Goal: Task Accomplishment & Management: Manage account settings

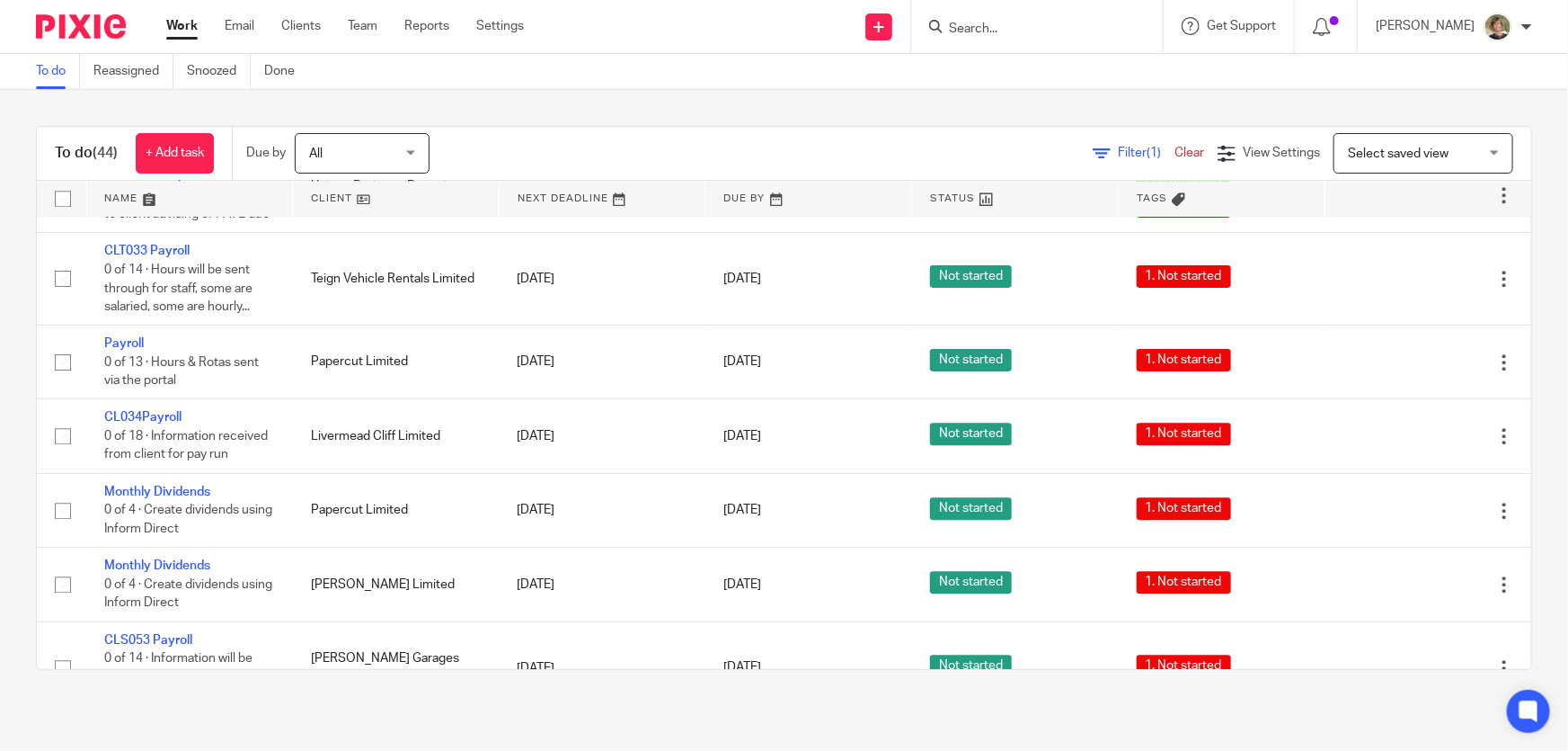
scroll to position [2534, 0]
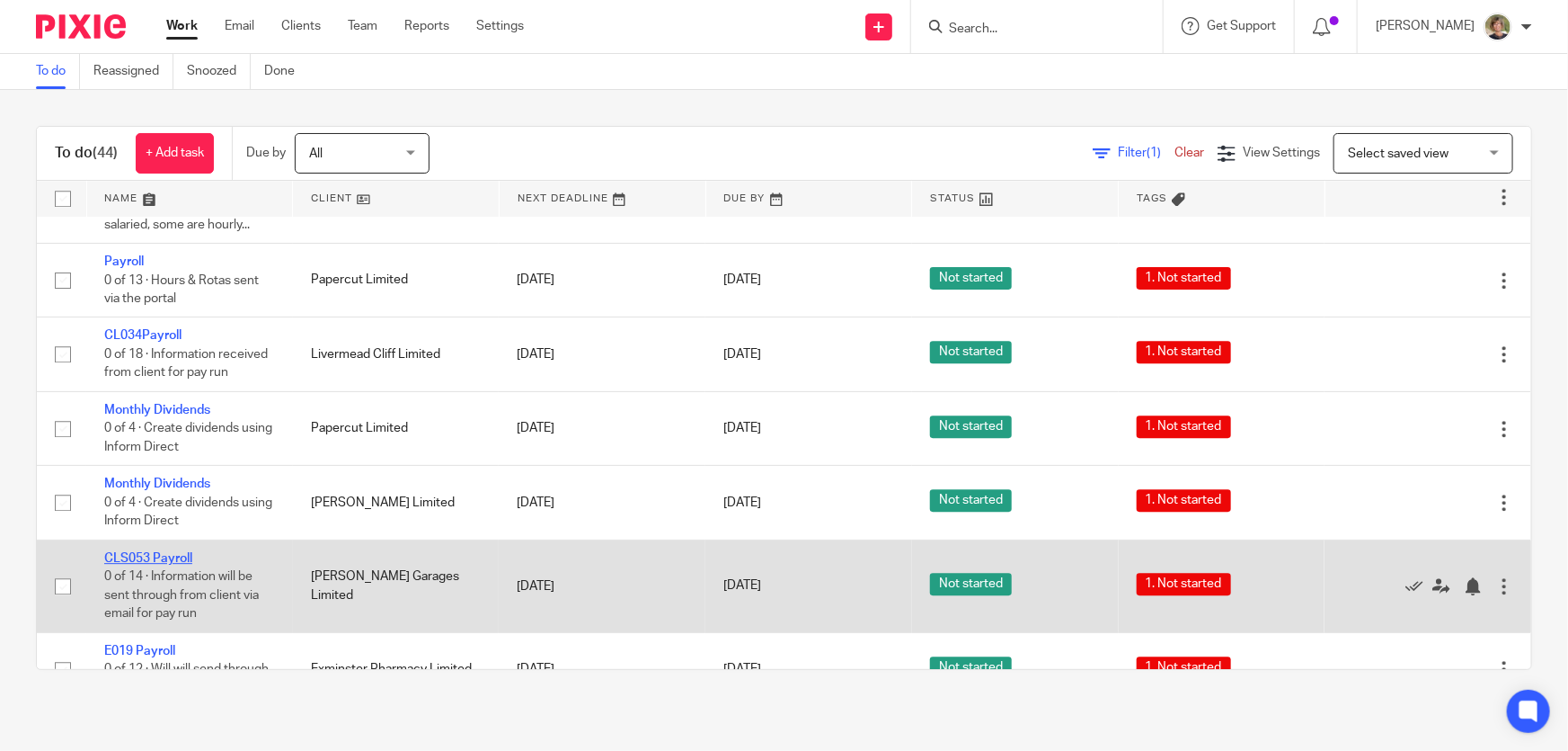
click at [161, 562] on link "CLS053 Payroll" at bounding box center [149, 558] width 88 height 12
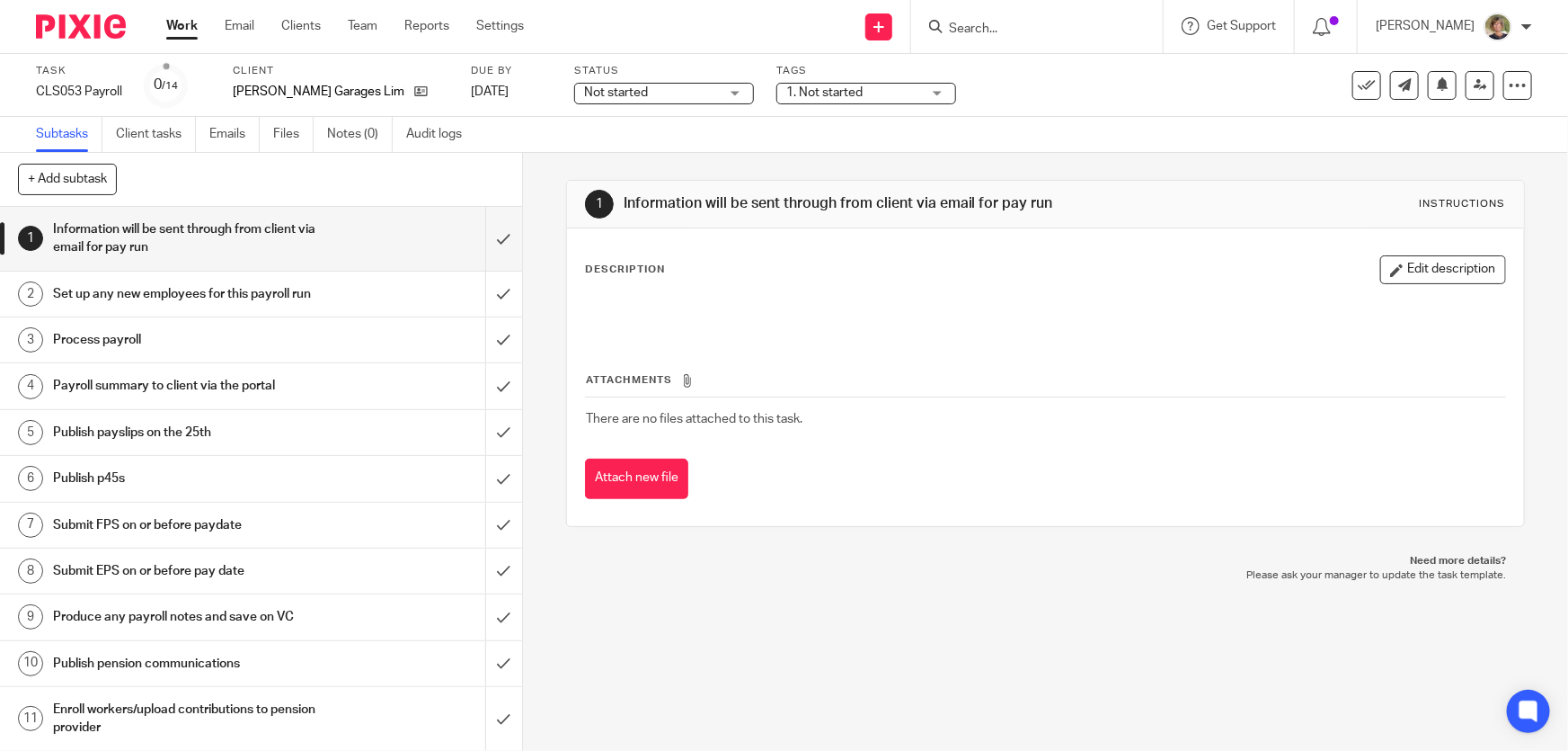
scroll to position [173, 0]
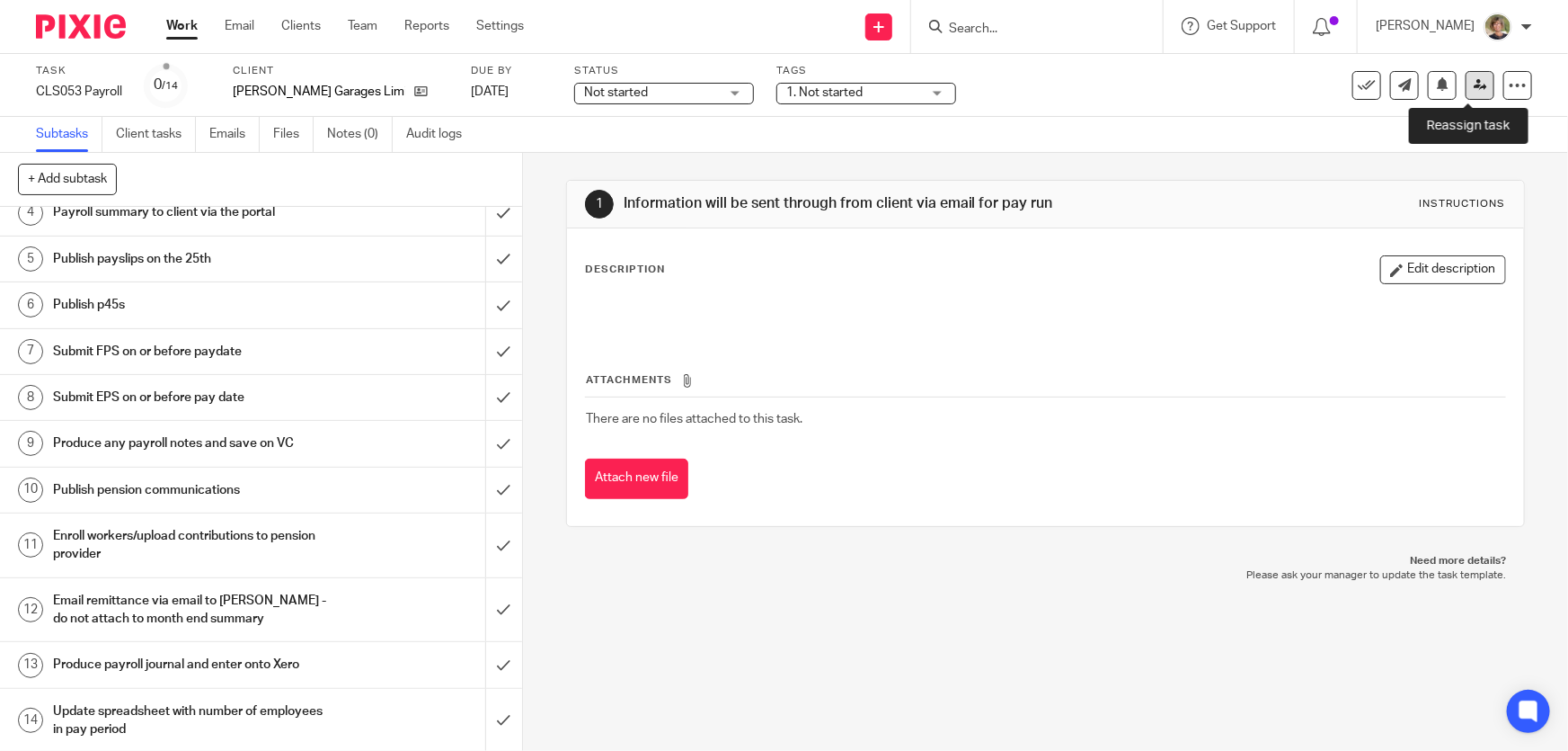
click at [1474, 83] on icon at bounding box center [1481, 85] width 13 height 13
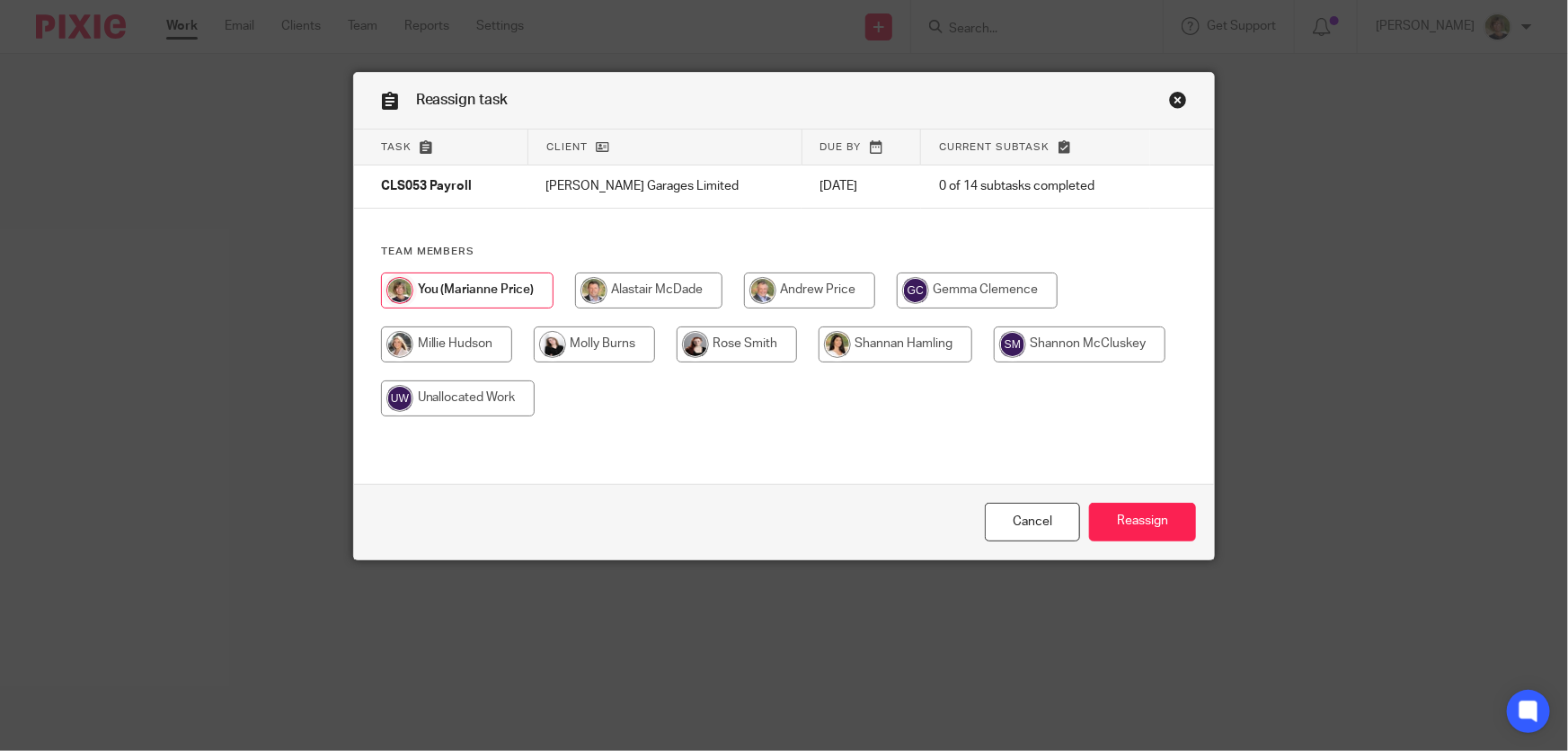
click at [725, 341] on input "radio" at bounding box center [736, 344] width 120 height 36
radio input "true"
click at [1122, 509] on input "Reassign" at bounding box center [1143, 521] width 107 height 39
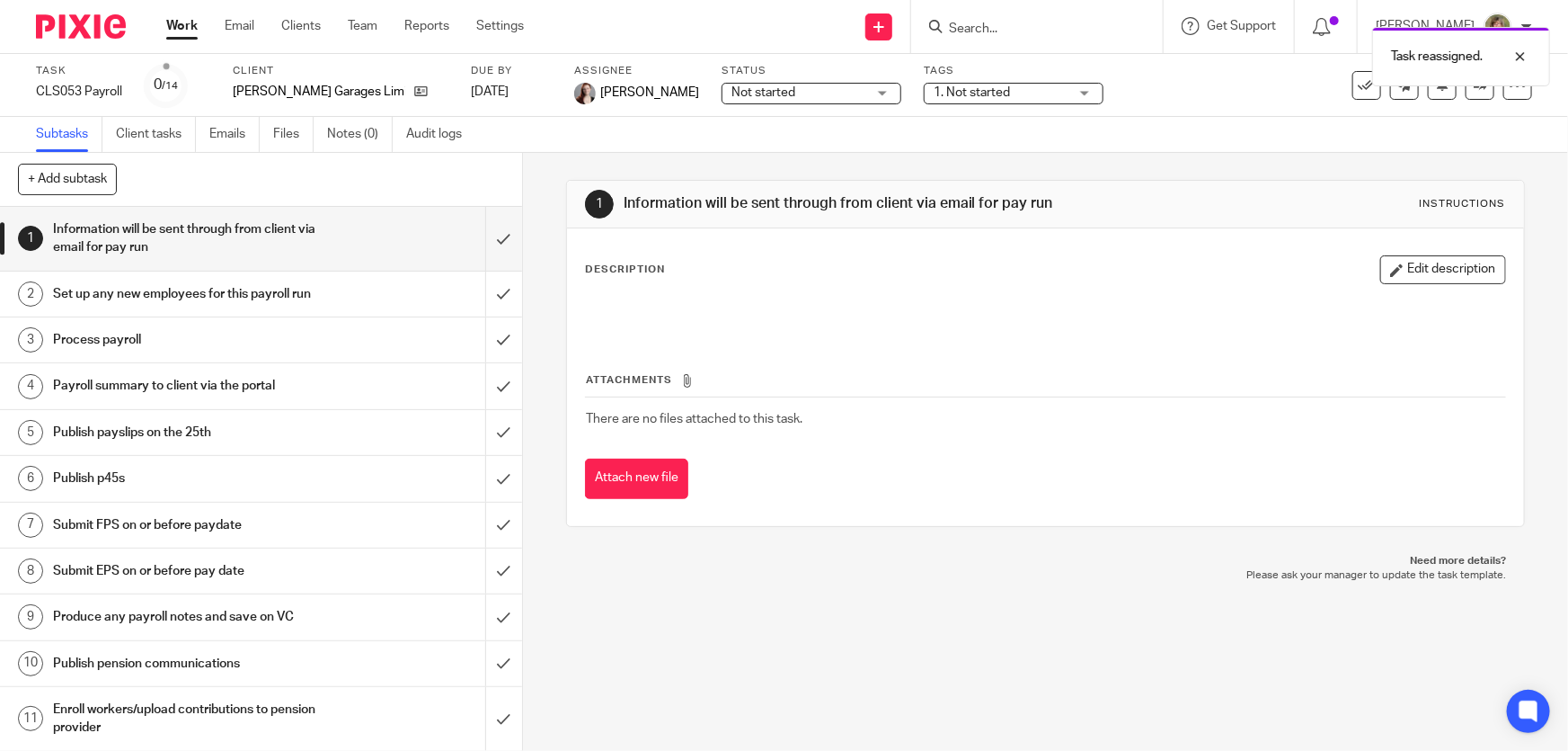
click at [172, 28] on link "Work" at bounding box center [182, 25] width 31 height 18
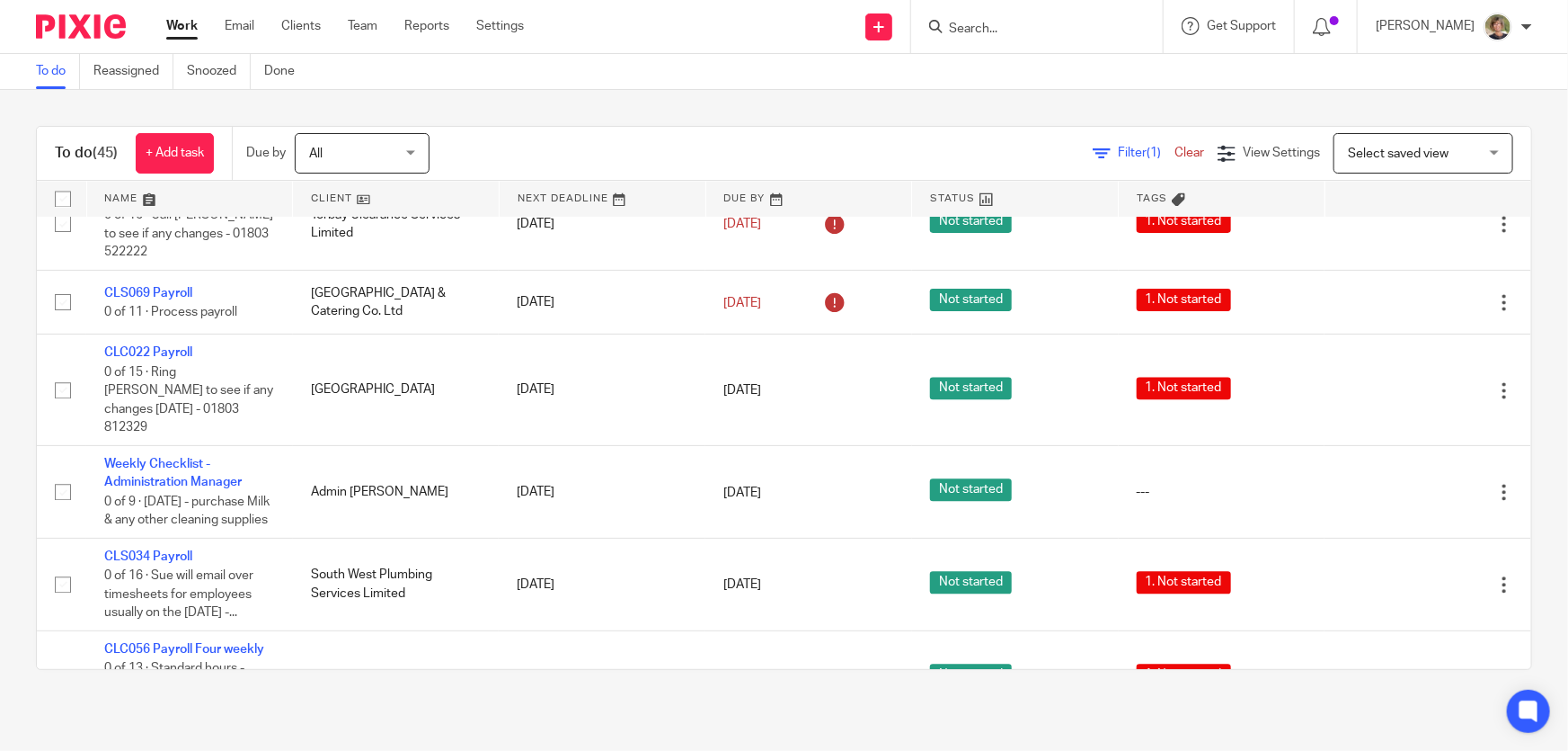
scroll to position [2043, 0]
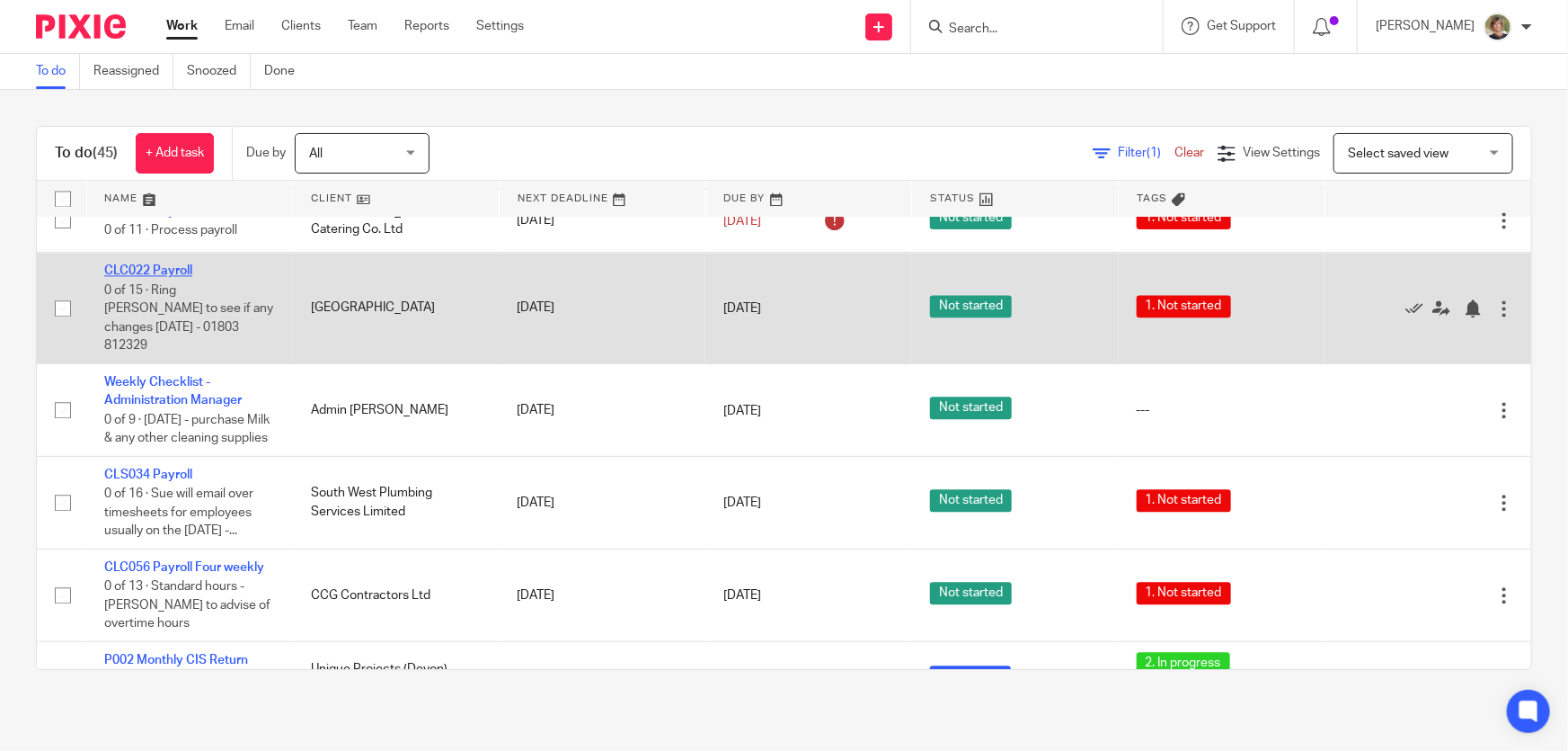
click at [162, 277] on link "CLC022 Payroll" at bounding box center [149, 270] width 88 height 12
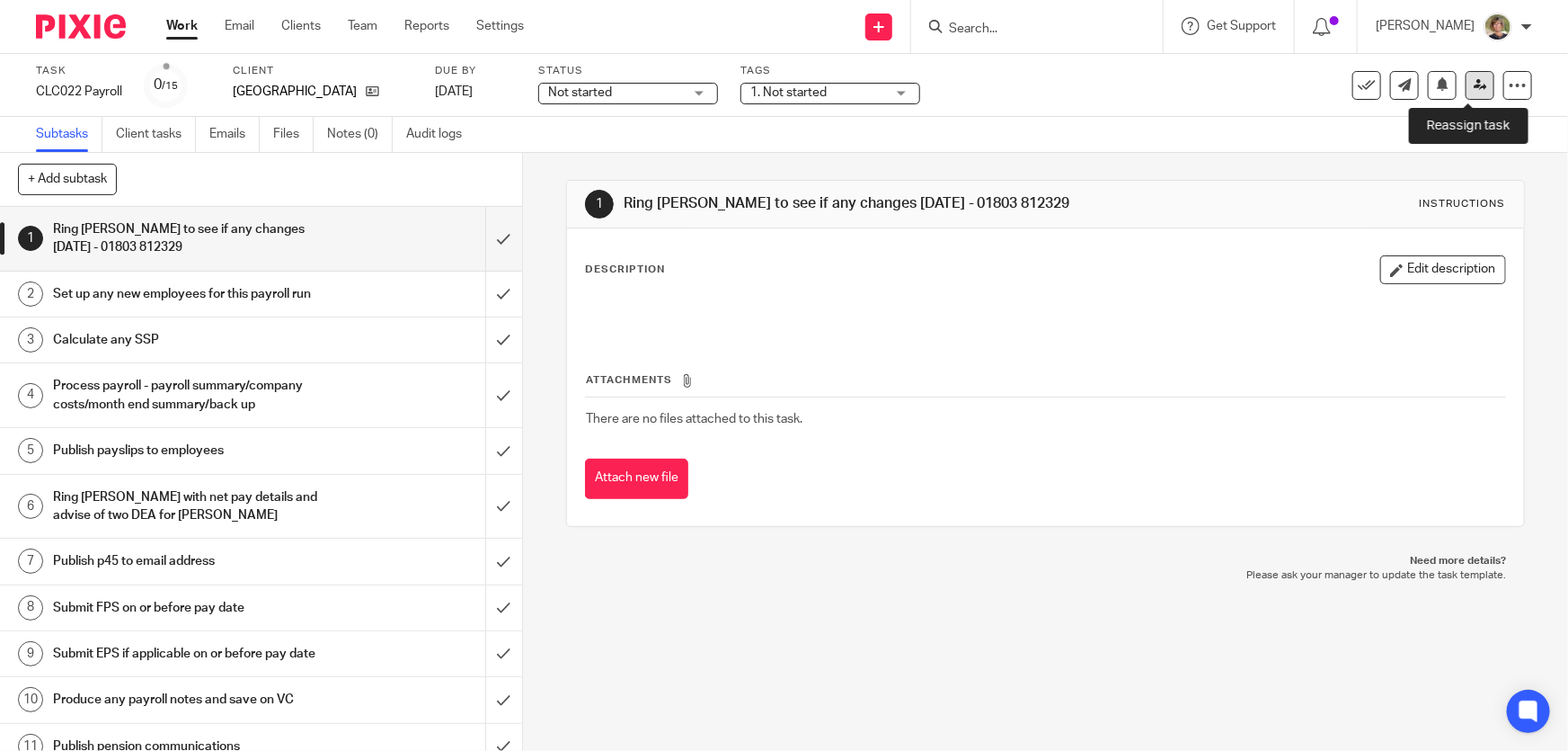
click at [1474, 86] on icon at bounding box center [1481, 85] width 13 height 13
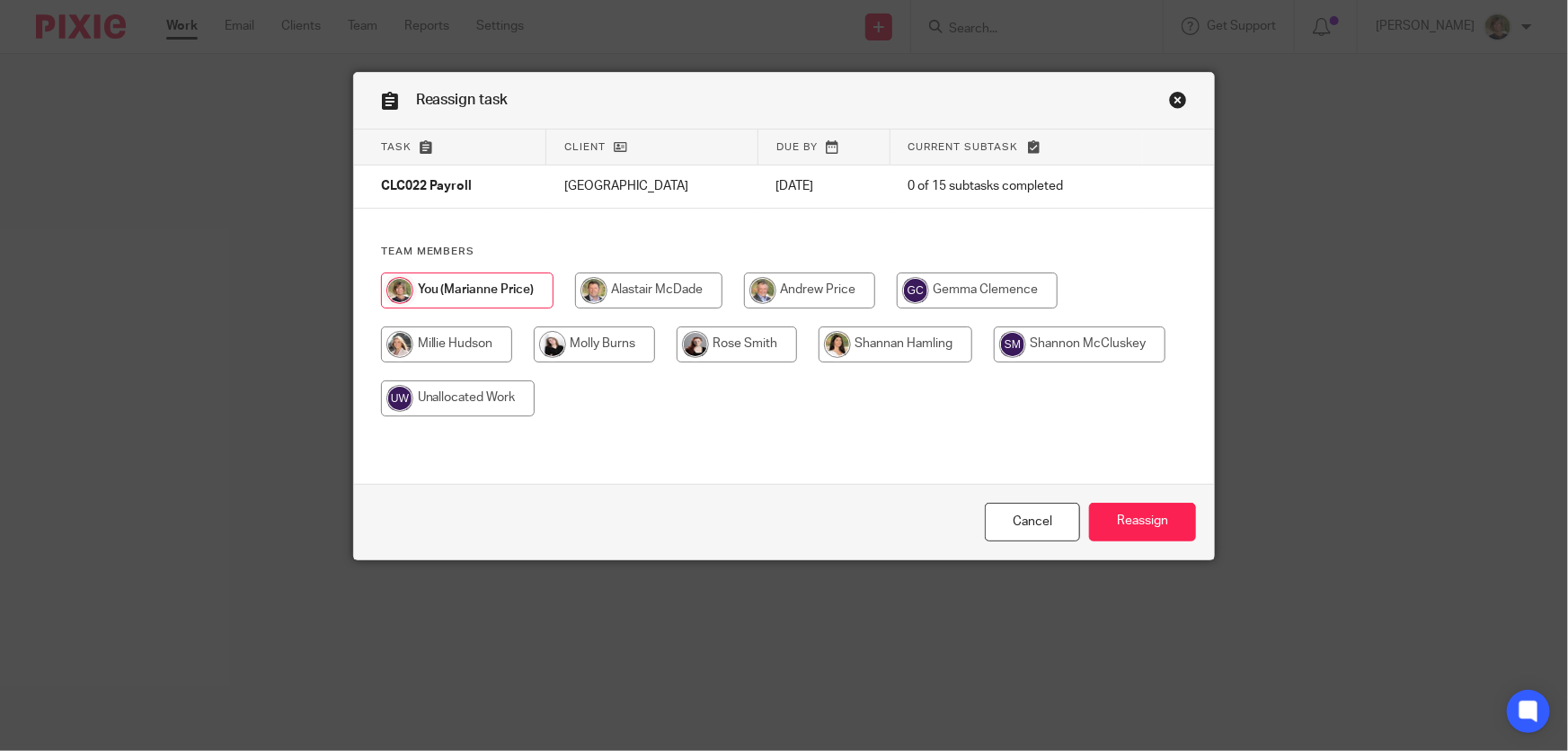
click at [721, 347] on input "radio" at bounding box center [736, 344] width 120 height 36
radio input "true"
click at [1166, 516] on input "Reassign" at bounding box center [1143, 521] width 107 height 39
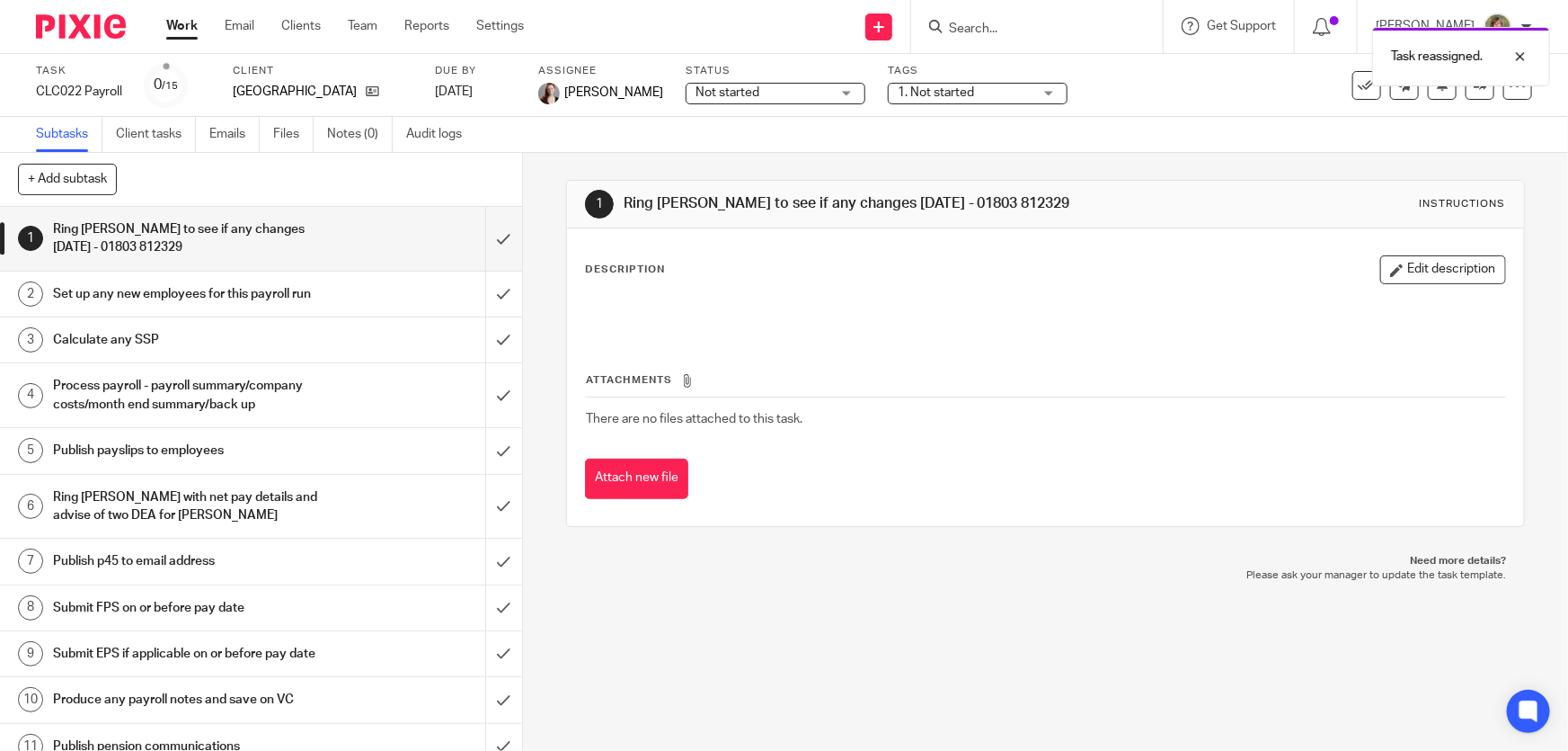
click at [187, 29] on link "Work" at bounding box center [182, 25] width 31 height 18
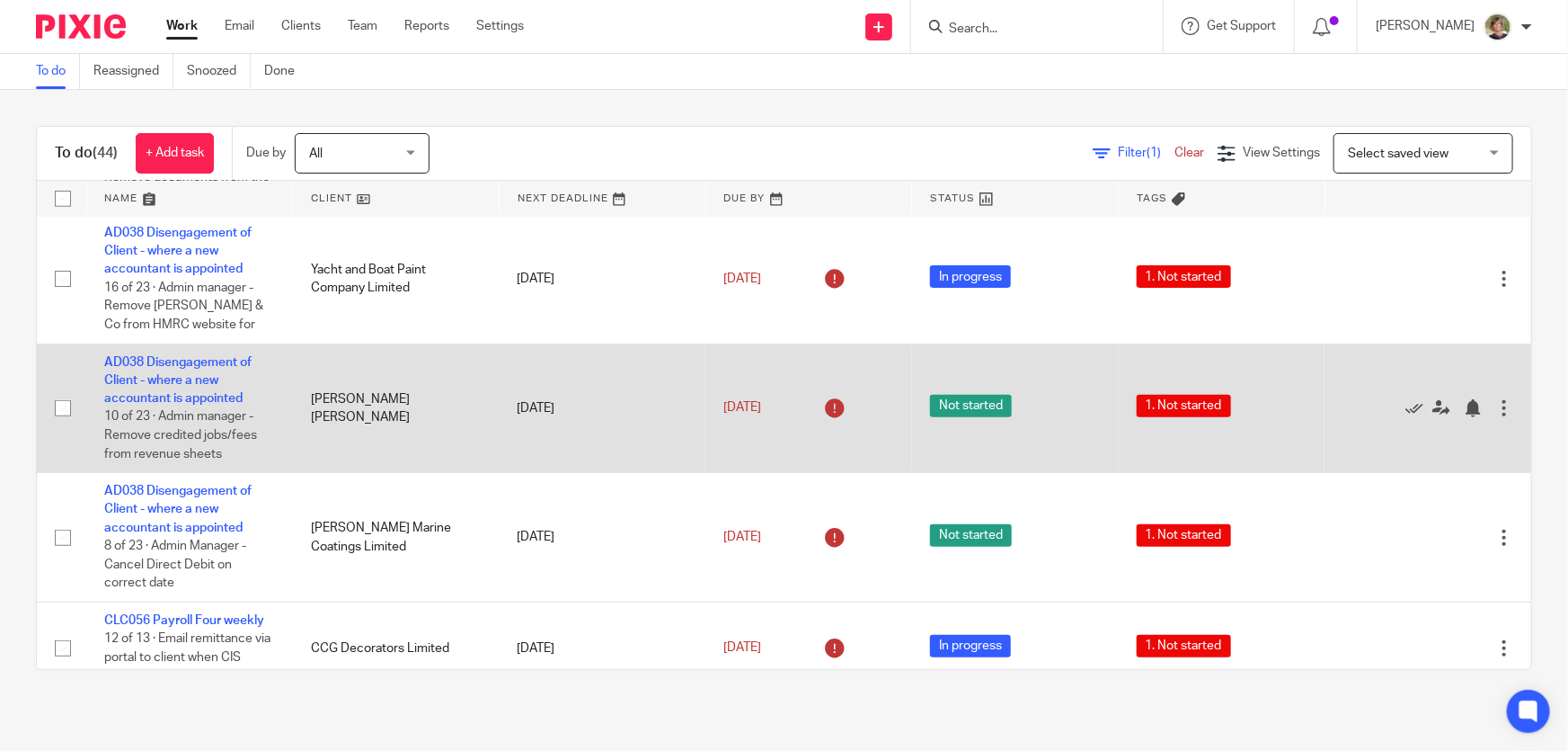
scroll to position [490, 0]
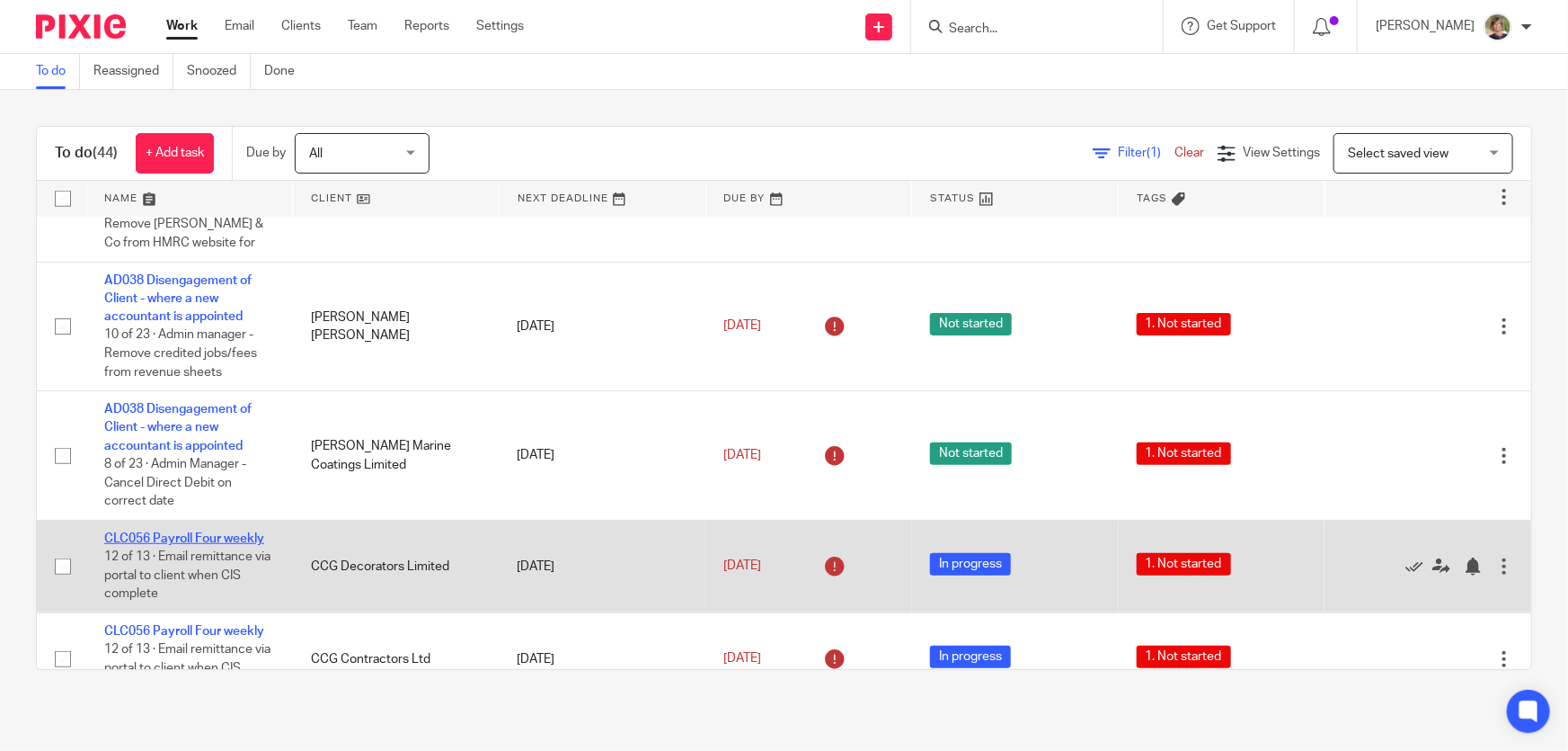
click at [159, 535] on link "CLC056 Payroll Four weekly" at bounding box center [184, 538] width 160 height 12
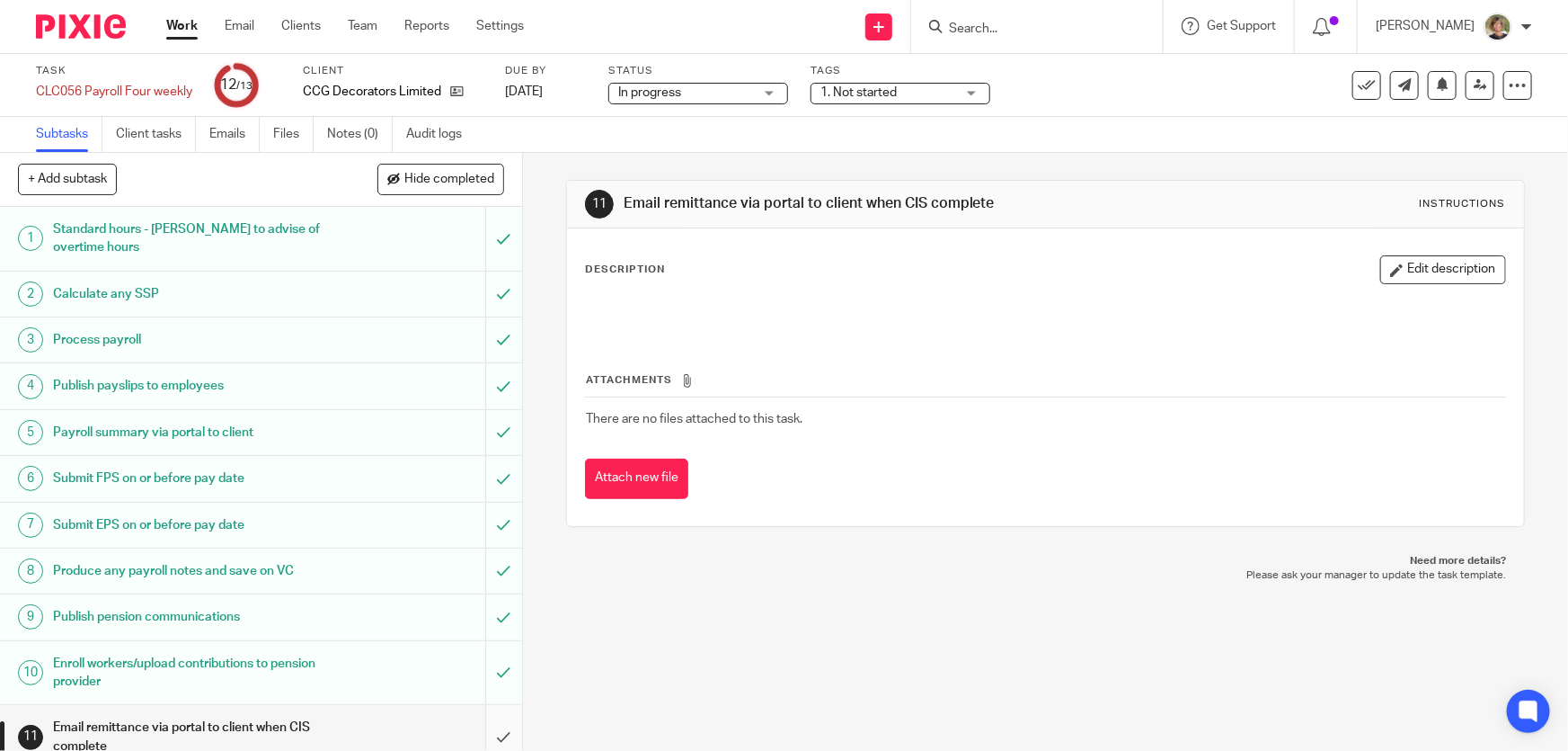
scroll to position [128, 0]
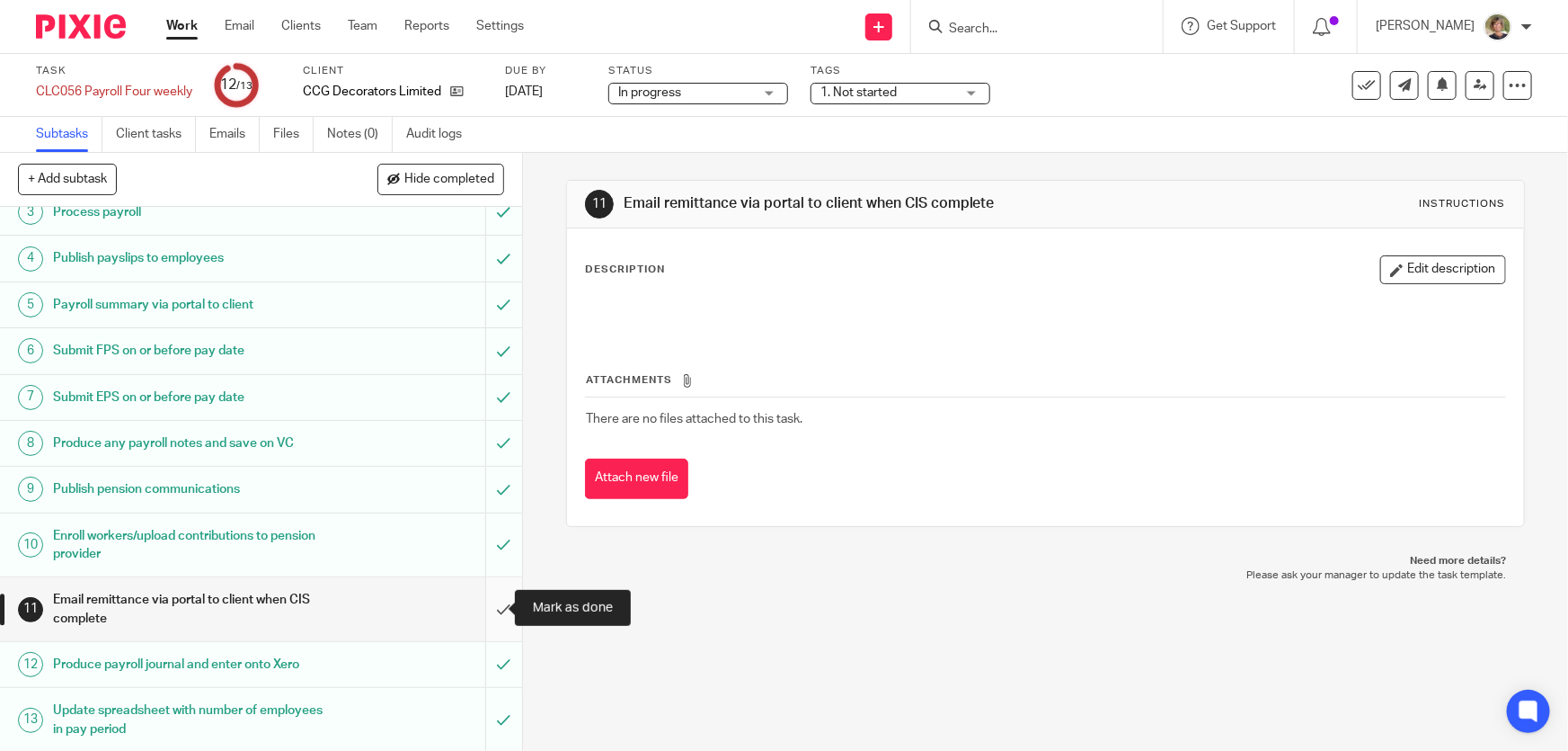
click at [492, 604] on input "submit" at bounding box center [261, 609] width 522 height 64
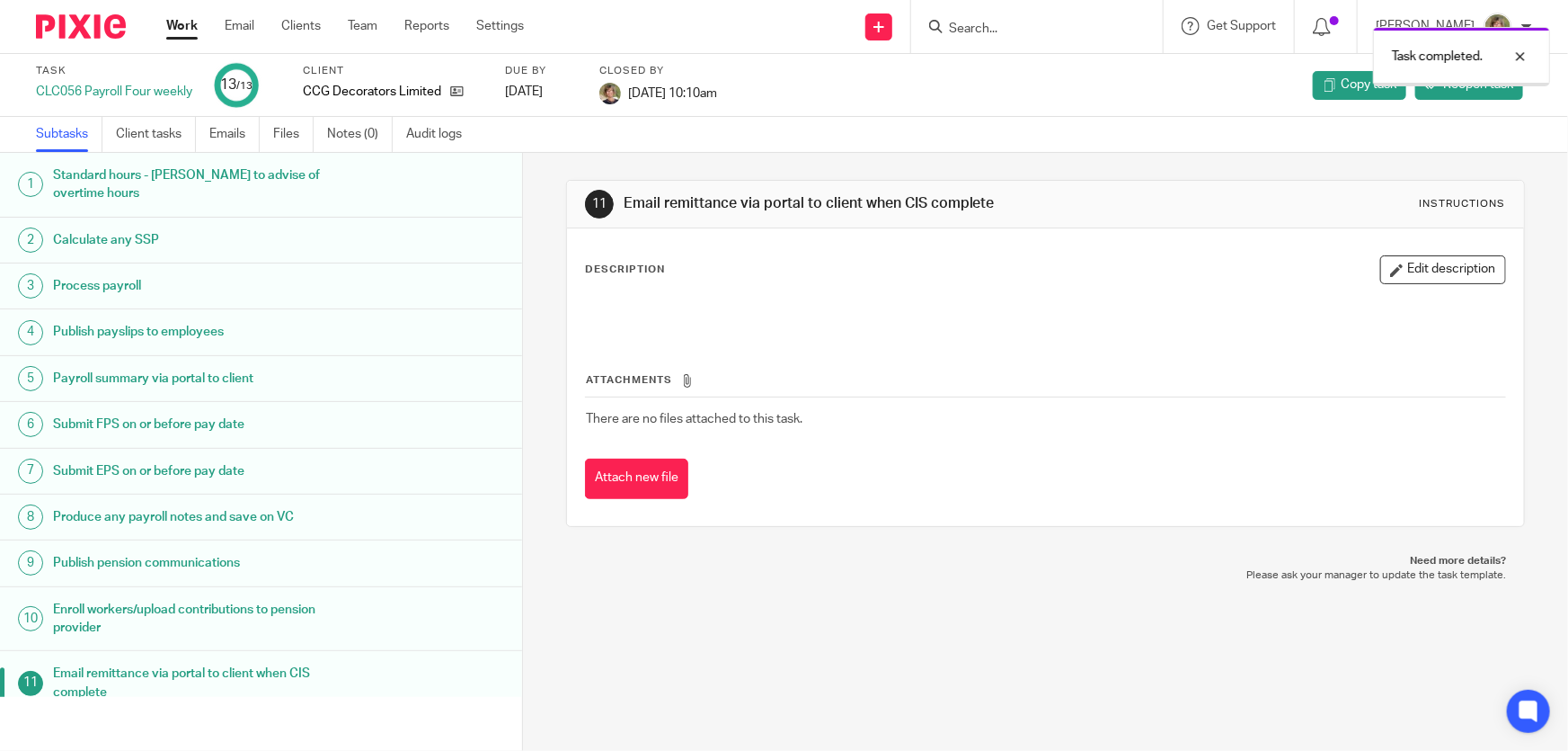
click at [182, 24] on link "Work" at bounding box center [182, 25] width 31 height 18
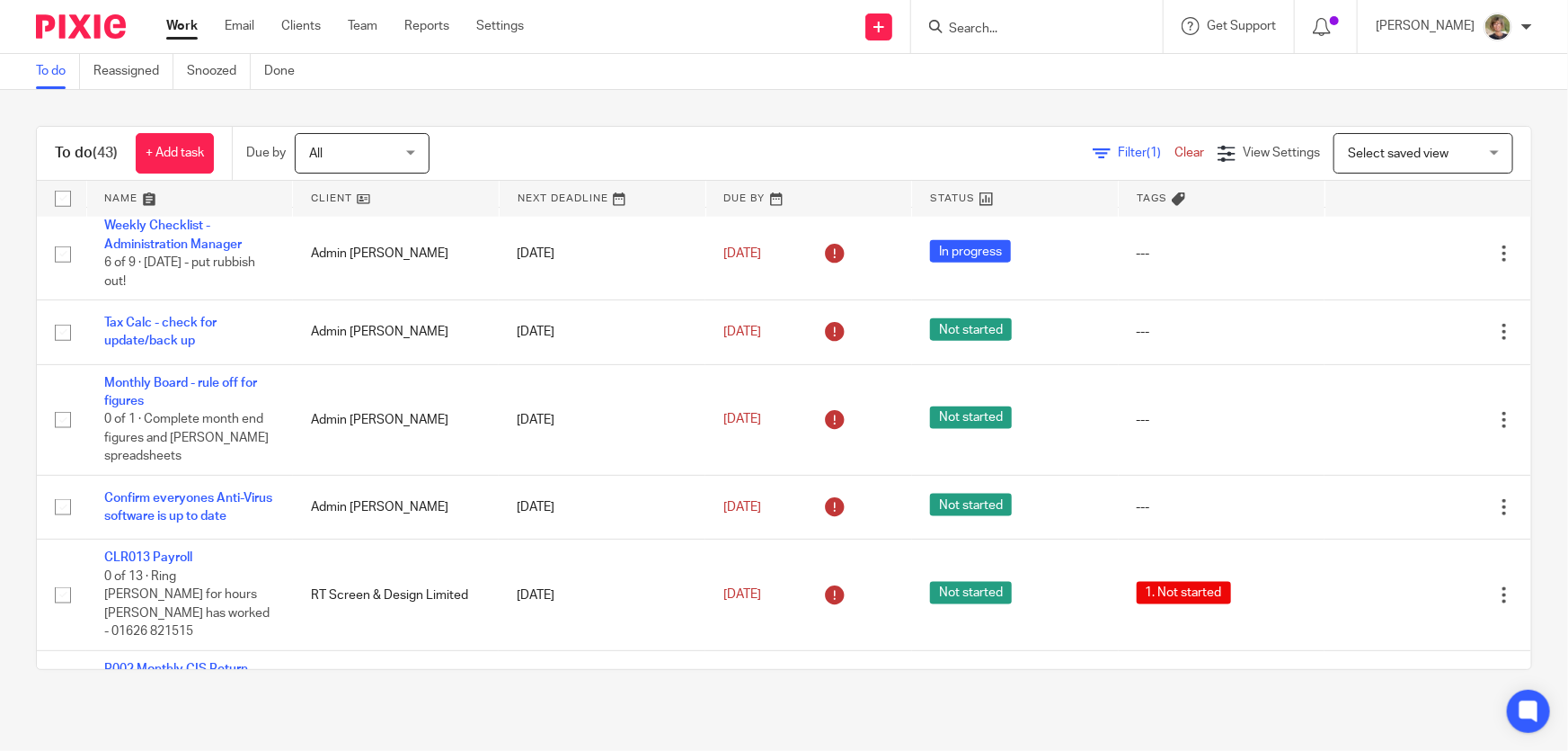
scroll to position [1143, 0]
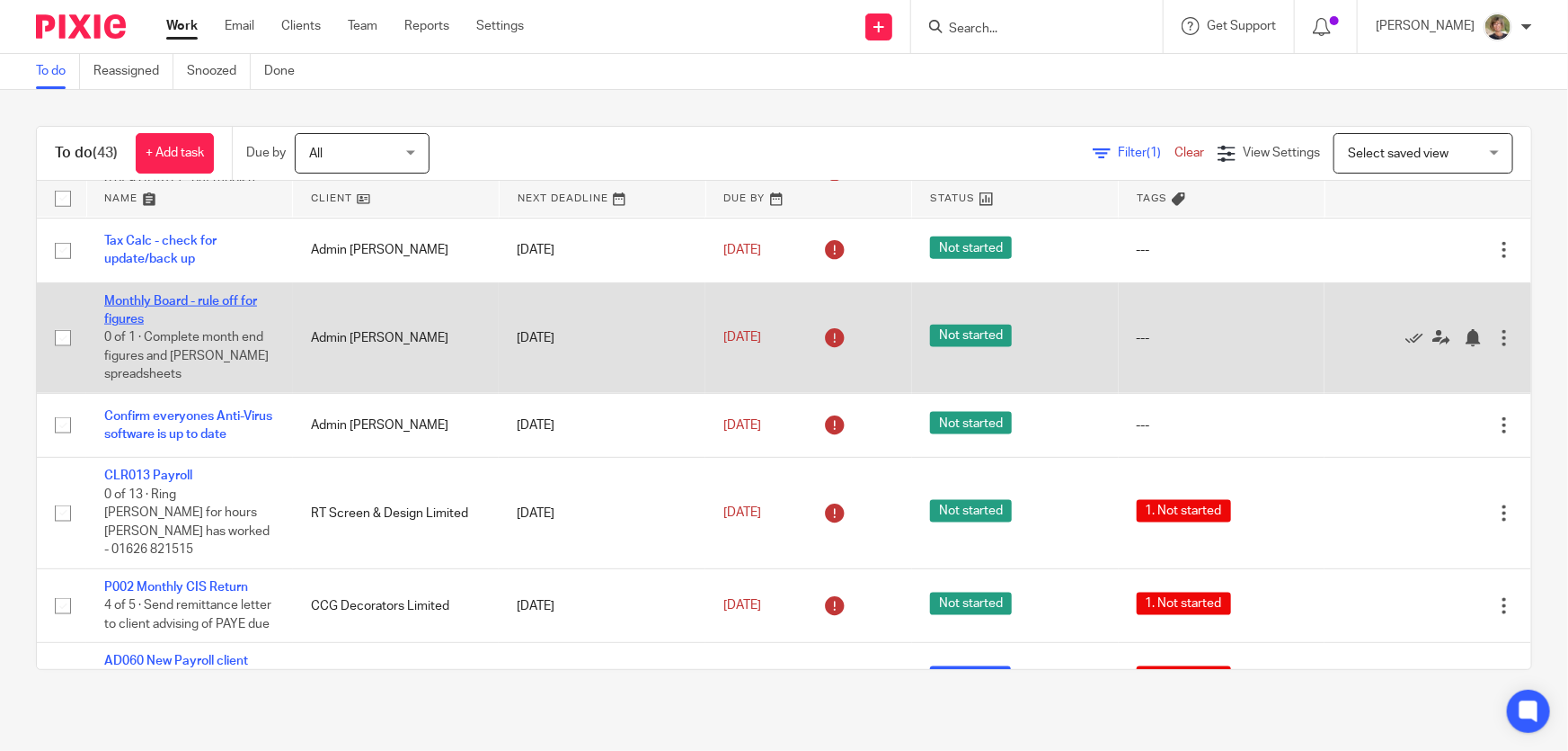
click at [150, 295] on link "Monthly Board - rule off for figures" at bounding box center [181, 310] width 152 height 30
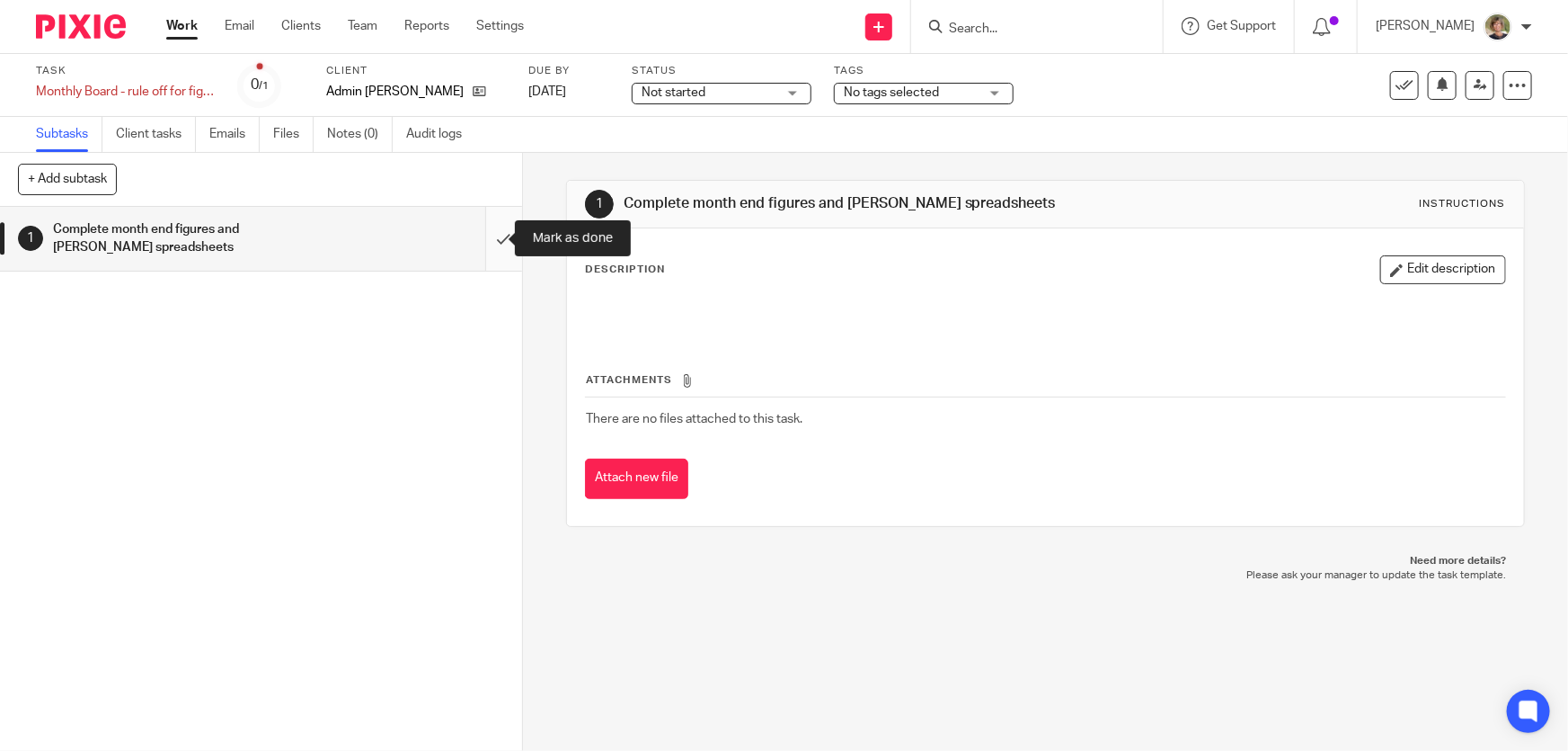
click at [483, 239] on input "submit" at bounding box center [261, 239] width 522 height 64
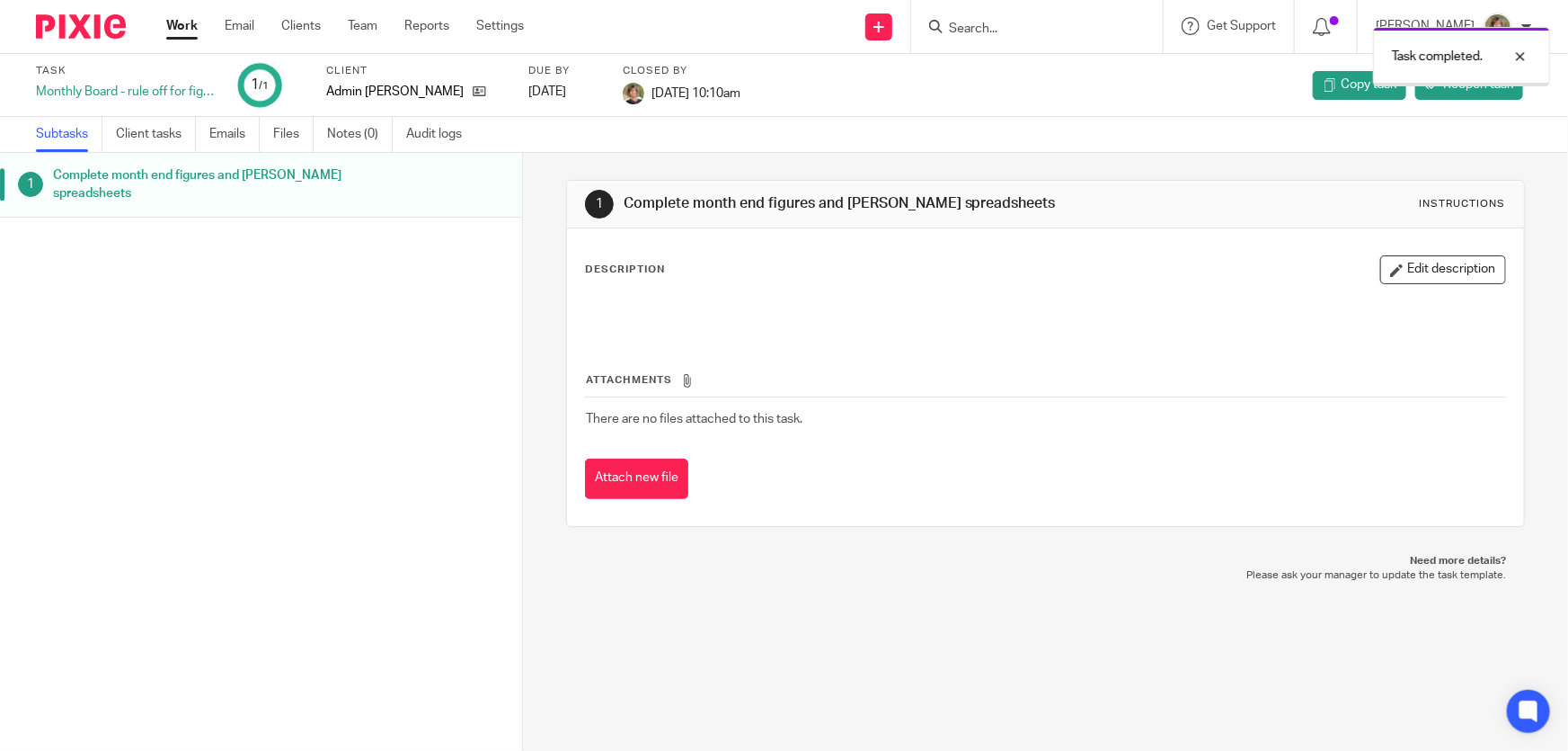
click at [182, 26] on link "Work" at bounding box center [182, 25] width 31 height 18
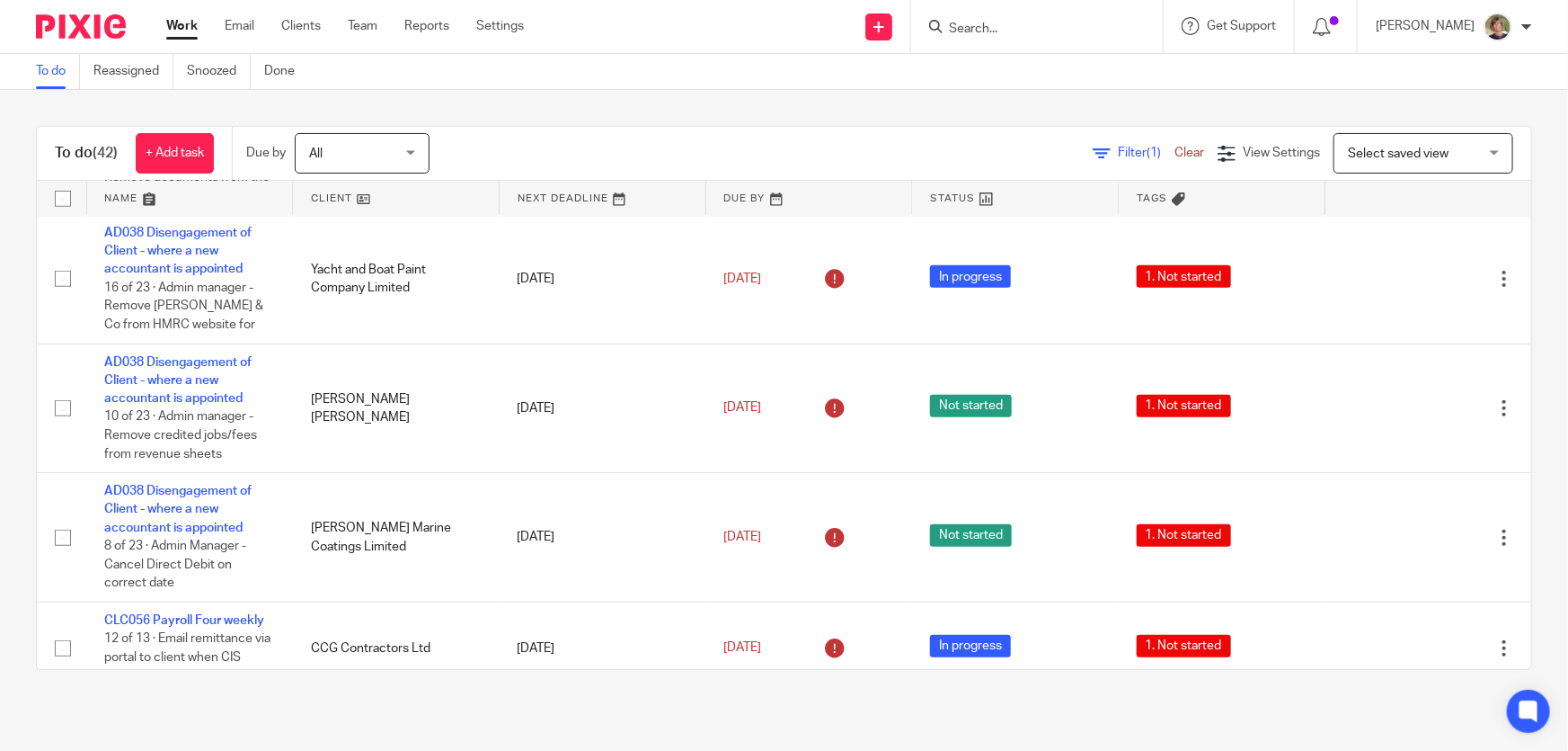
scroll to position [572, 0]
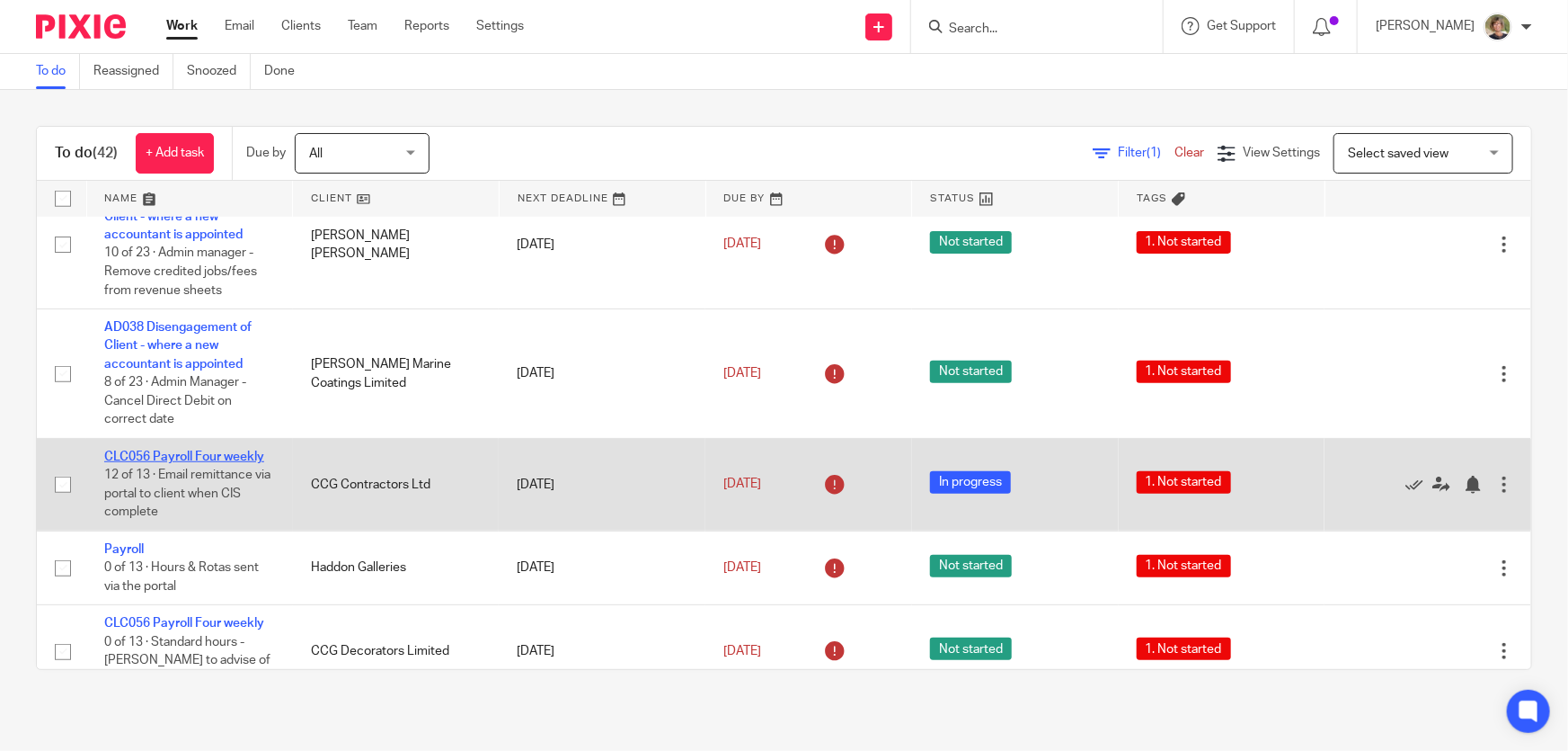
click at [205, 453] on link "CLC056 Payroll Four weekly" at bounding box center [184, 456] width 160 height 12
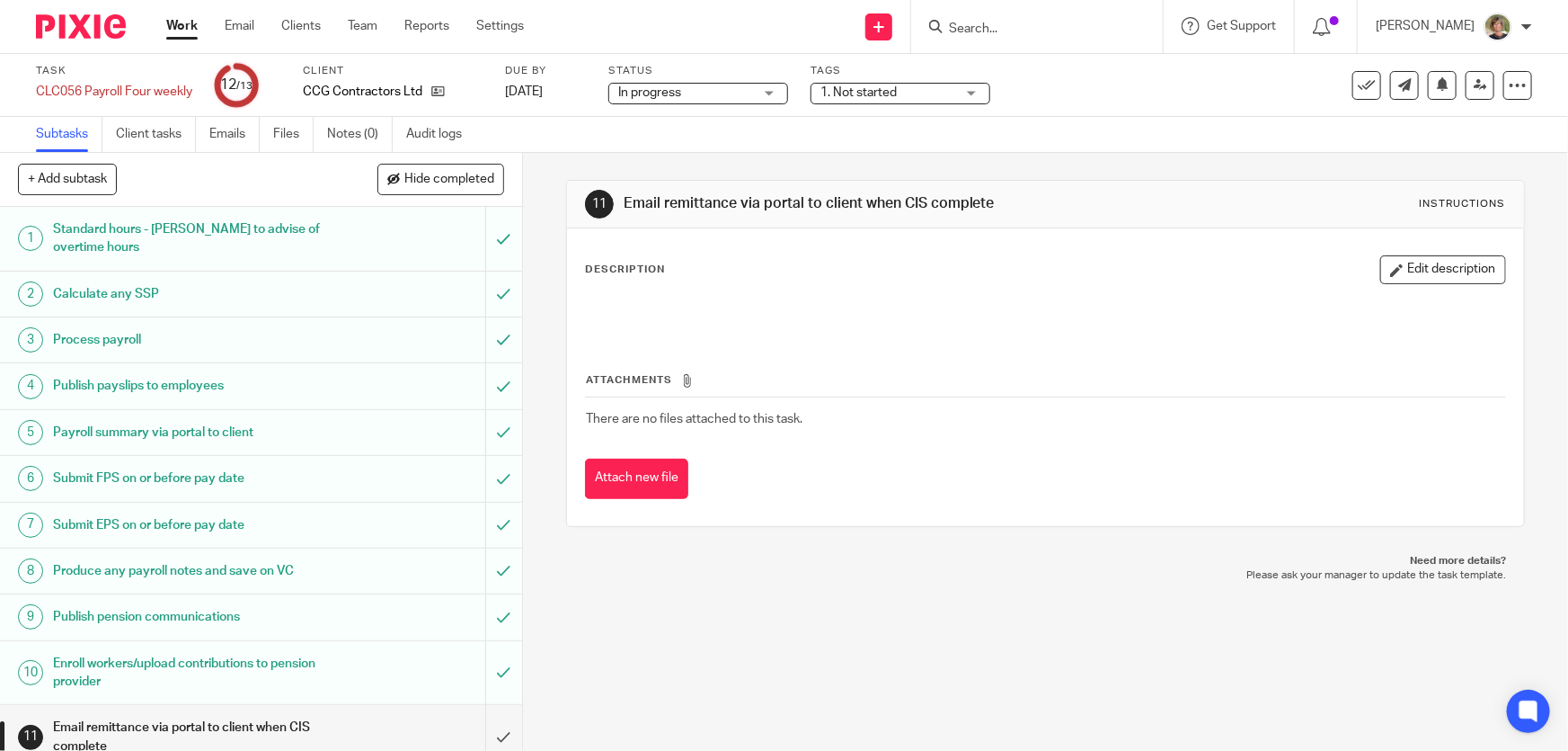
scroll to position [128, 0]
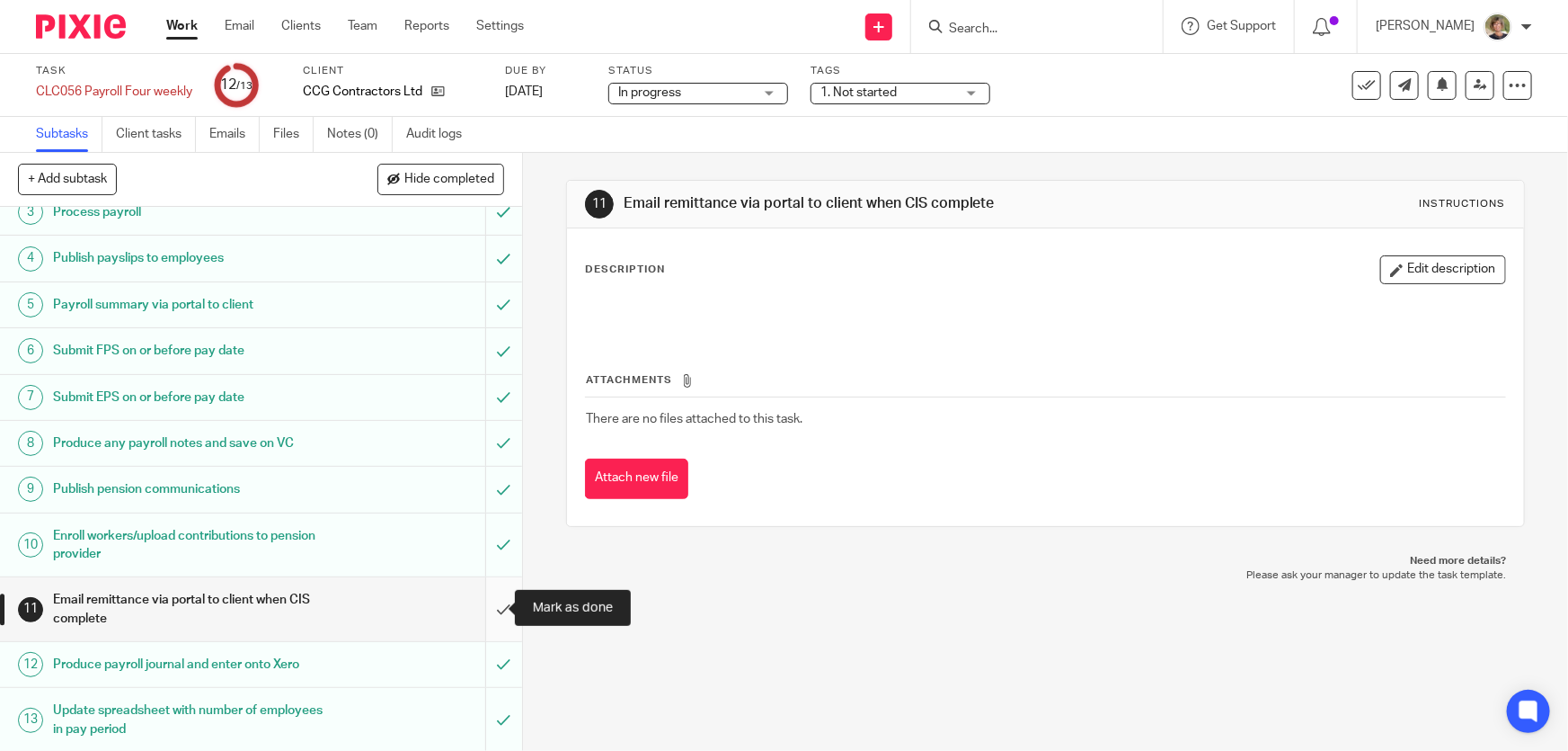
click at [494, 604] on input "submit" at bounding box center [261, 609] width 522 height 64
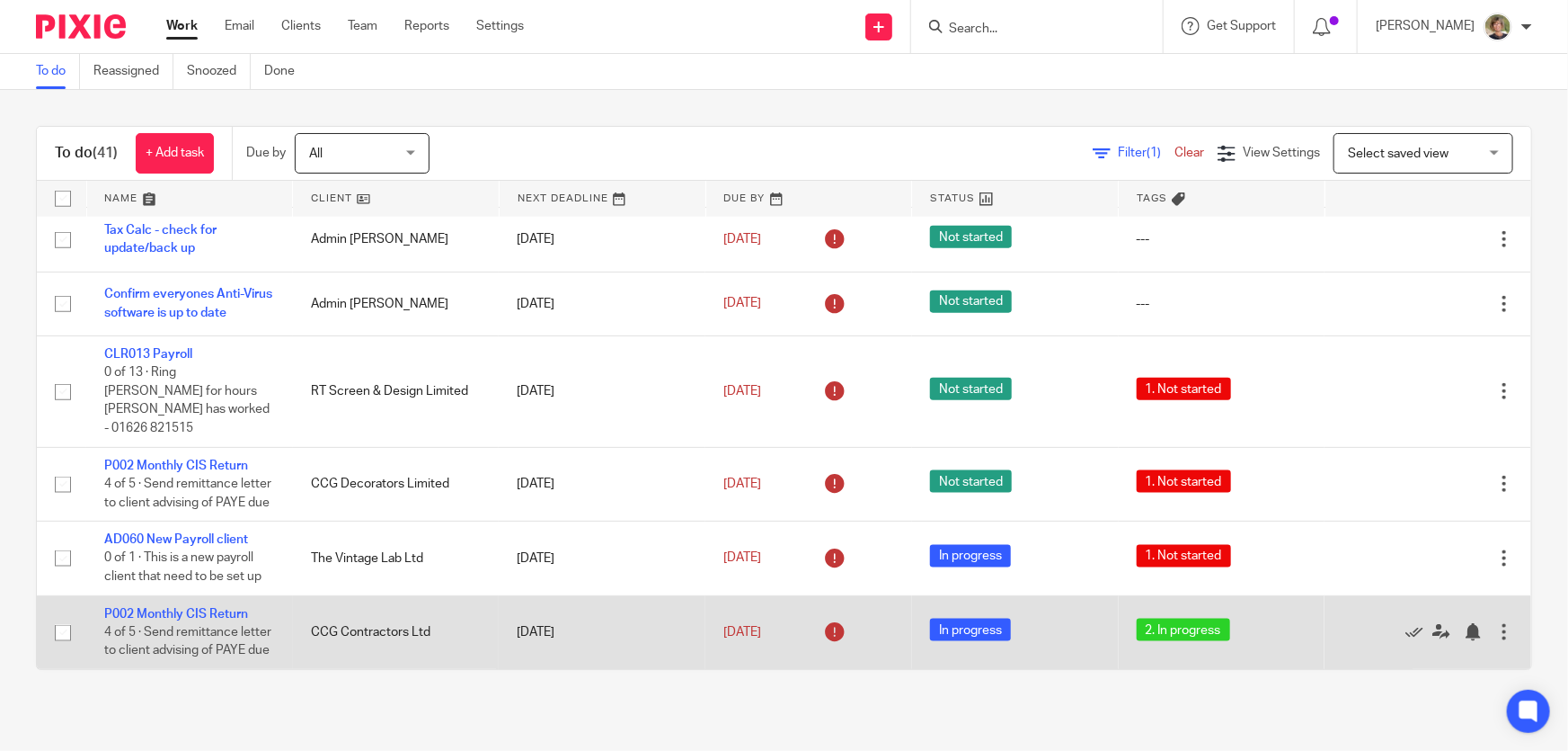
scroll to position [1225, 0]
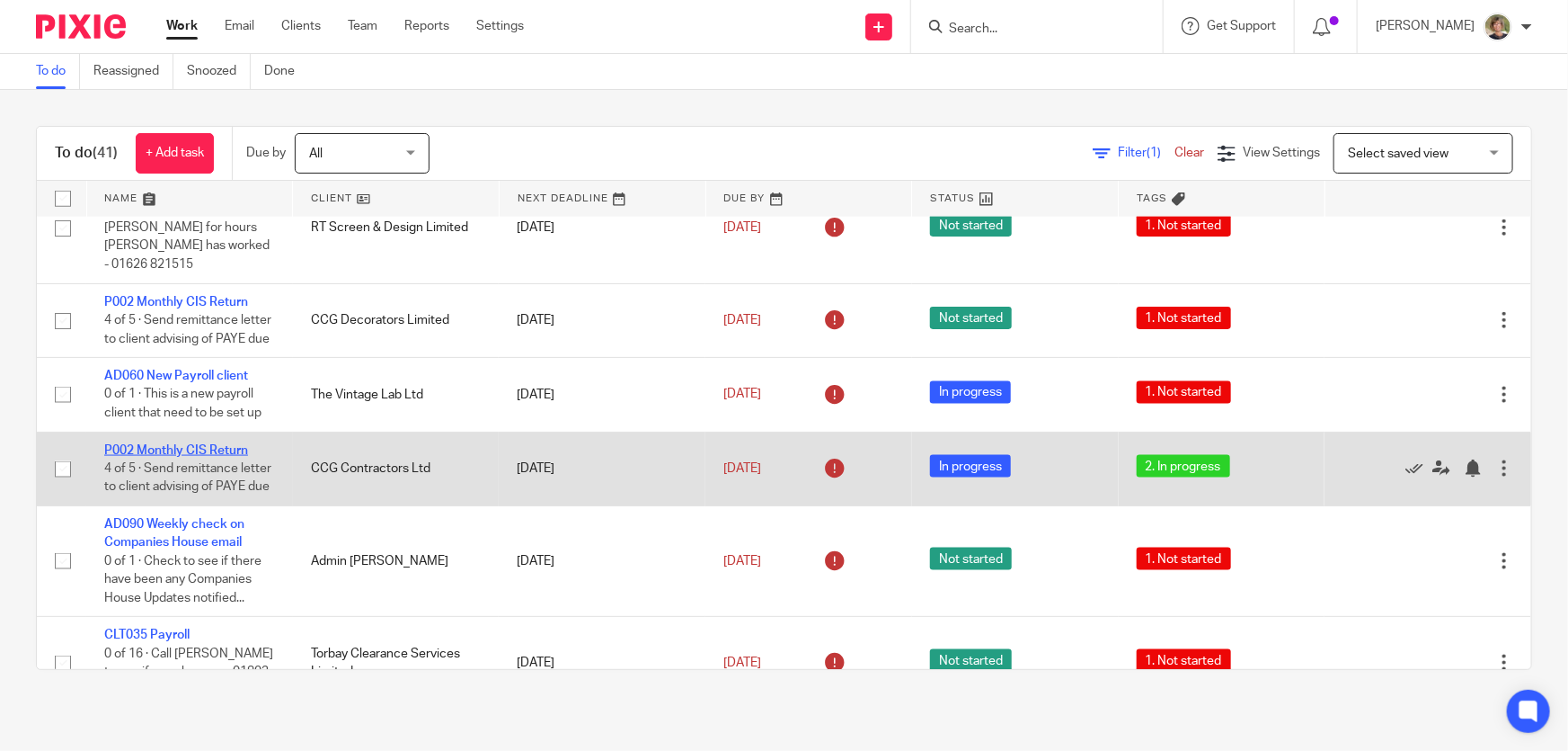
click at [141, 444] on link "P002 Monthly CIS Return" at bounding box center [176, 450] width 144 height 12
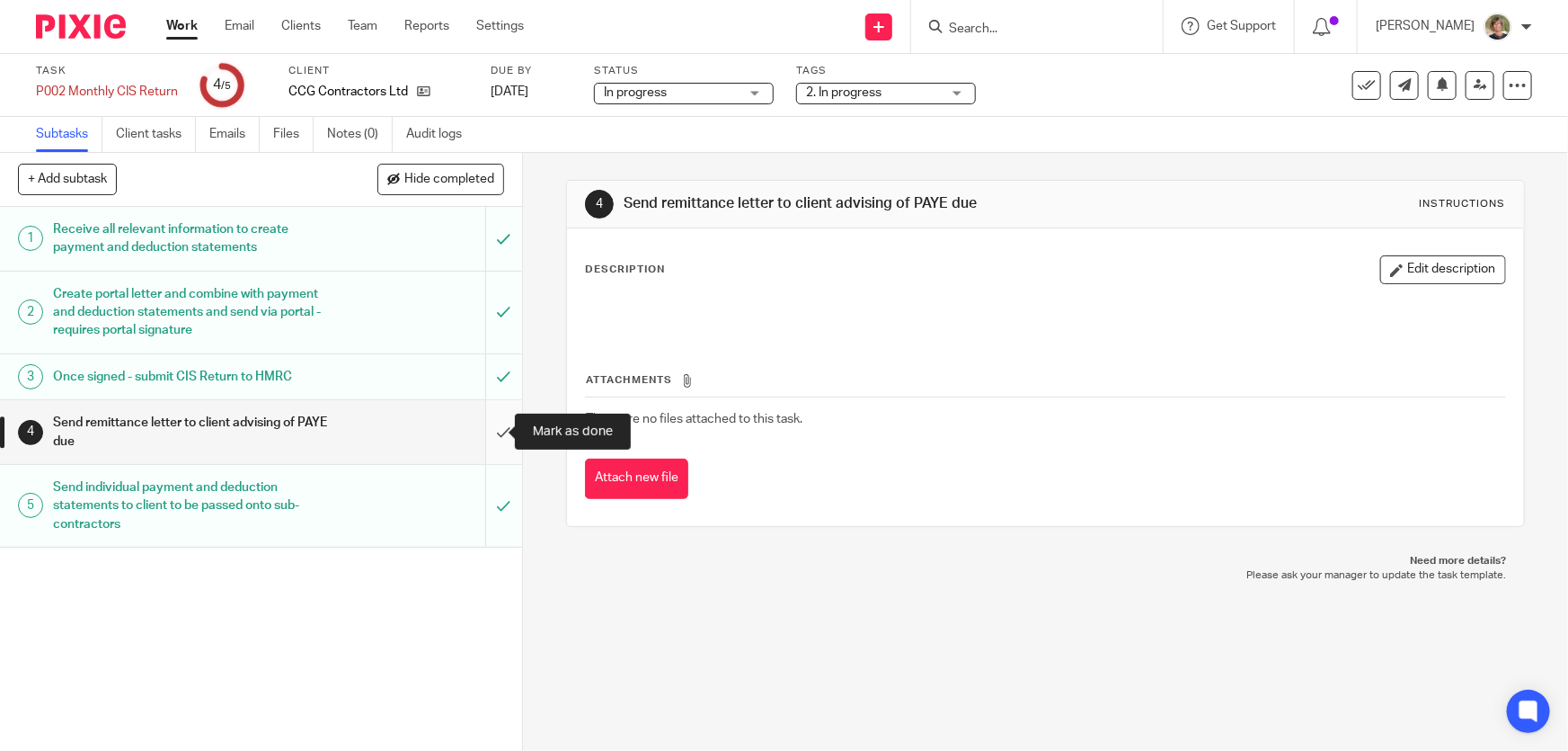
click at [485, 431] on input "submit" at bounding box center [261, 432] width 522 height 64
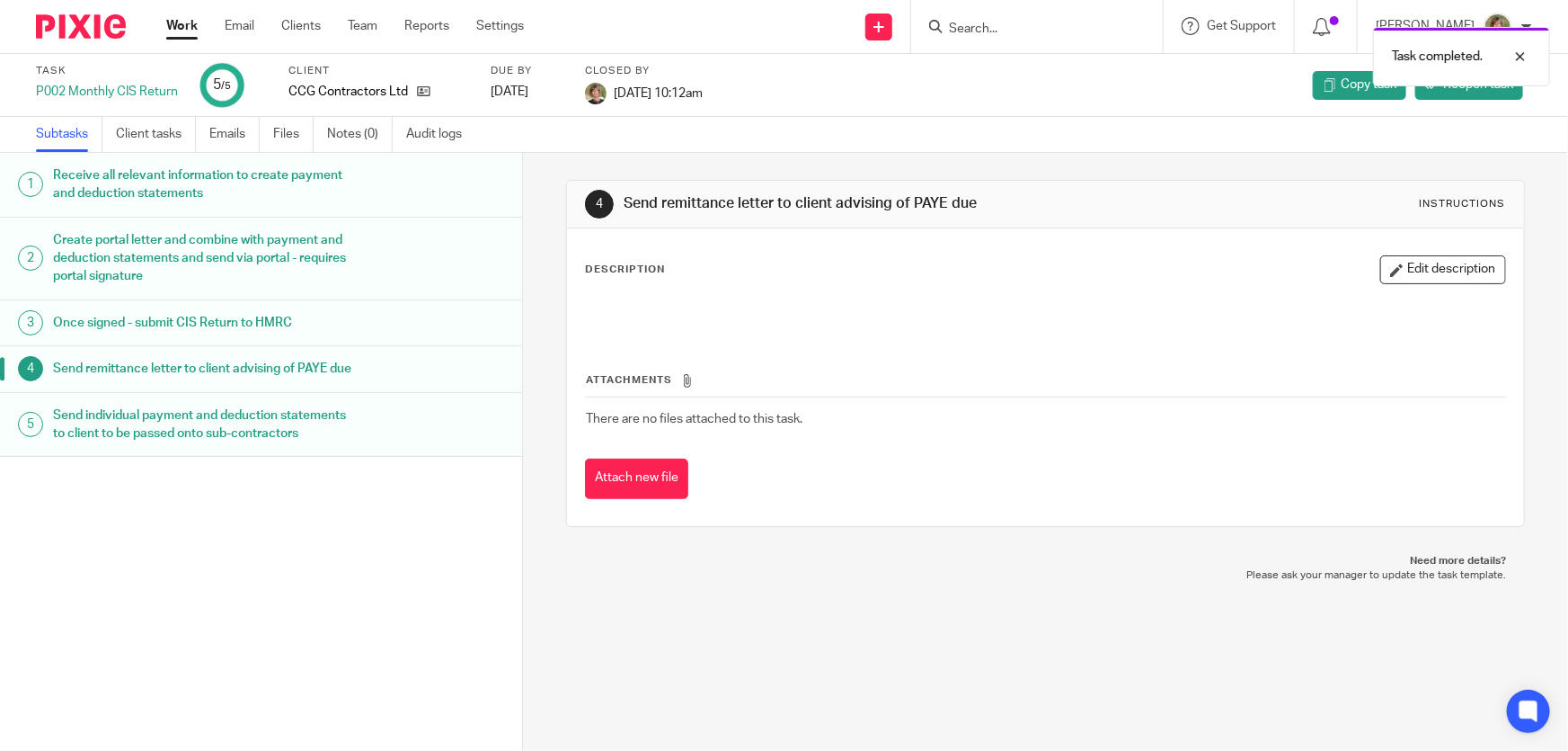
click at [180, 24] on link "Work" at bounding box center [182, 25] width 31 height 18
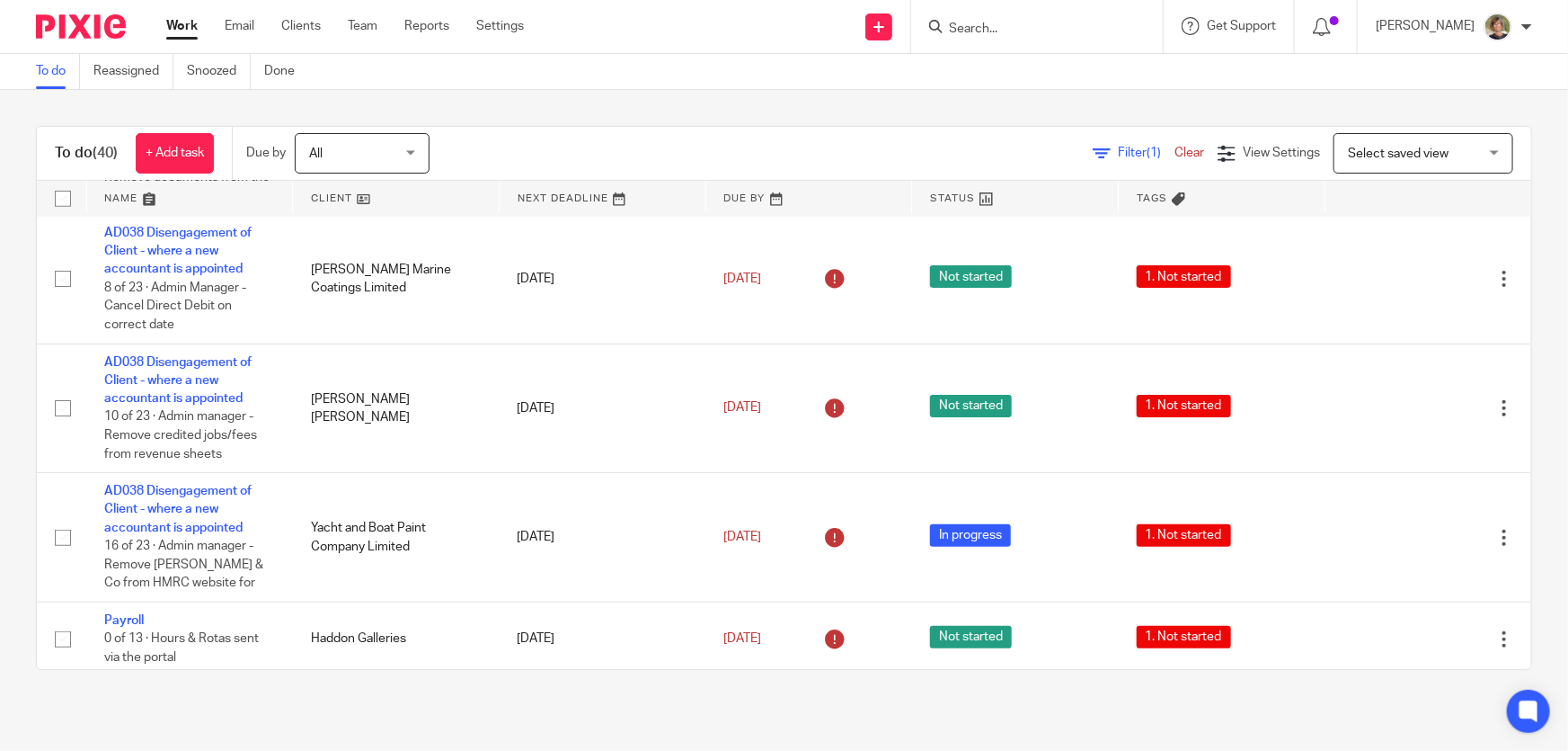
scroll to position [572, 0]
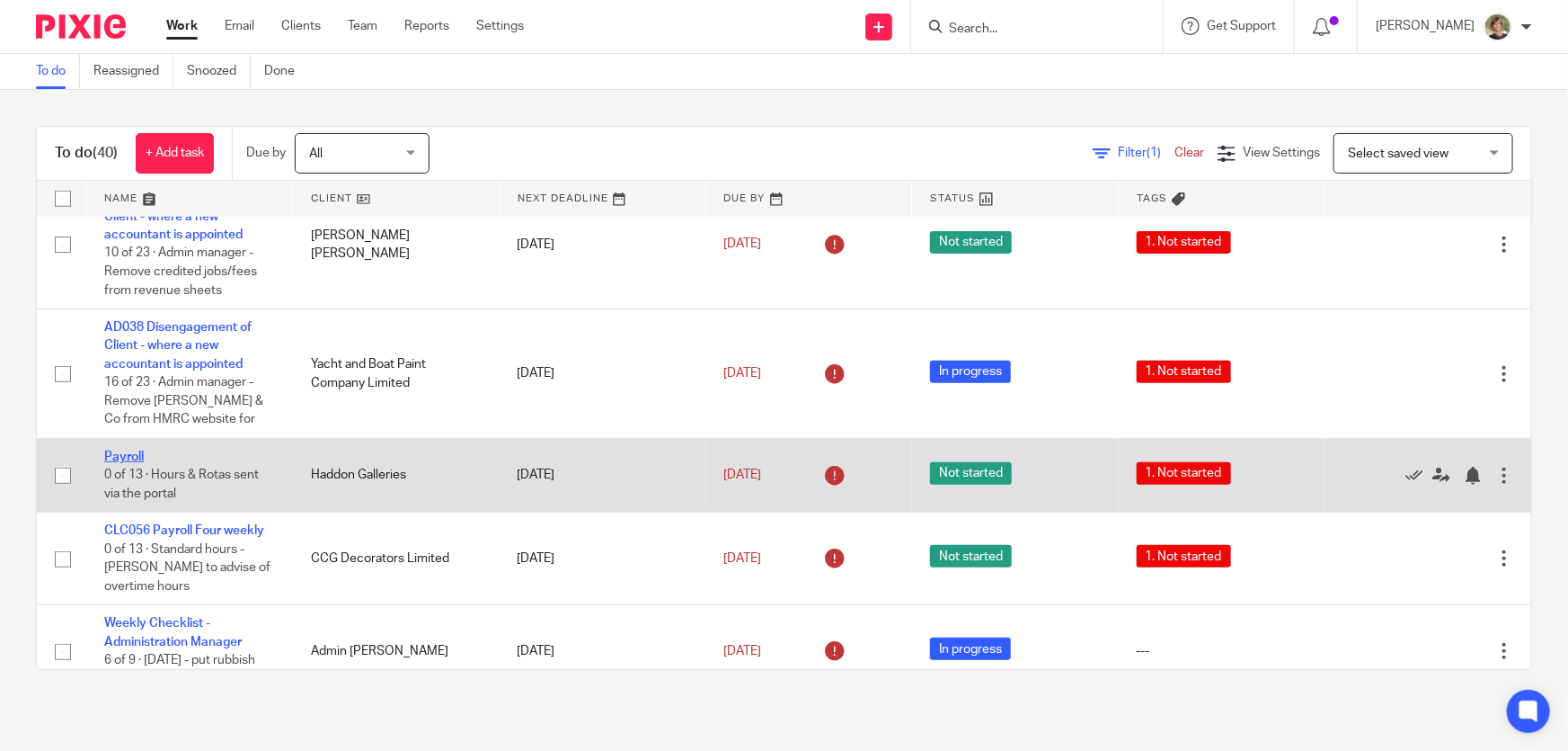
click at [118, 451] on link "Payroll" at bounding box center [124, 456] width 40 height 12
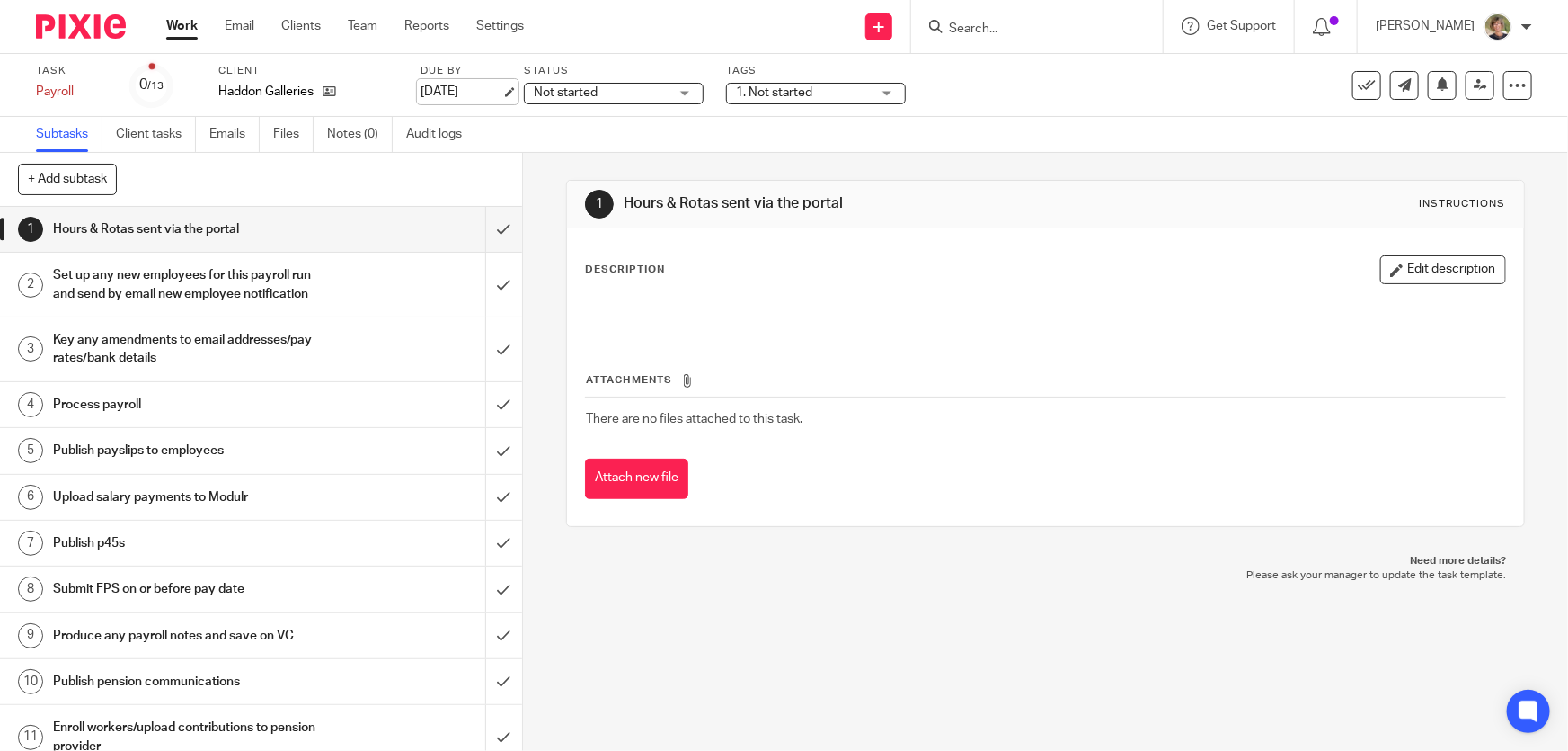
click at [501, 88] on link "28 Aug 2025" at bounding box center [461, 92] width 81 height 19
click at [188, 27] on link "Work" at bounding box center [182, 25] width 31 height 18
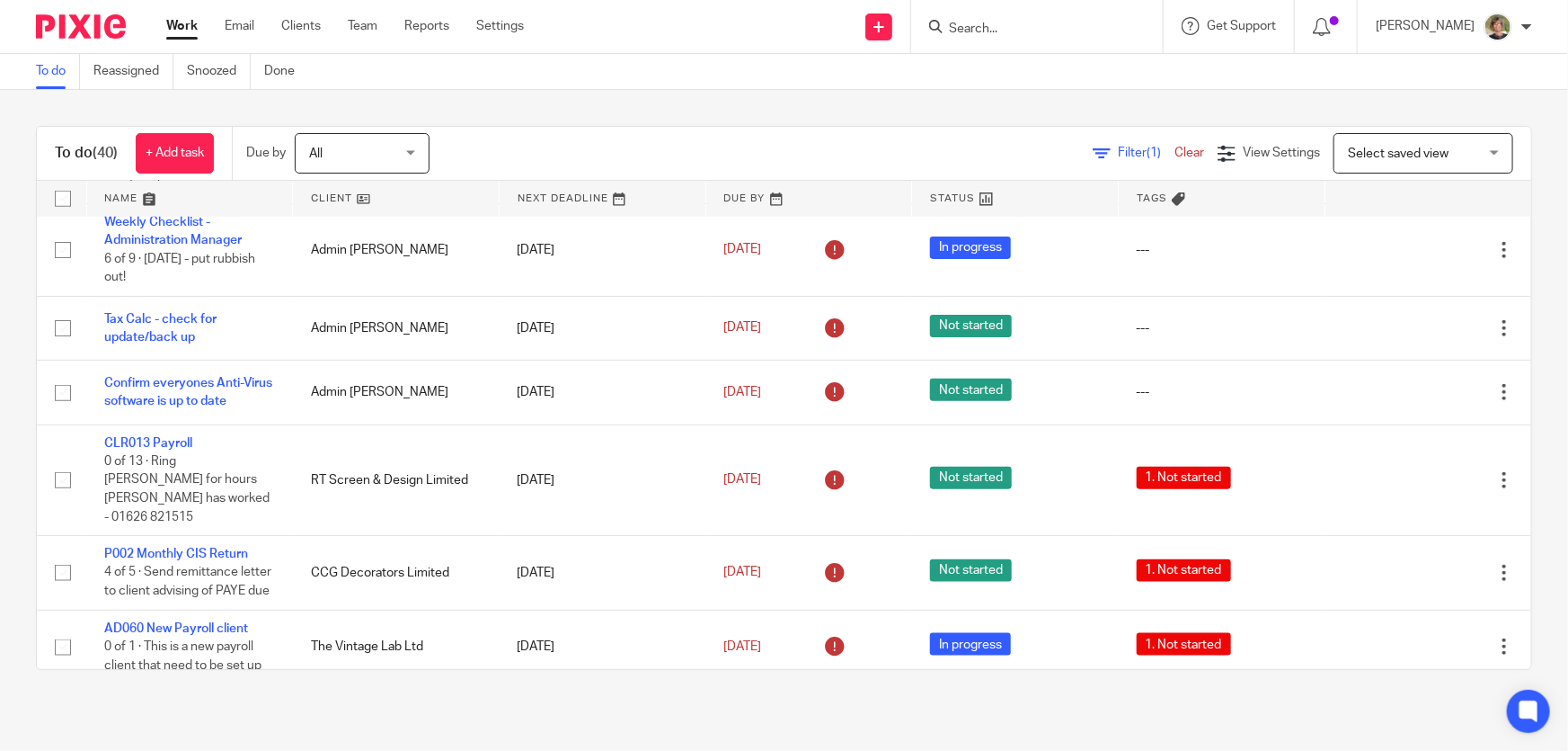
scroll to position [980, 0]
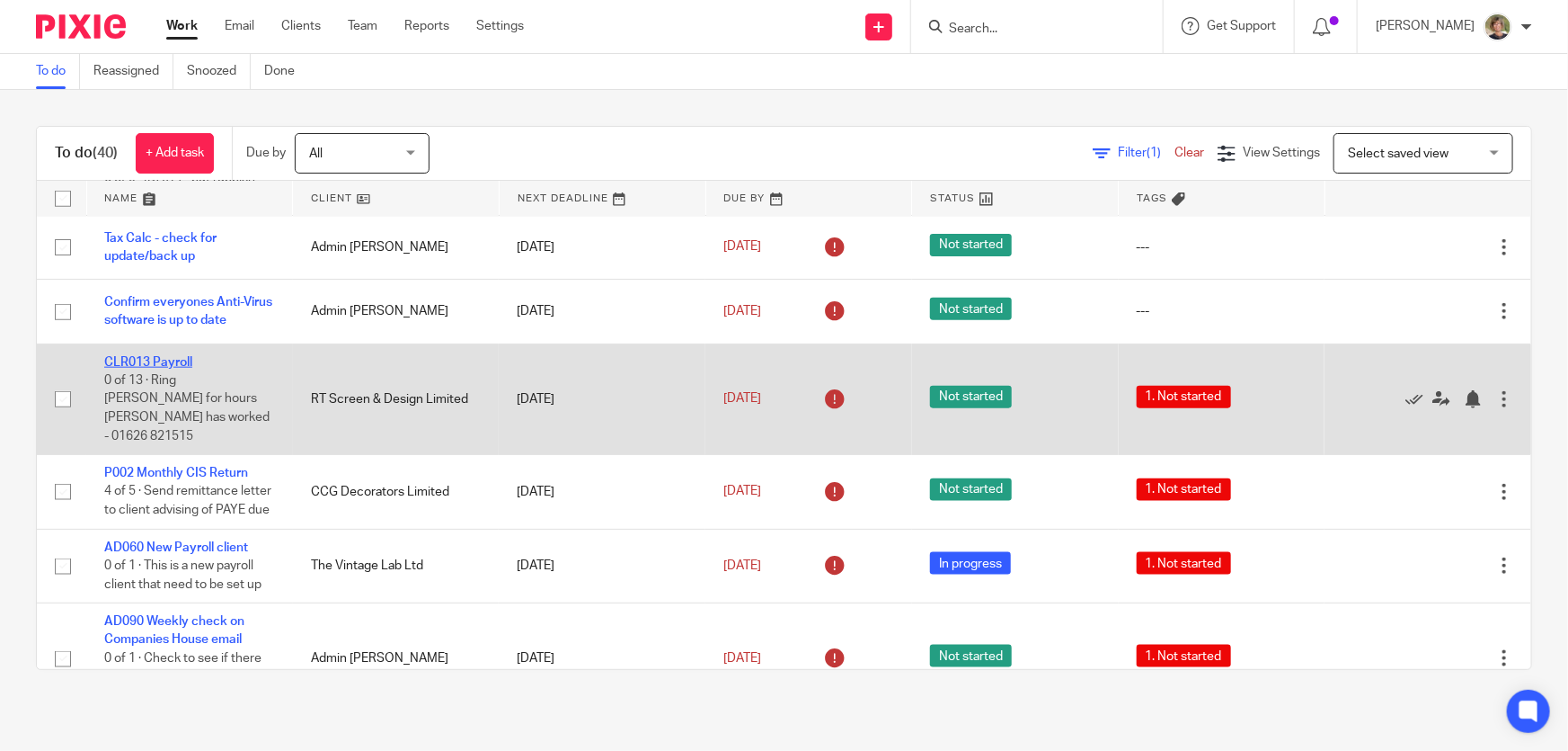
click at [171, 356] on link "CLR013 Payroll" at bounding box center [149, 361] width 88 height 12
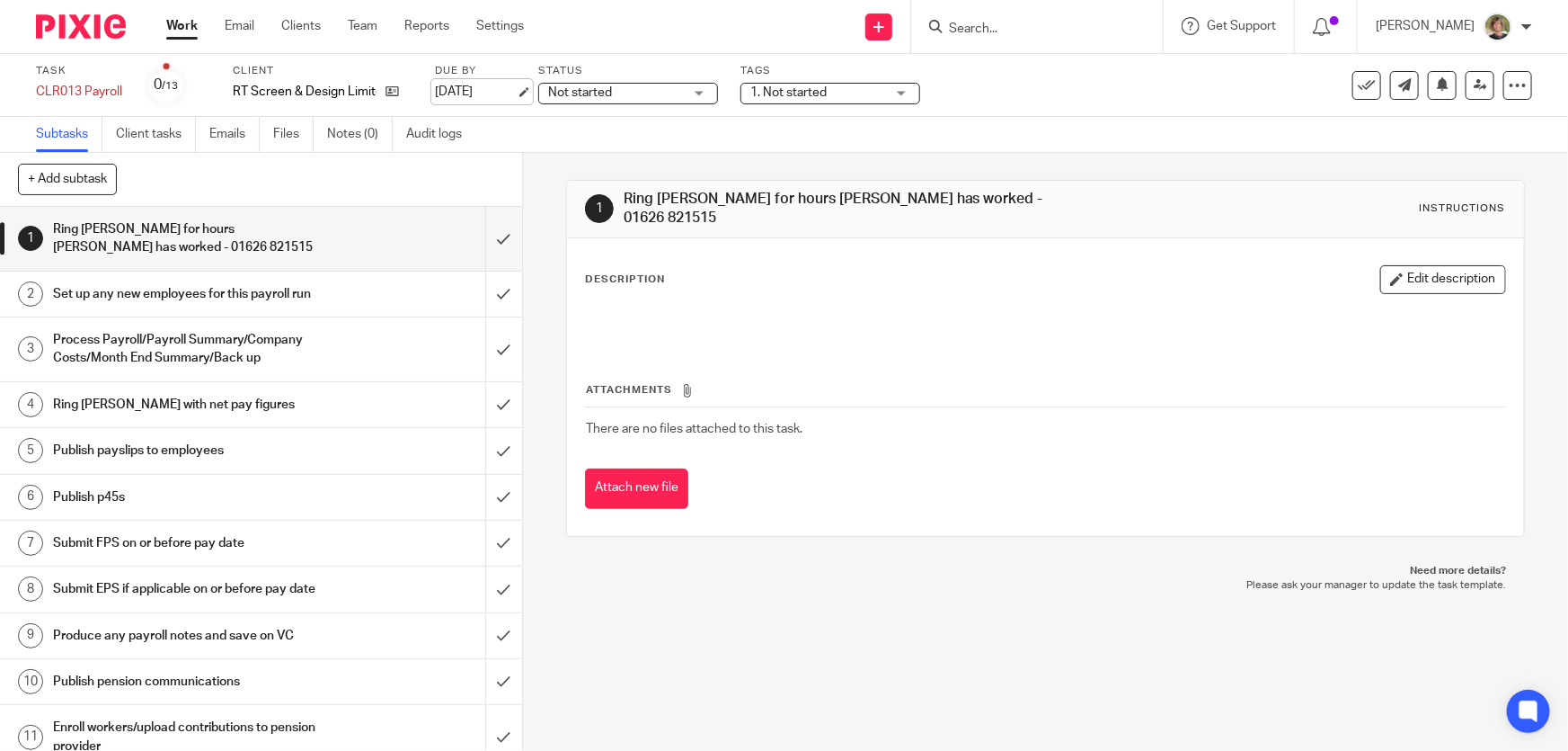
click at [515, 87] on link "[DATE]" at bounding box center [475, 92] width 81 height 19
click at [162, 22] on div "Work Email Clients Team Reports Settings Work Email Clients Team Reports Settin…" at bounding box center [350, 26] width 403 height 53
click at [192, 26] on link "Work" at bounding box center [182, 25] width 31 height 18
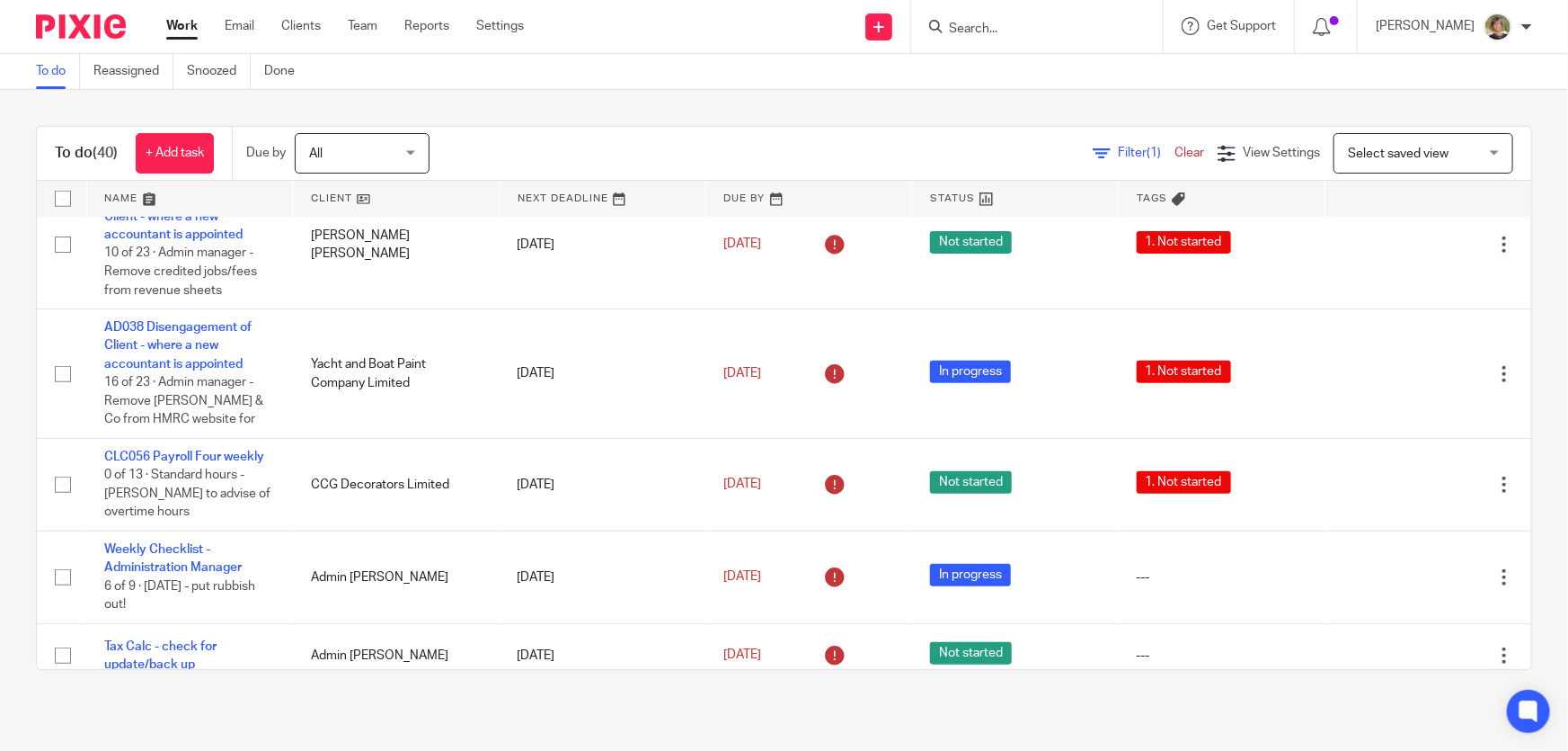
scroll to position [654, 0]
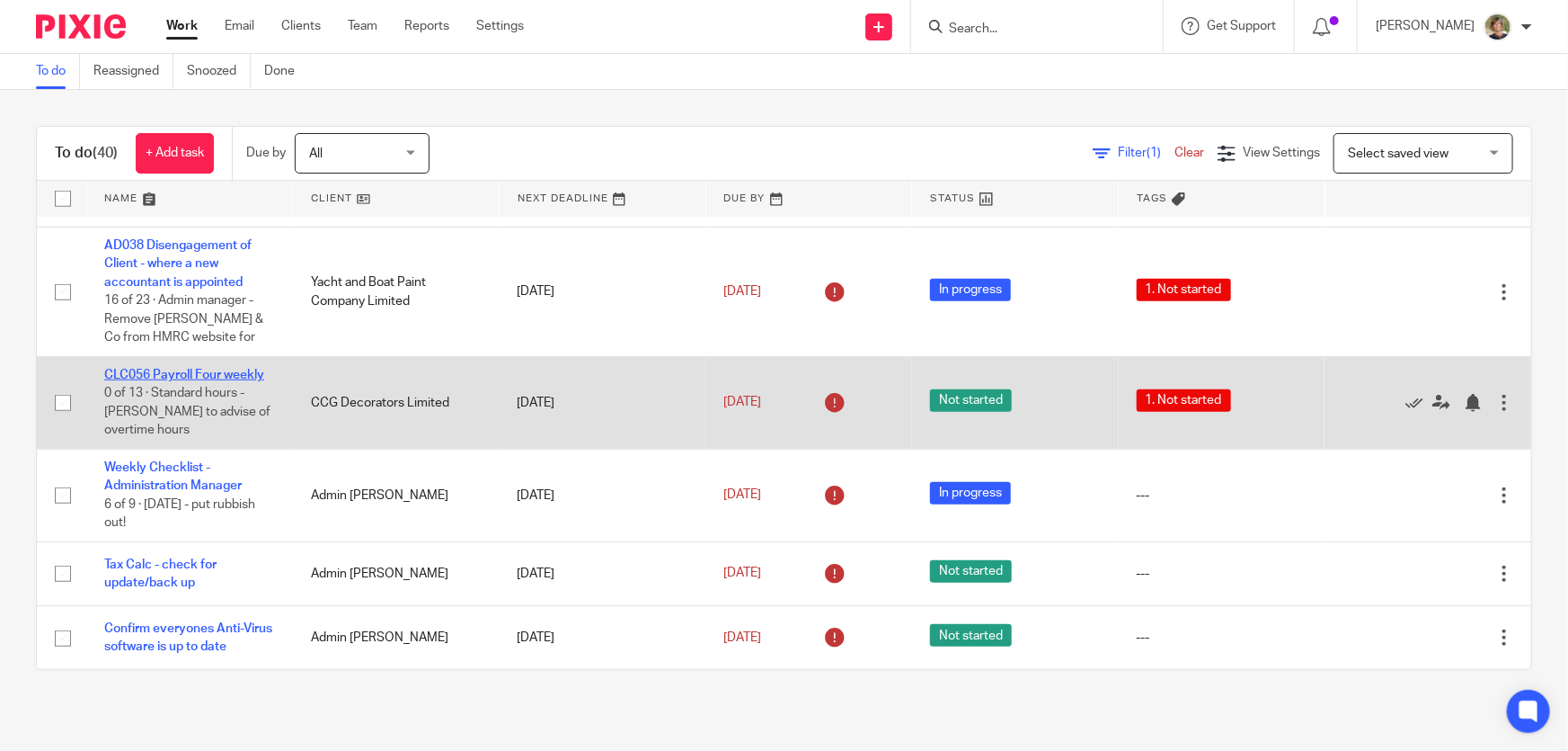
click at [176, 370] on link "CLC056 Payroll Four weekly" at bounding box center [184, 375] width 160 height 12
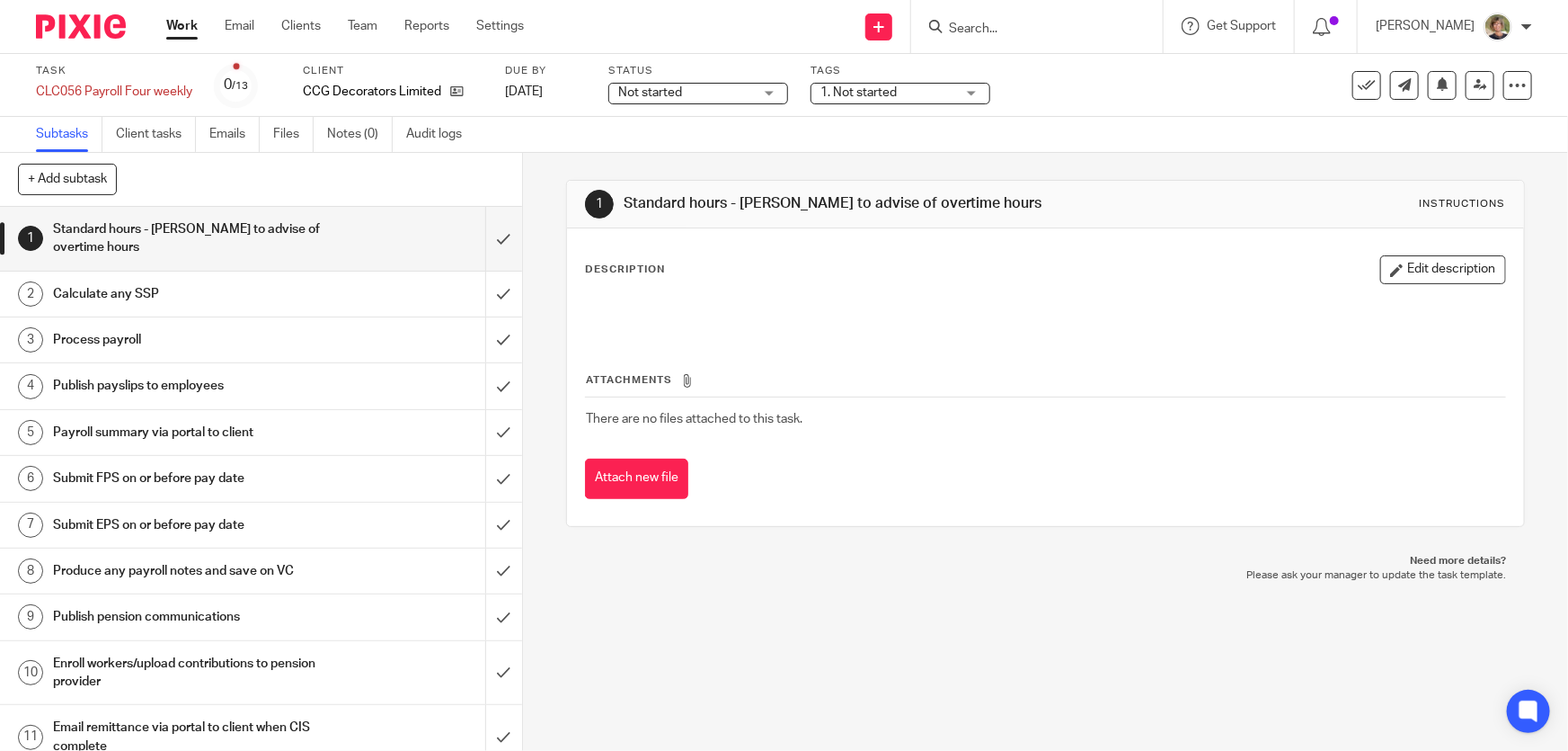
click at [762, 93] on div "Not started Not started" at bounding box center [698, 93] width 180 height 22
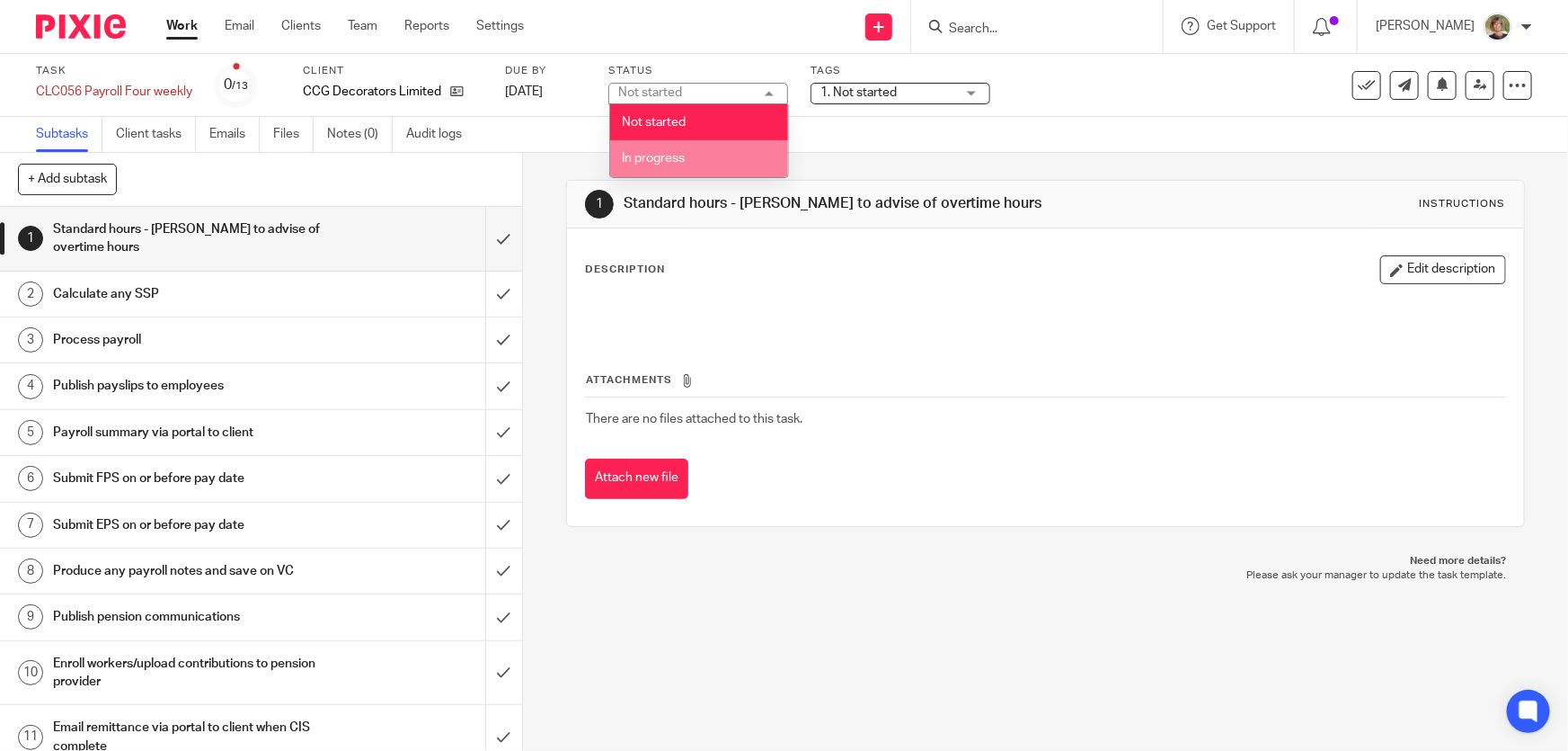
click at [673, 153] on span "In progress" at bounding box center [653, 157] width 63 height 12
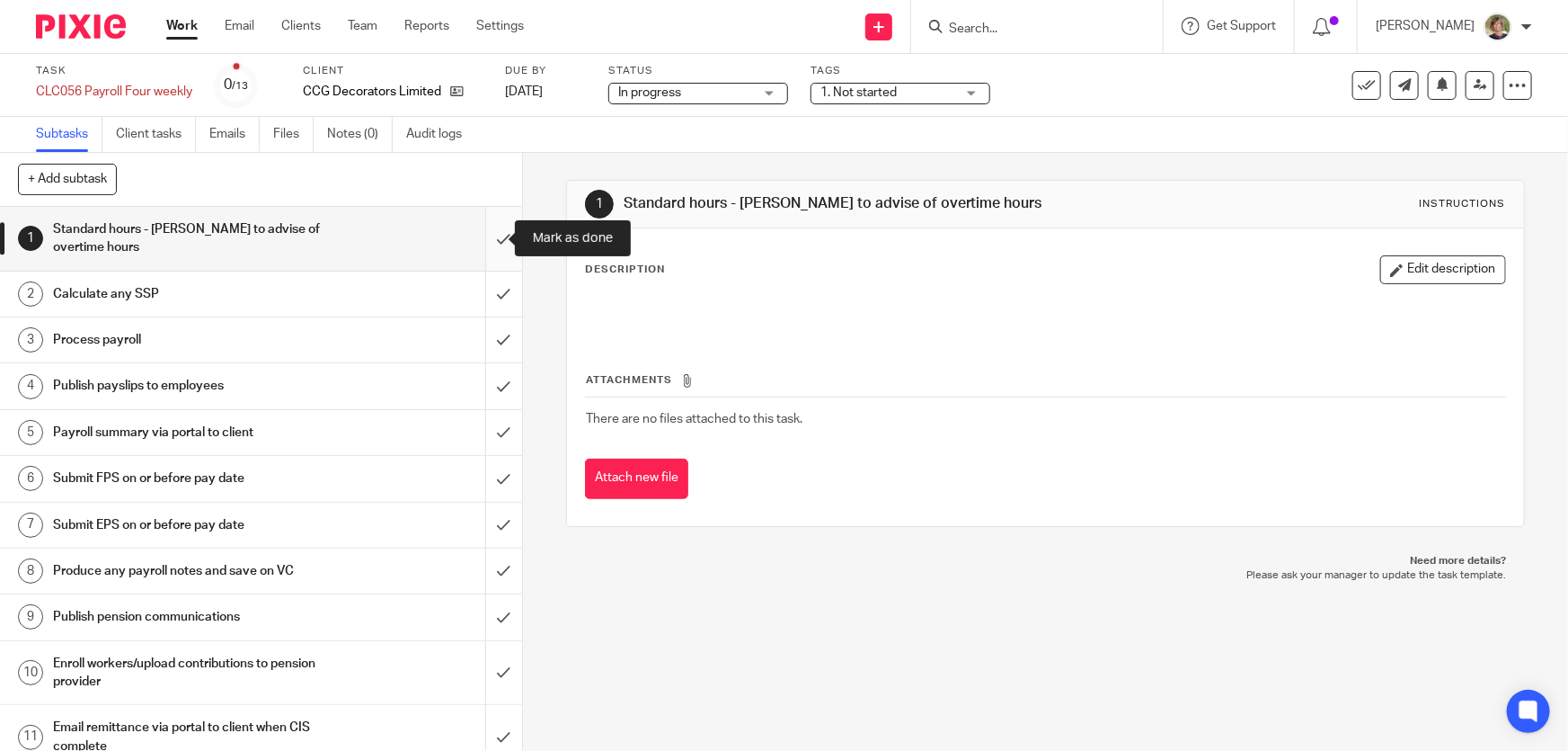
click at [488, 233] on input "submit" at bounding box center [261, 239] width 522 height 64
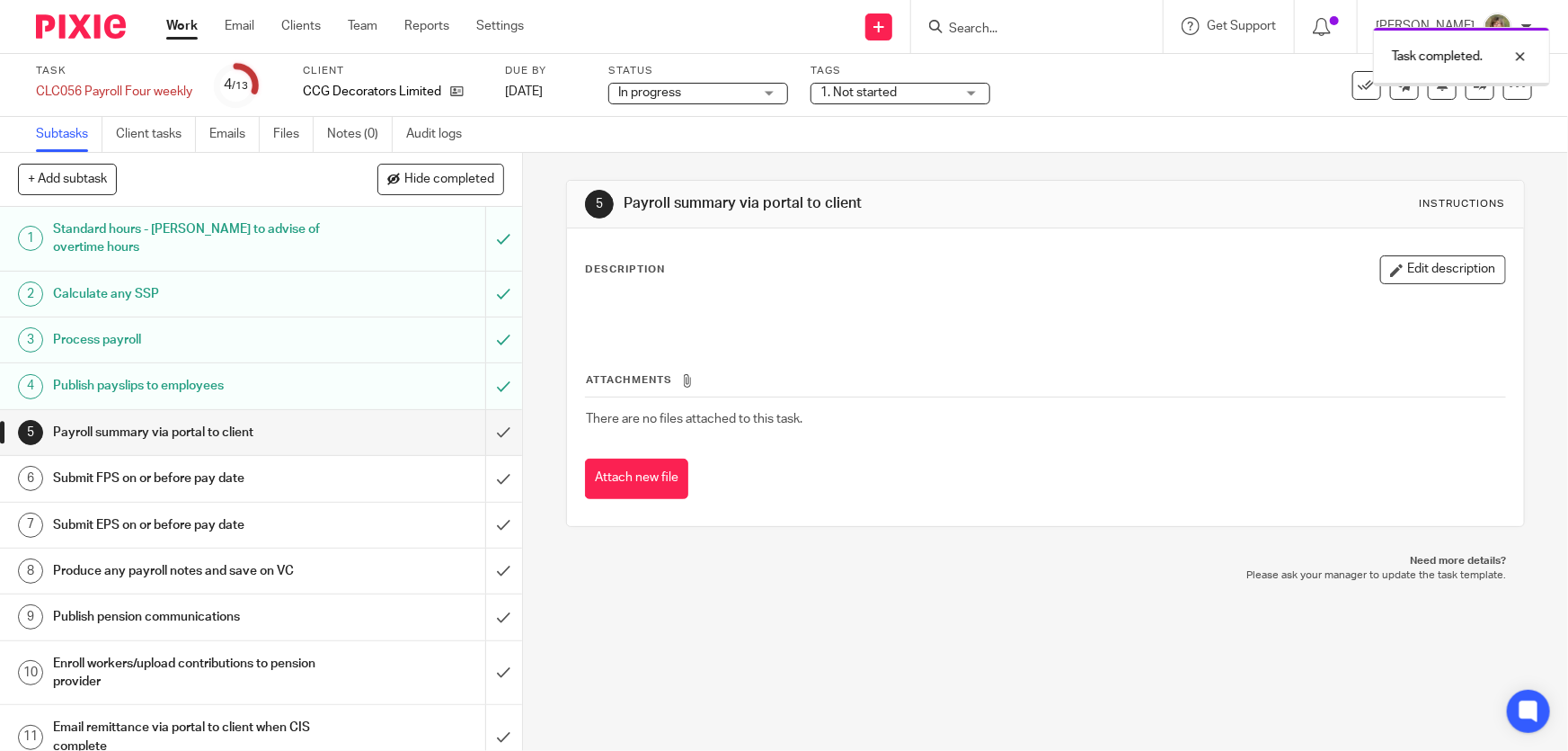
click at [483, 429] on input "submit" at bounding box center [261, 433] width 522 height 45
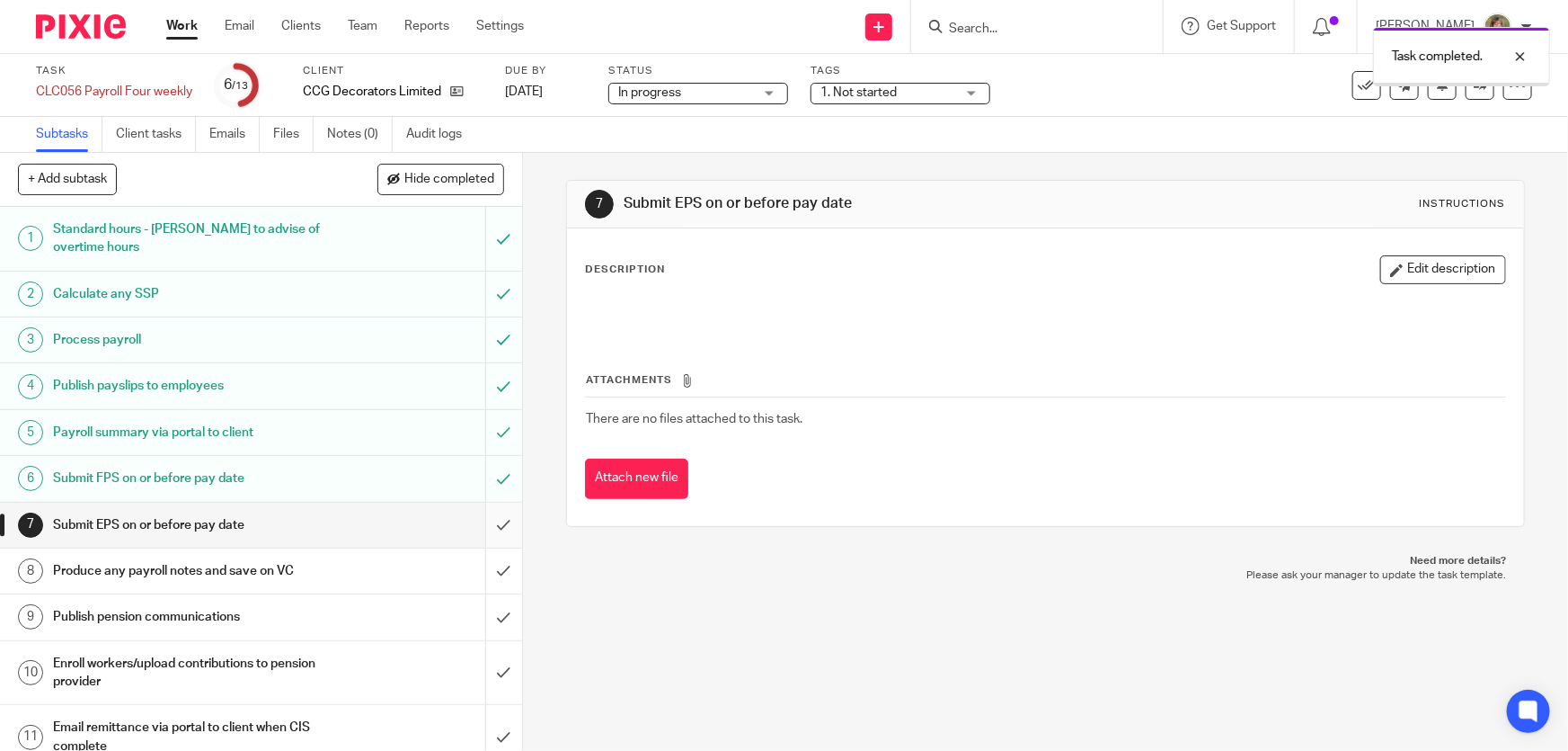
click at [486, 521] on input "submit" at bounding box center [261, 525] width 522 height 45
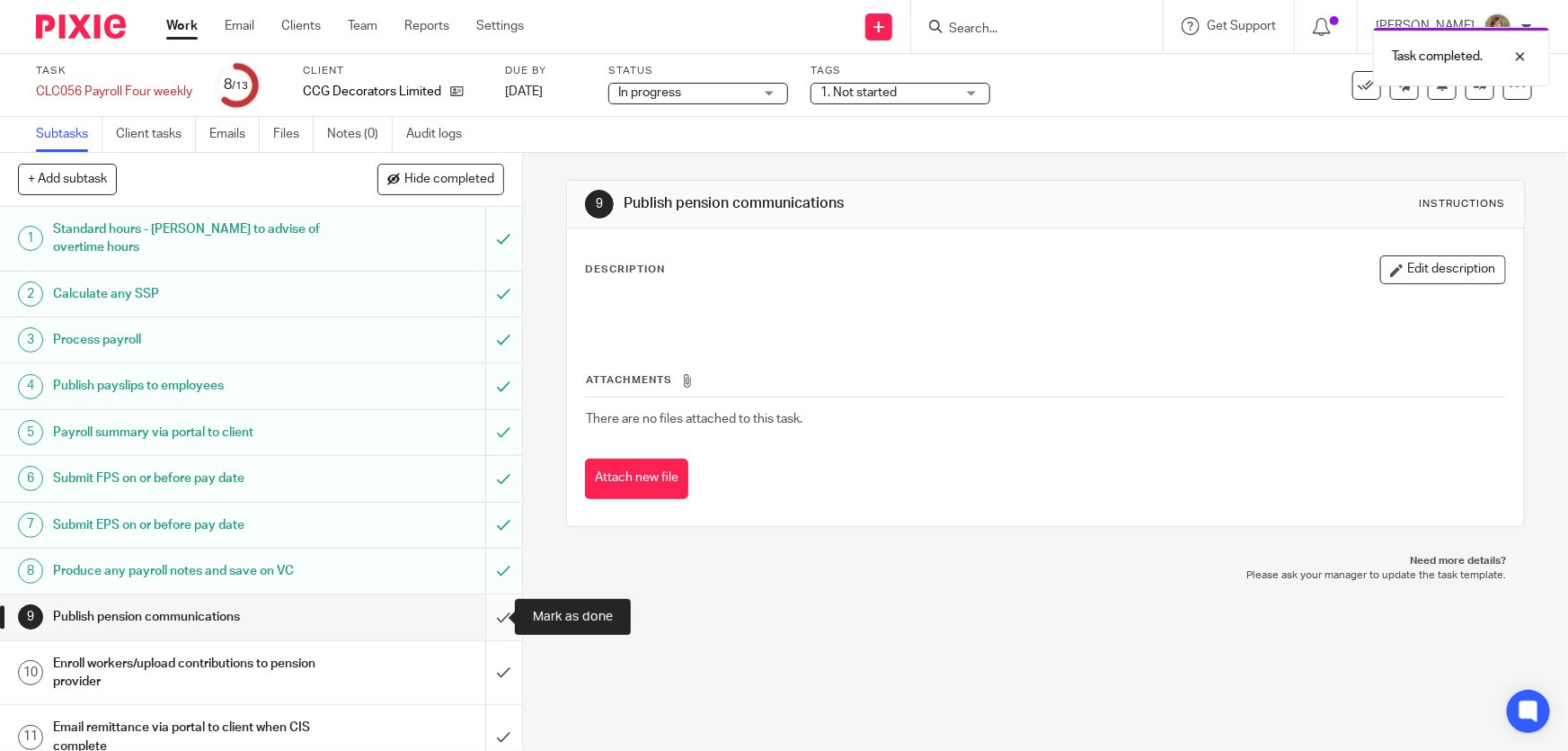
click at [486, 614] on input "submit" at bounding box center [261, 617] width 522 height 45
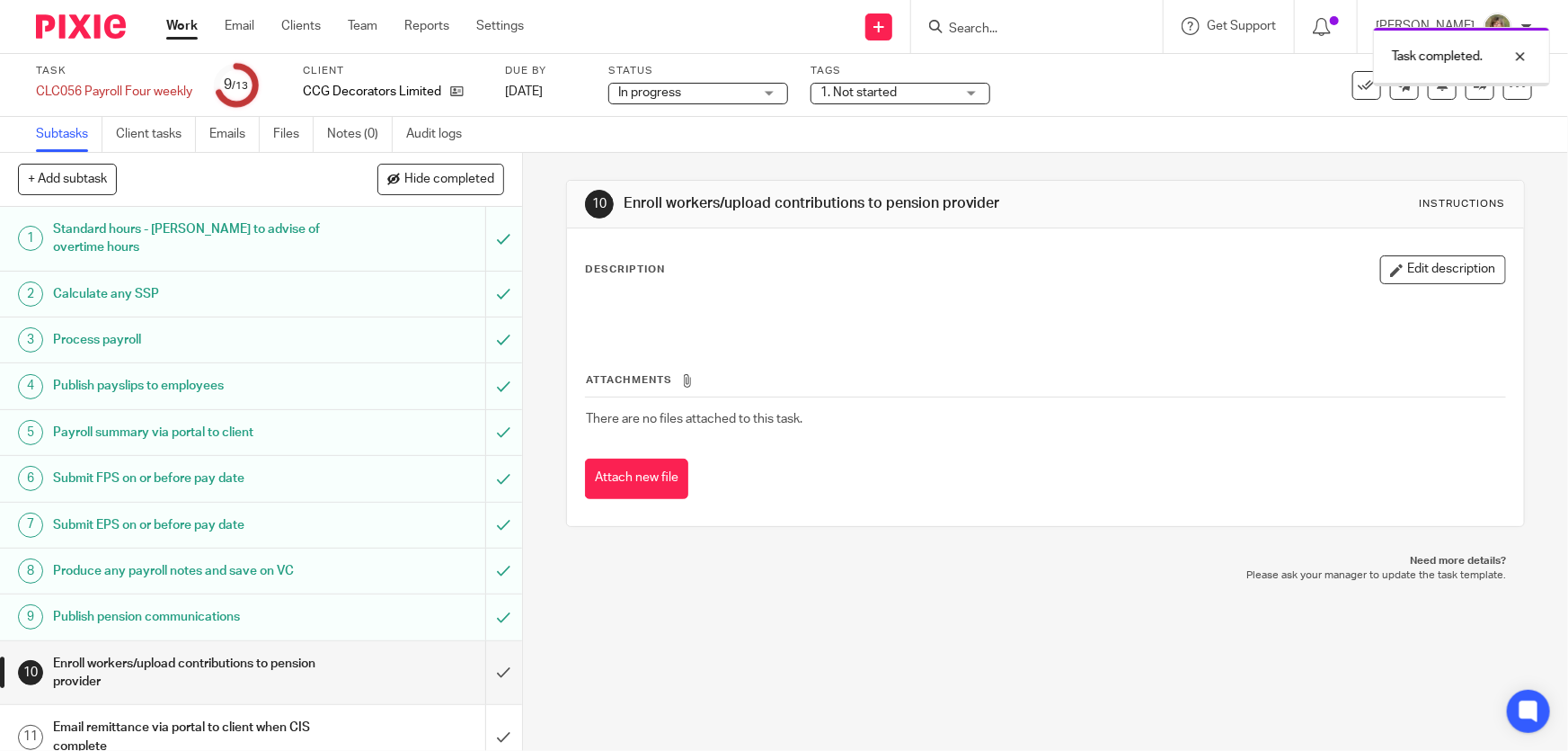
scroll to position [128, 0]
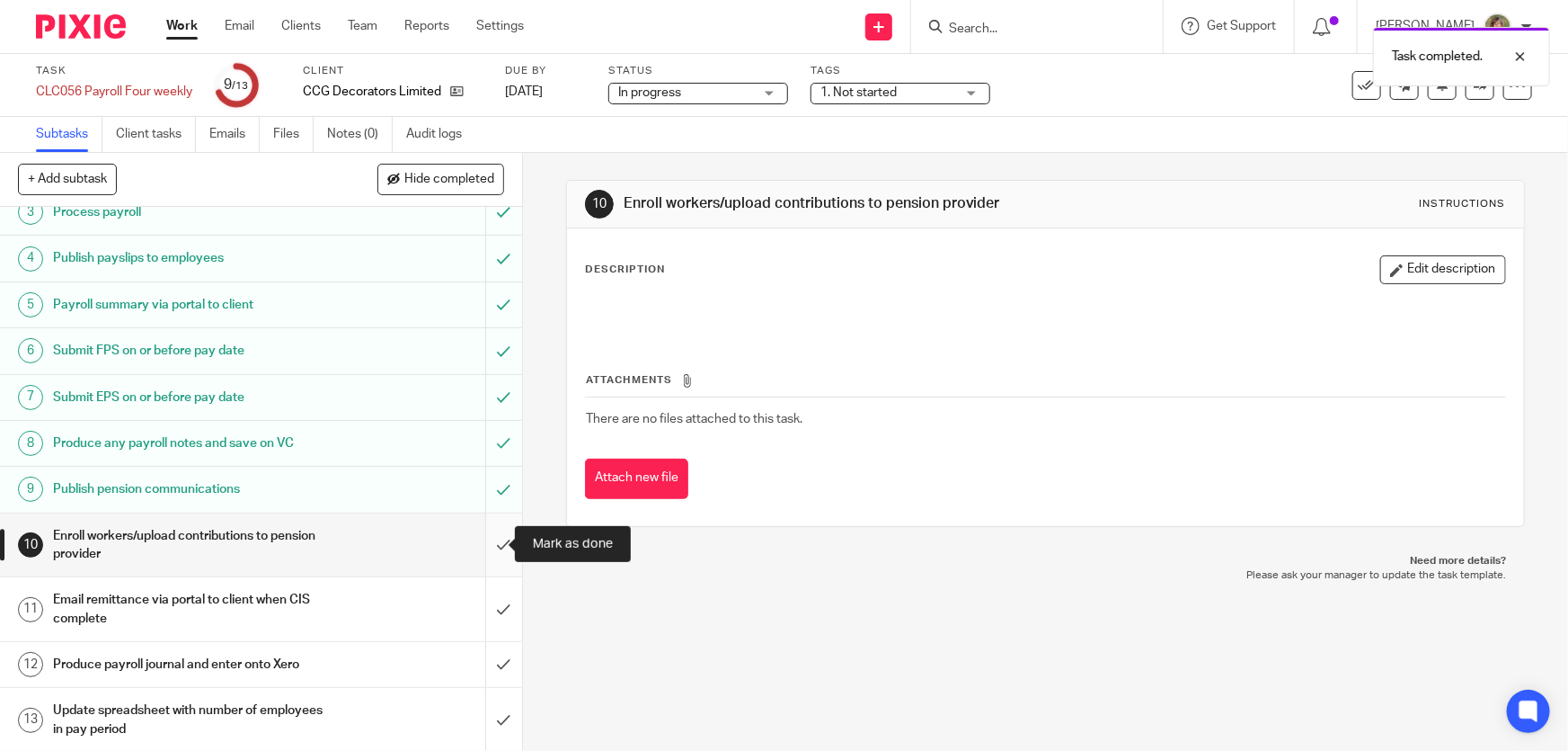
click at [483, 537] on input "submit" at bounding box center [261, 546] width 522 height 64
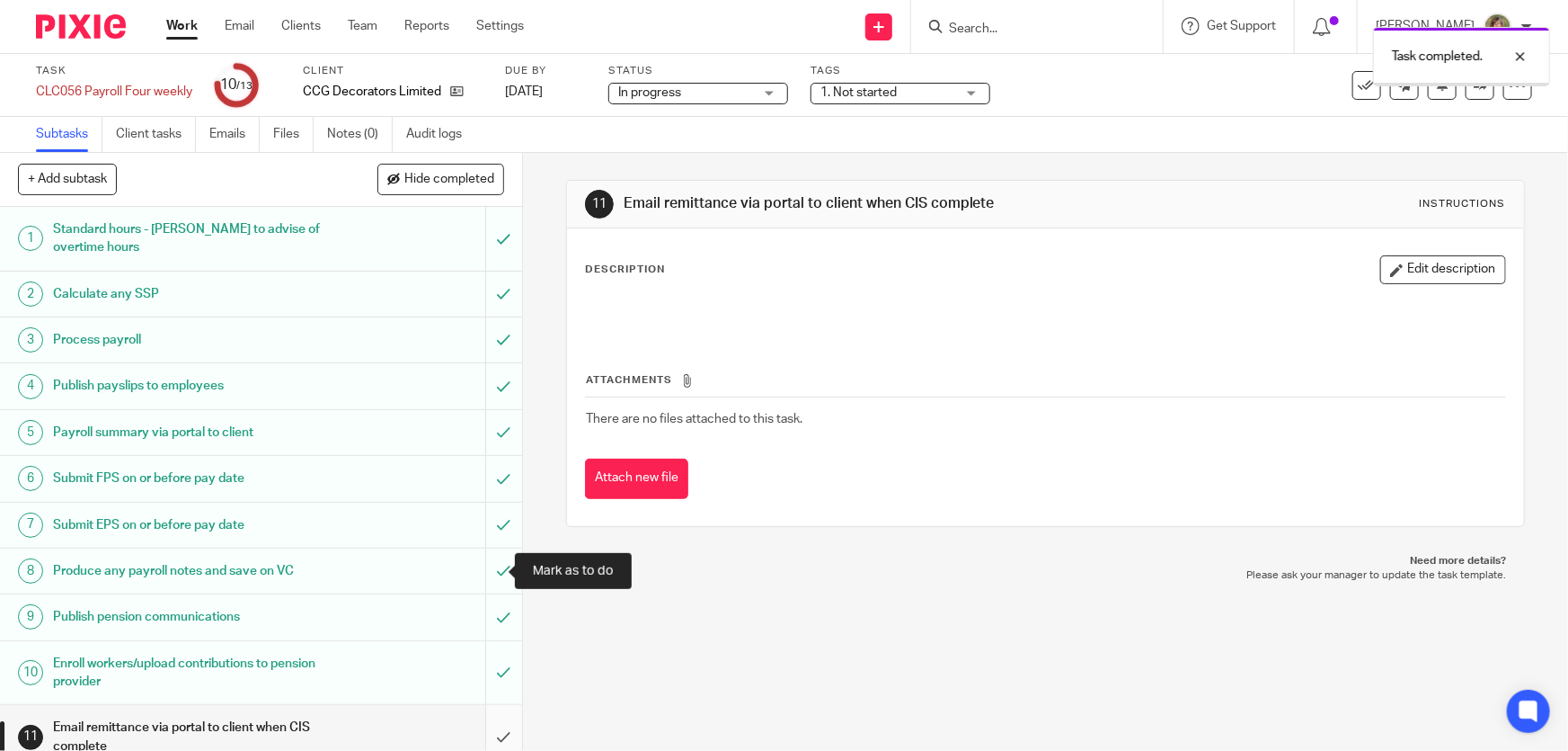
scroll to position [128, 0]
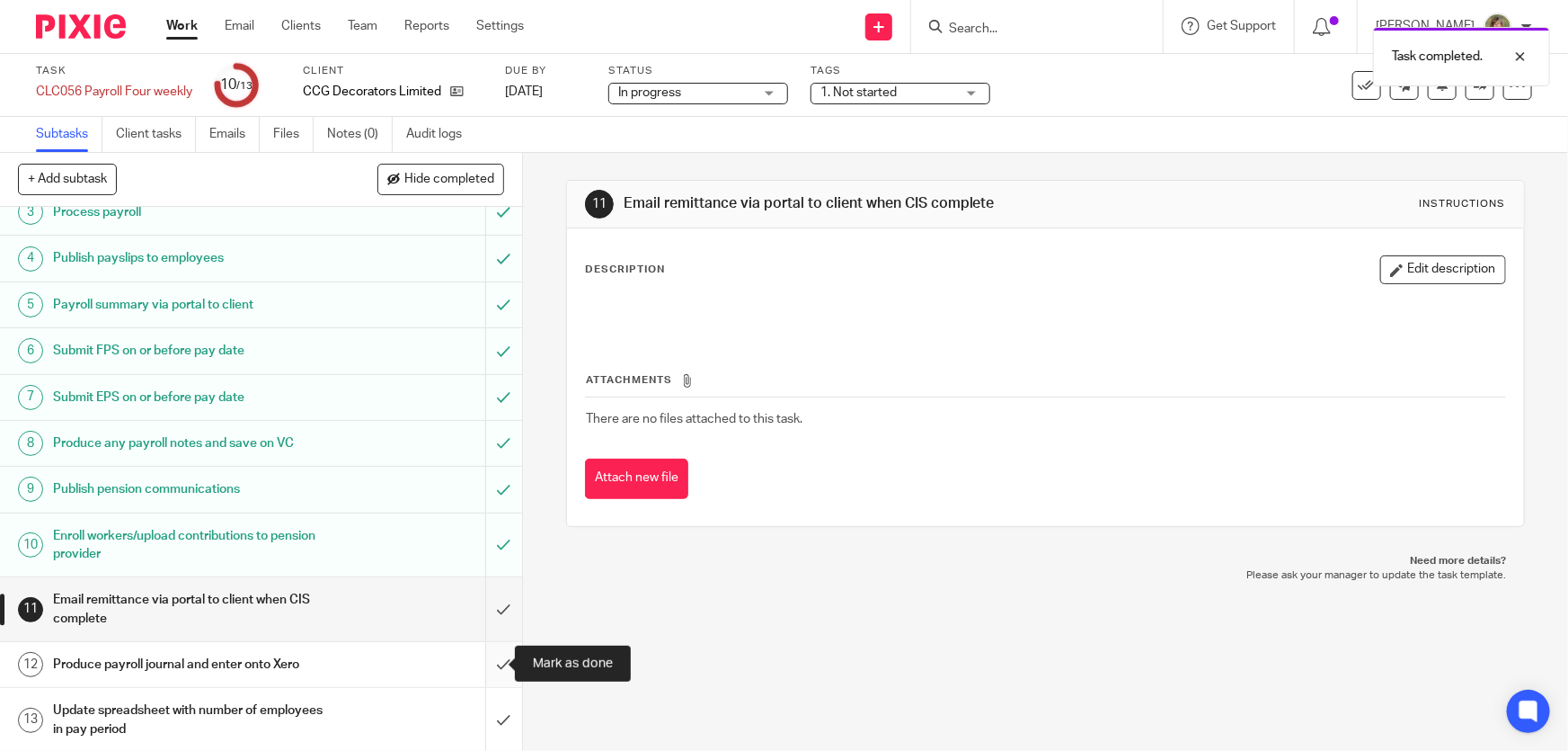
click at [486, 656] on input "submit" at bounding box center [261, 664] width 522 height 45
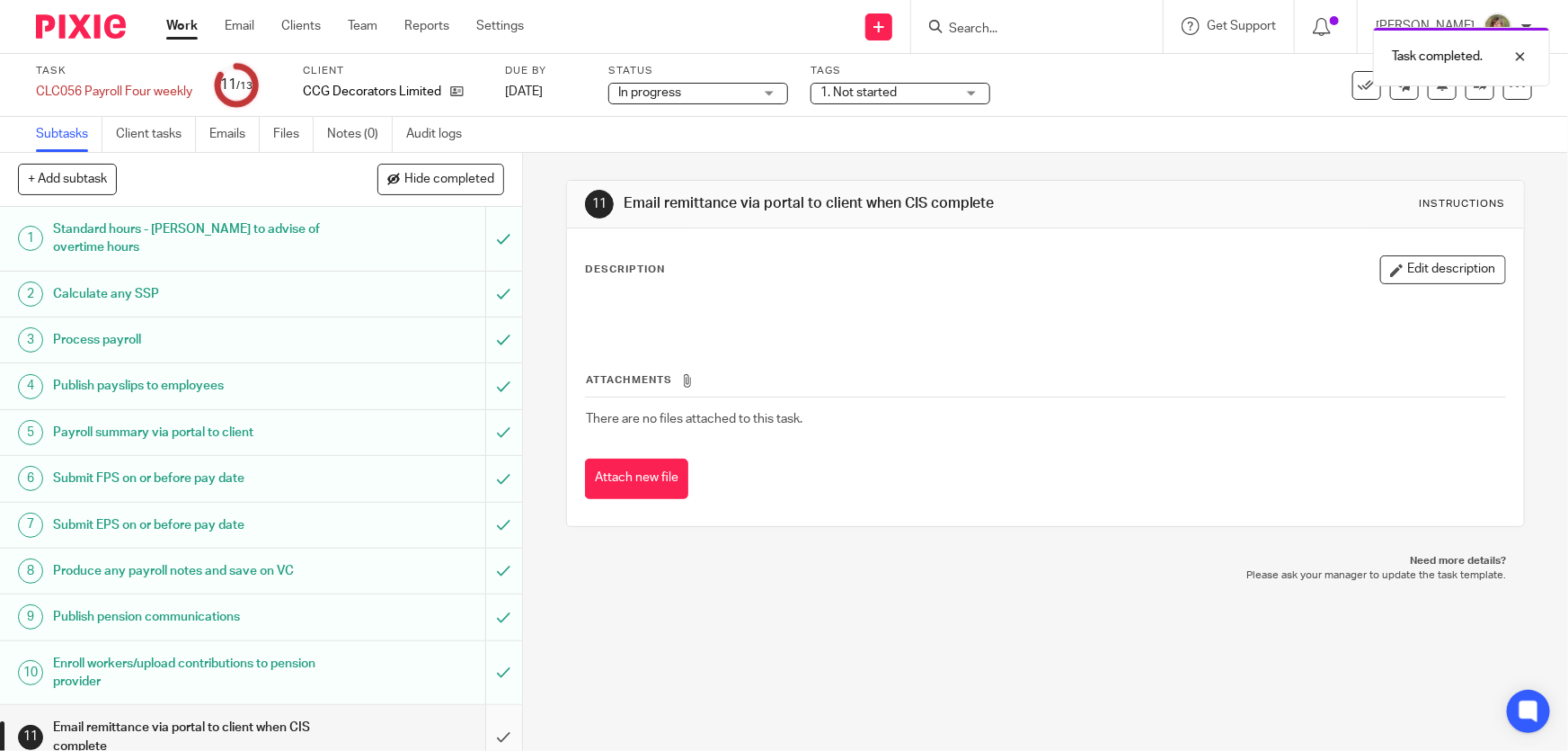
click at [485, 735] on input "submit" at bounding box center [261, 737] width 522 height 64
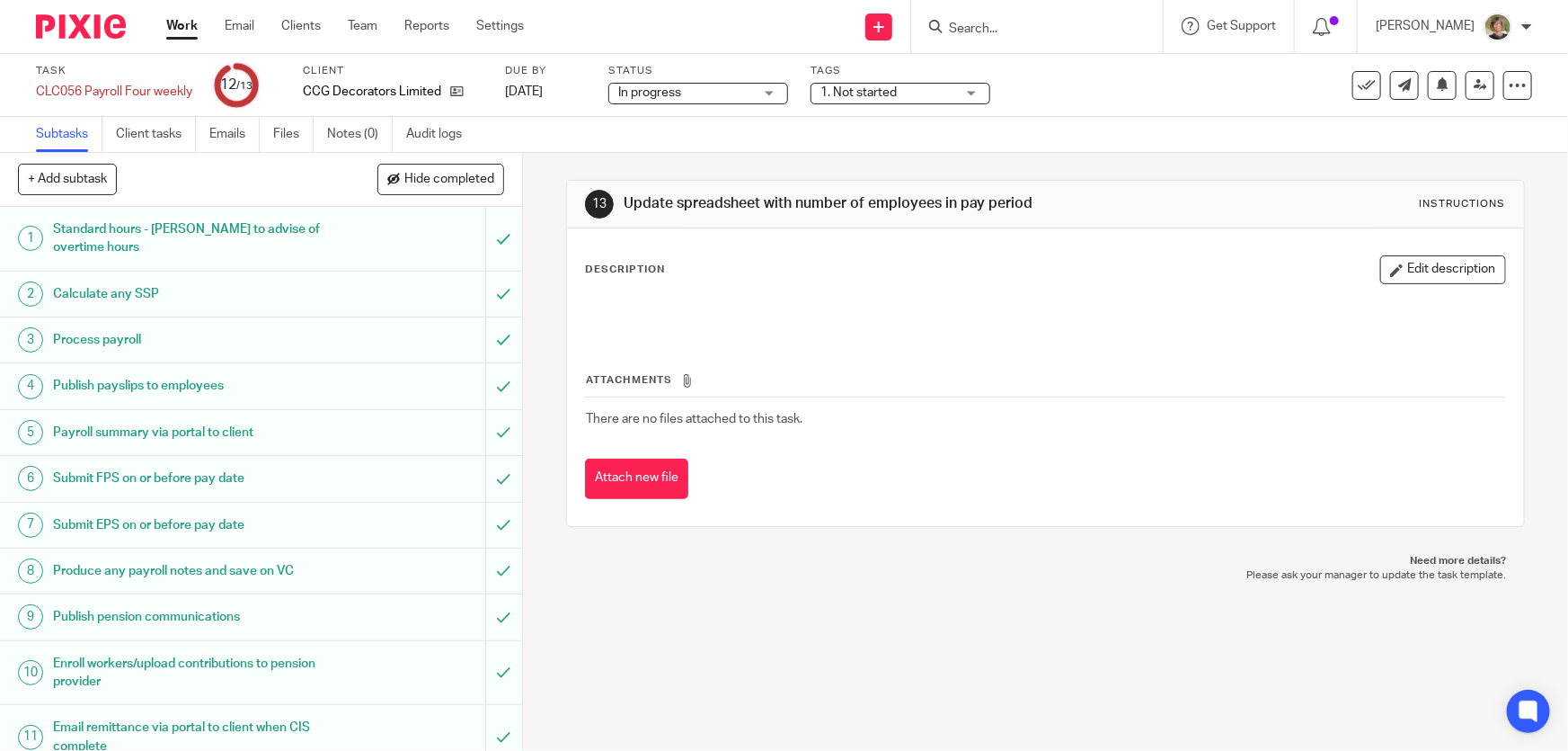
click at [189, 17] on link "Work" at bounding box center [182, 25] width 31 height 18
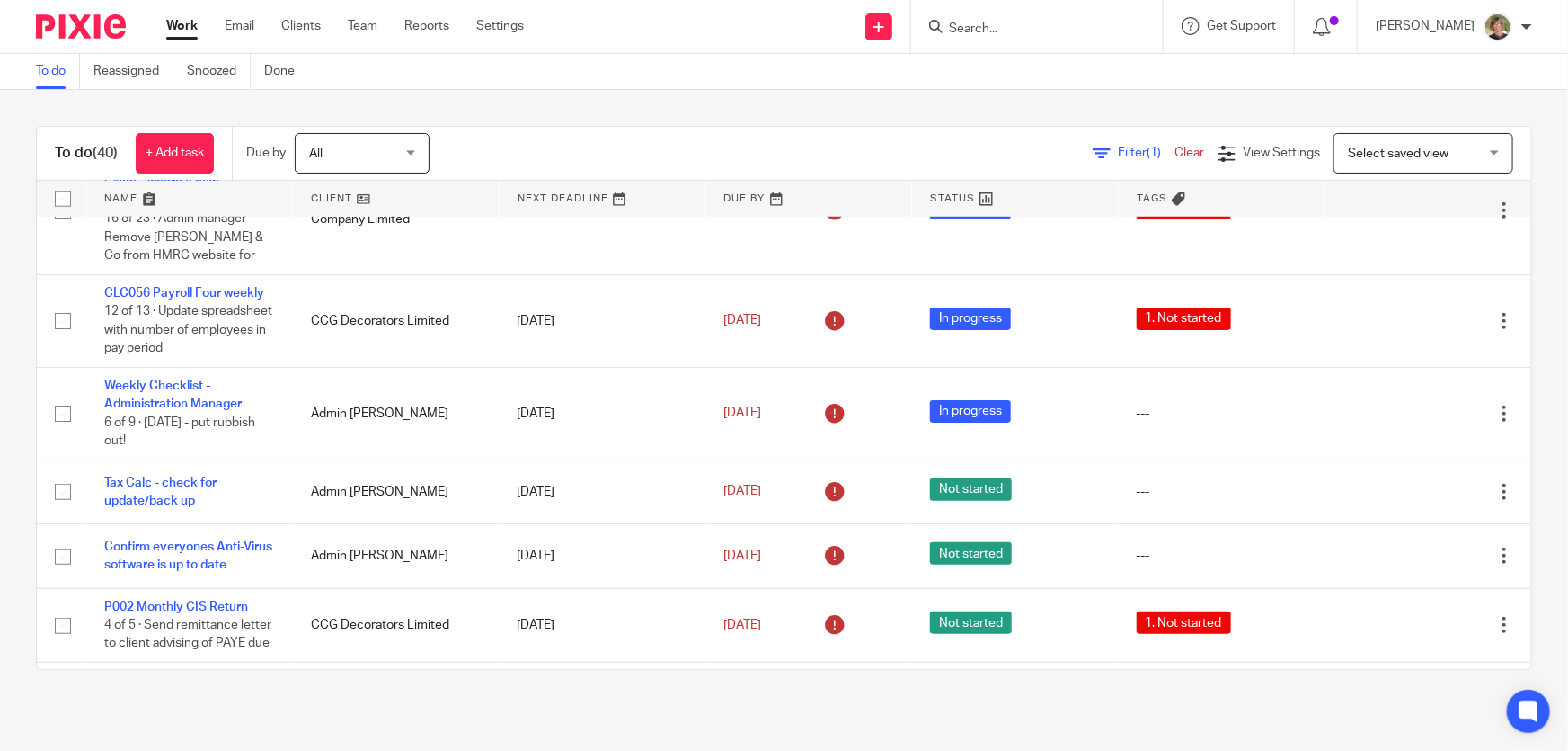
scroll to position [899, 0]
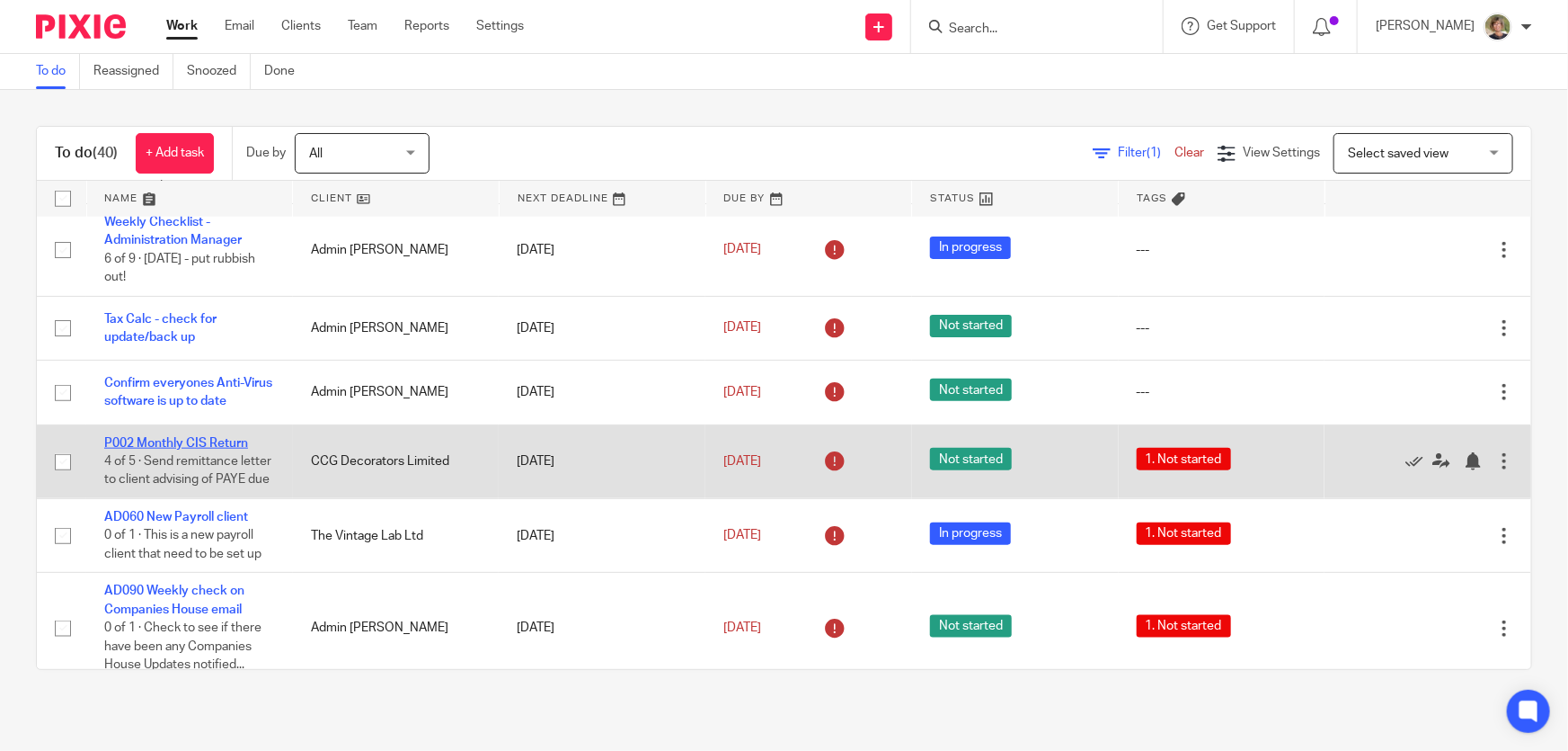
click at [144, 437] on link "P002 Monthly CIS Return" at bounding box center [176, 442] width 144 height 12
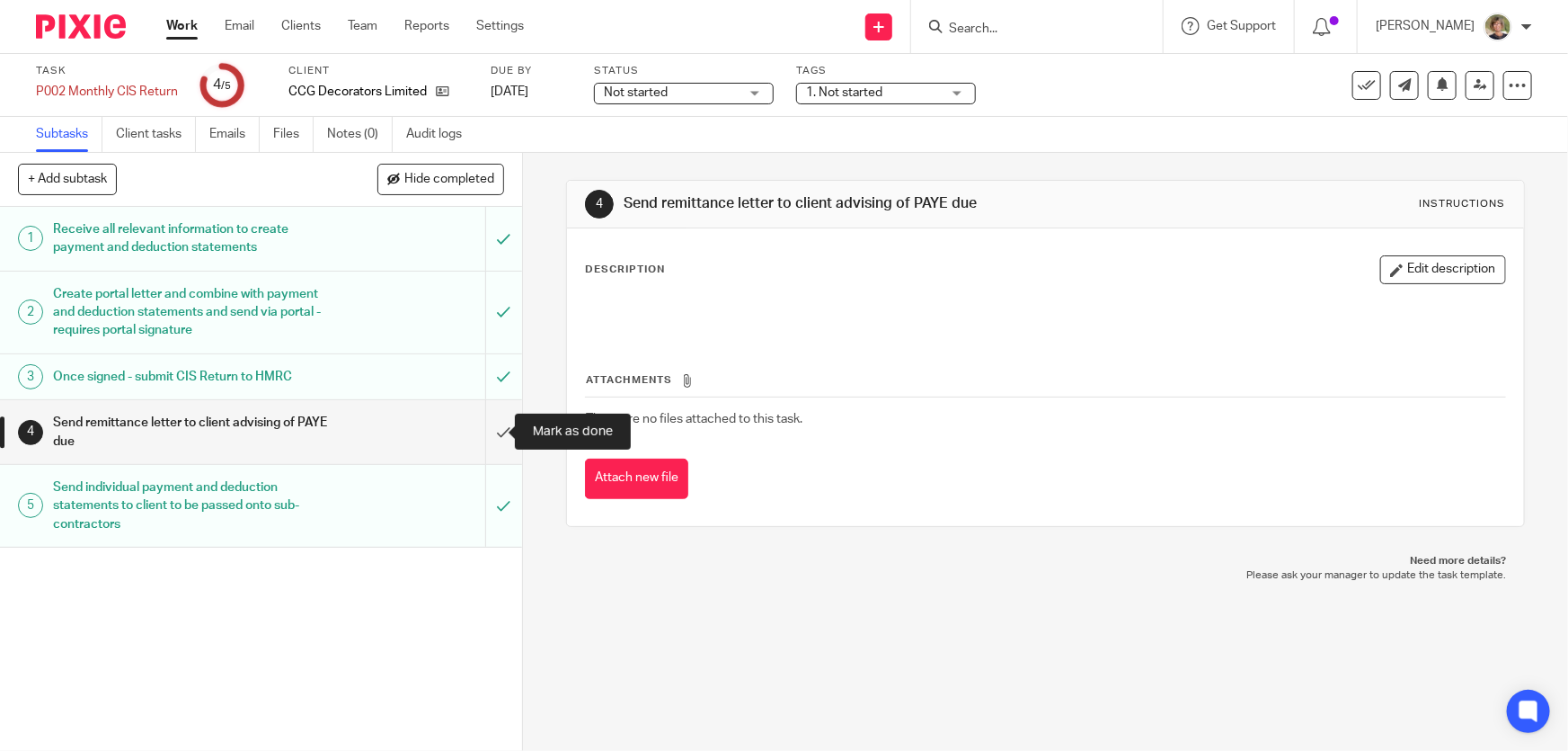
drag, startPoint x: 485, startPoint y: 430, endPoint x: 455, endPoint y: 398, distance: 43.9
click at [485, 430] on input "submit" at bounding box center [261, 432] width 522 height 64
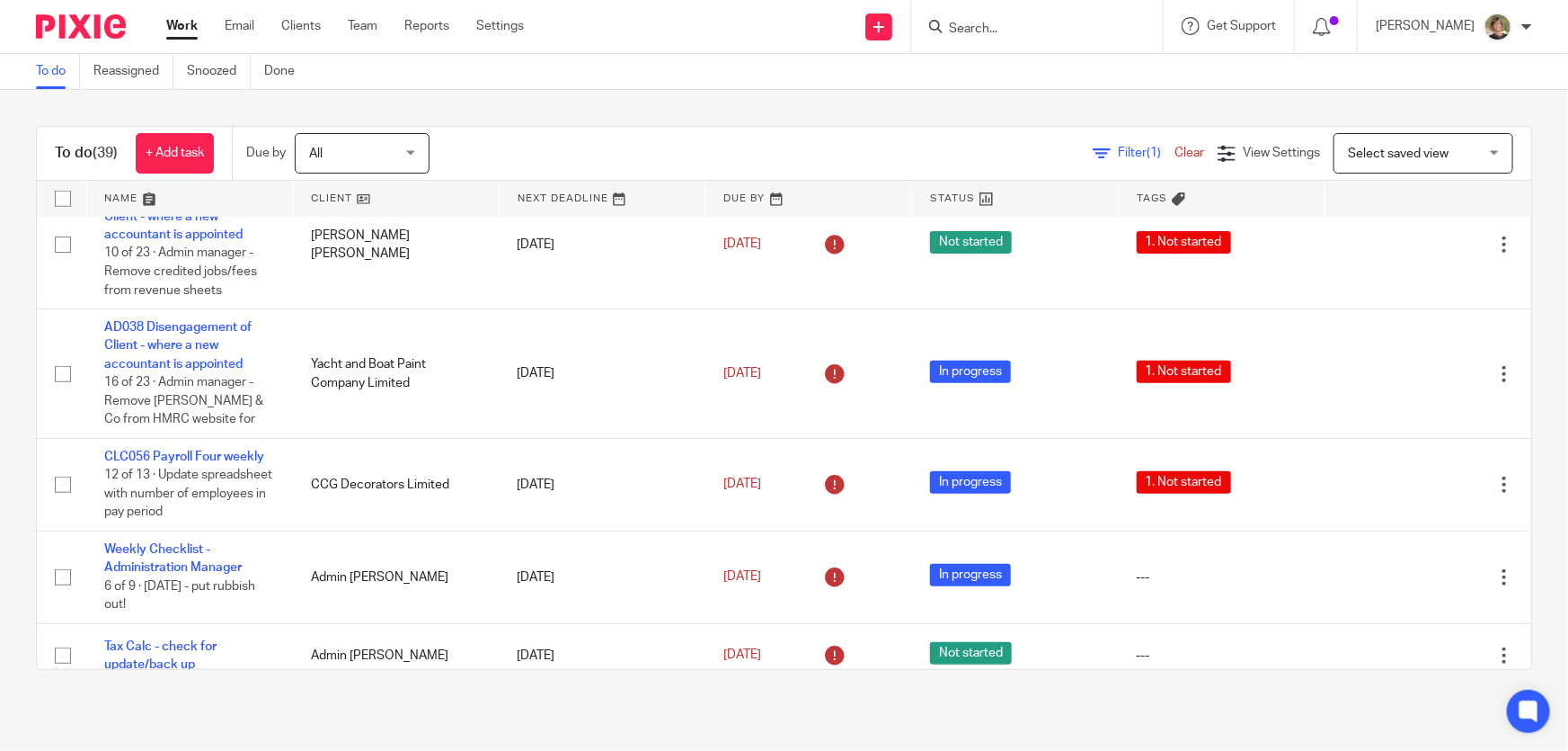
scroll to position [654, 0]
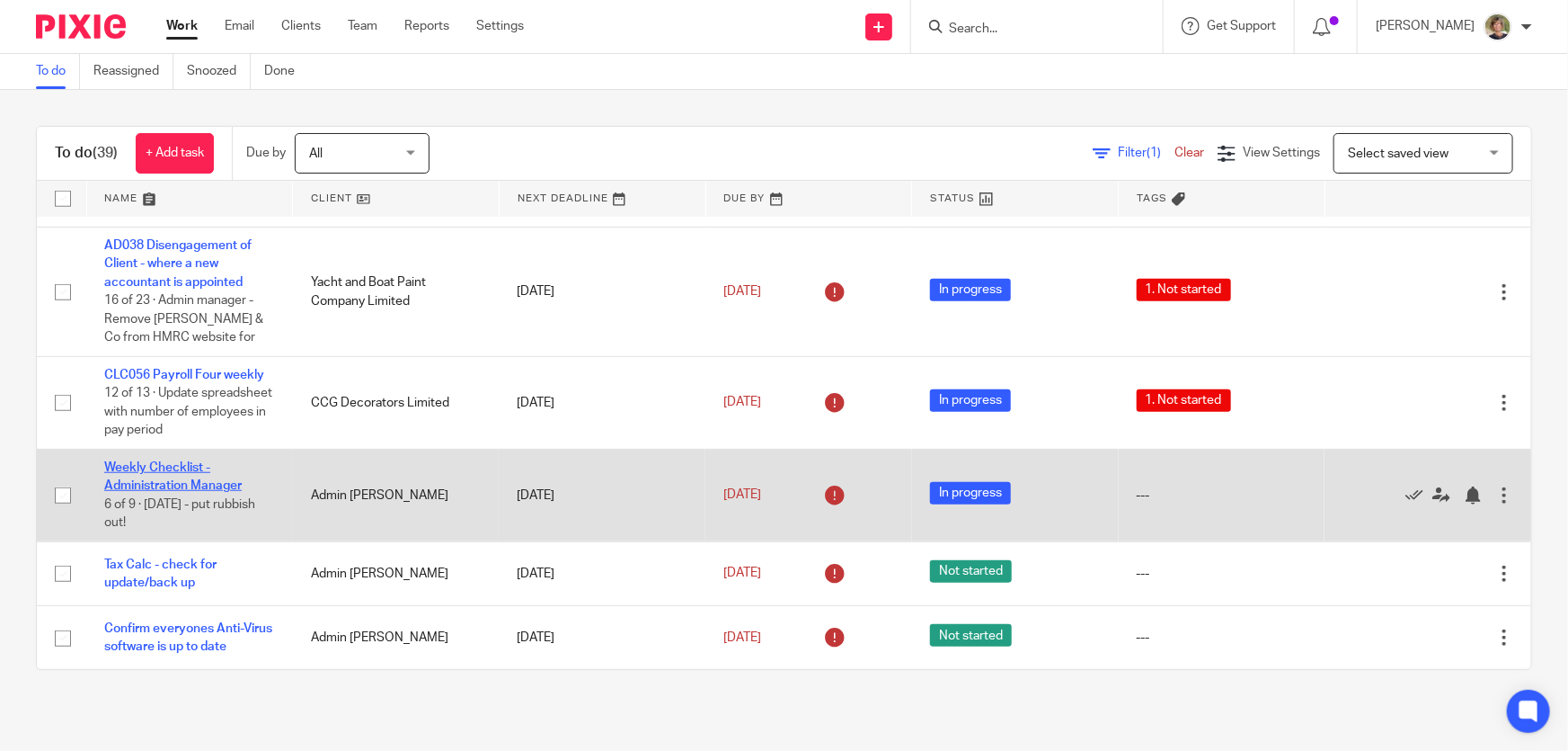
click at [181, 475] on link "Weekly Checklist - Administration Manager" at bounding box center [173, 476] width 137 height 30
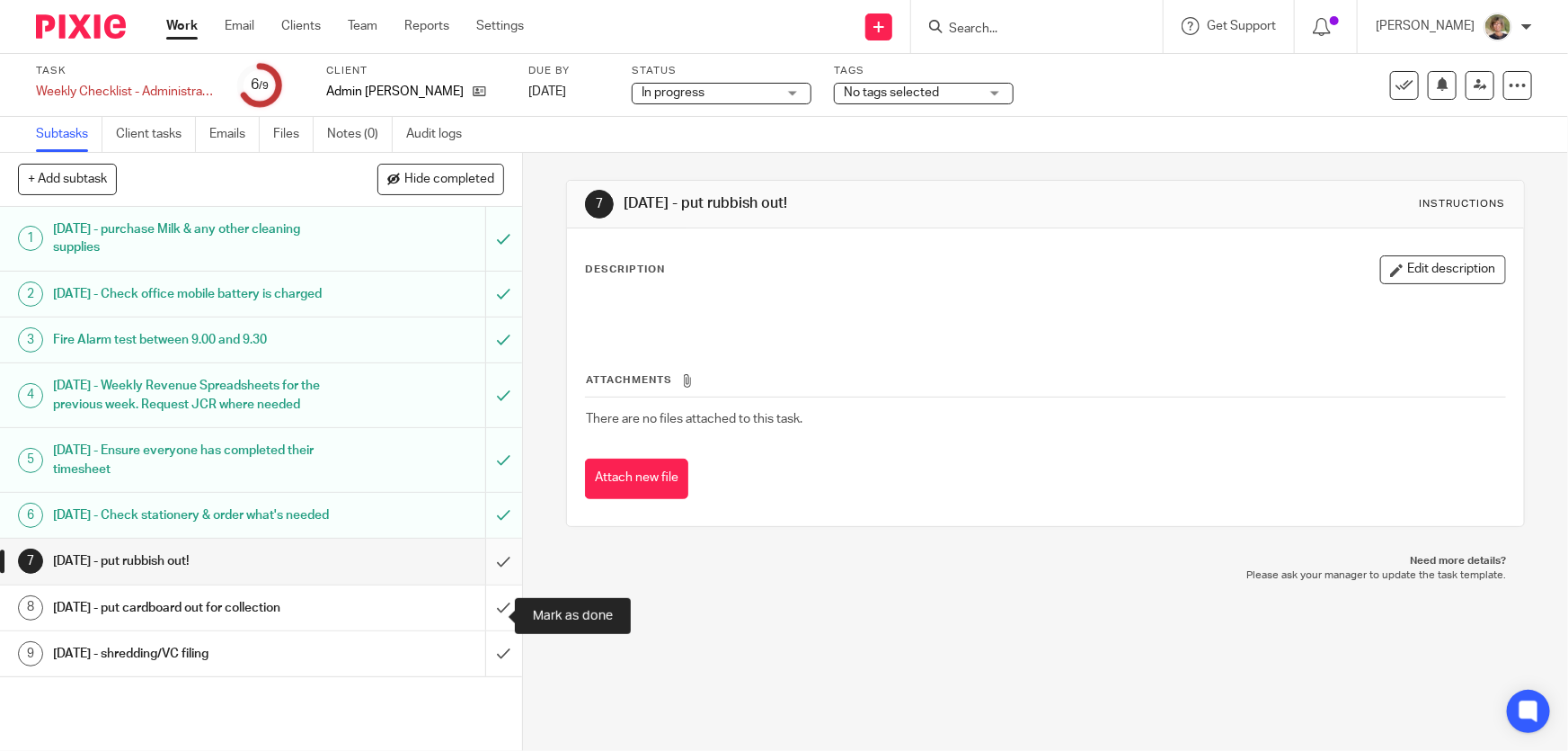
click at [485, 583] on input "submit" at bounding box center [261, 561] width 522 height 45
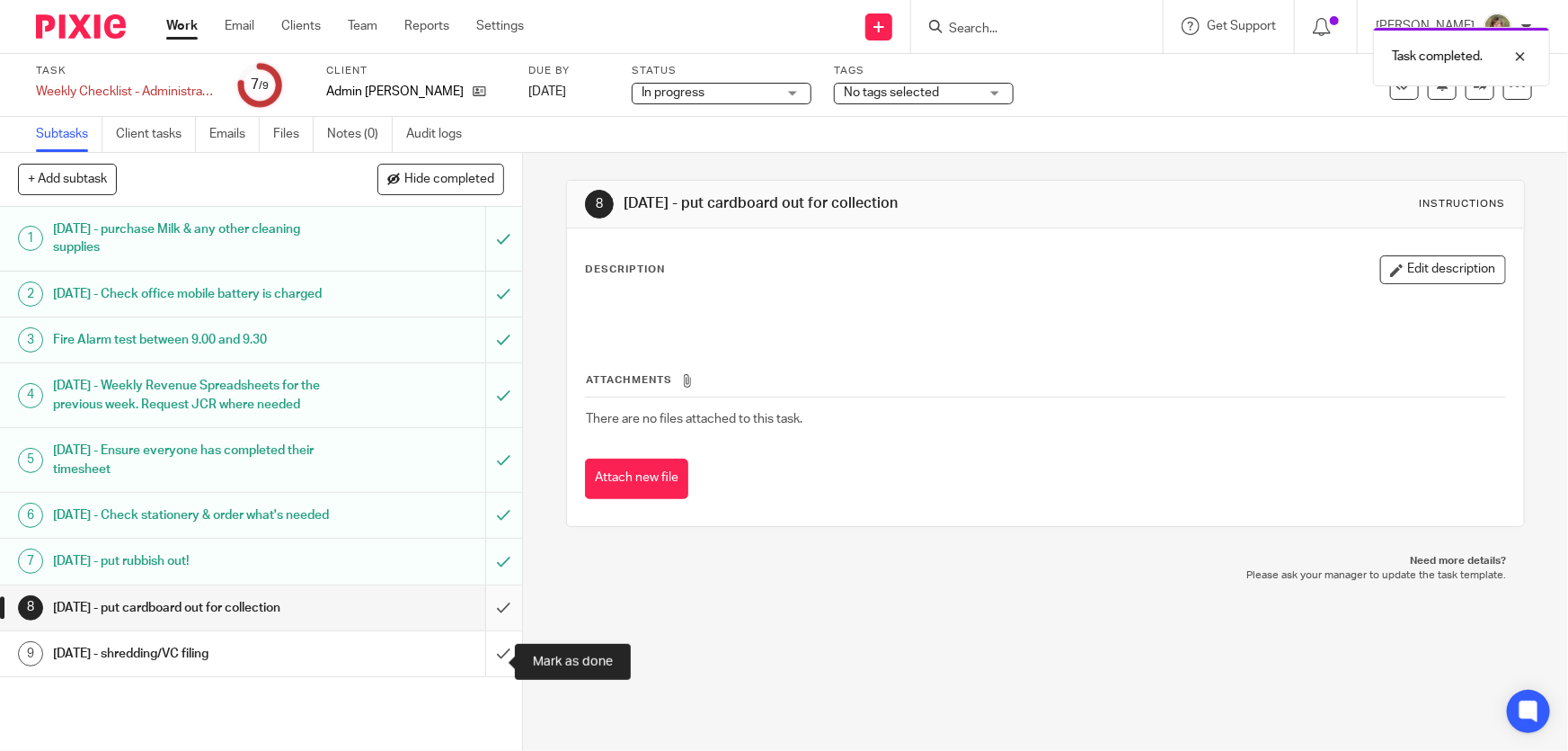
click at [482, 631] on input "submit" at bounding box center [261, 608] width 522 height 45
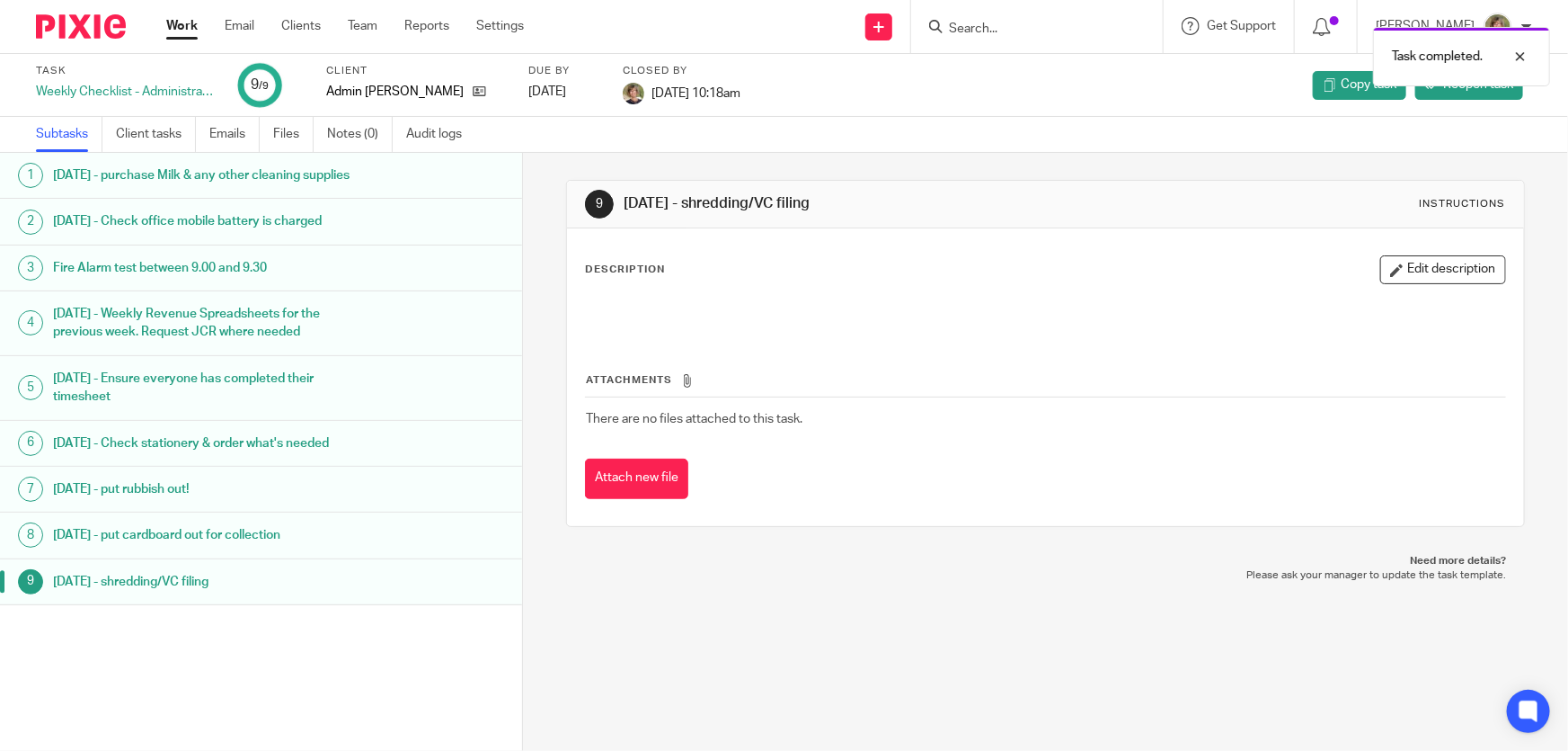
click at [181, 26] on link "Work" at bounding box center [182, 25] width 31 height 18
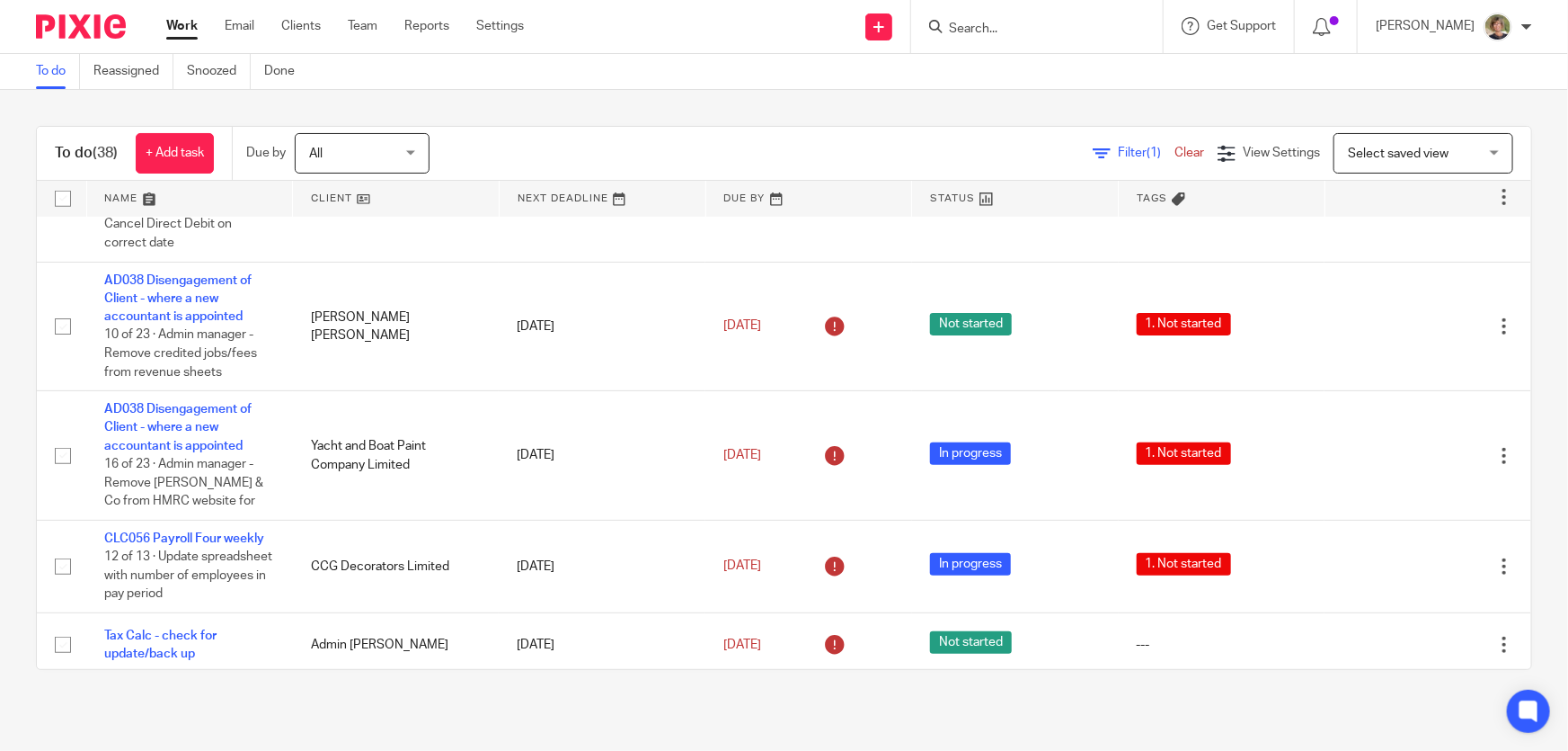
scroll to position [572, 0]
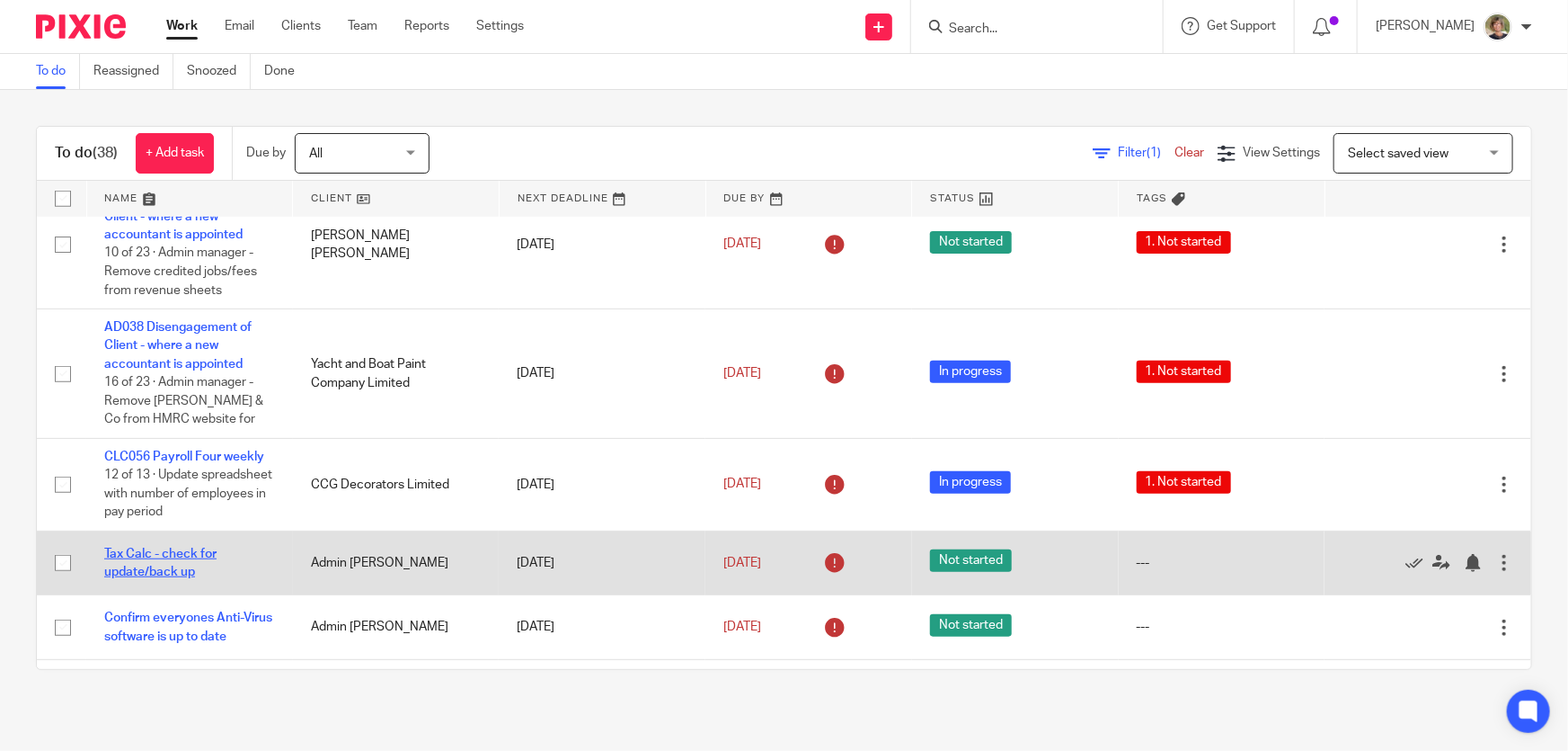
click at [187, 548] on link "Tax Calc - check for update/back up" at bounding box center [160, 563] width 112 height 30
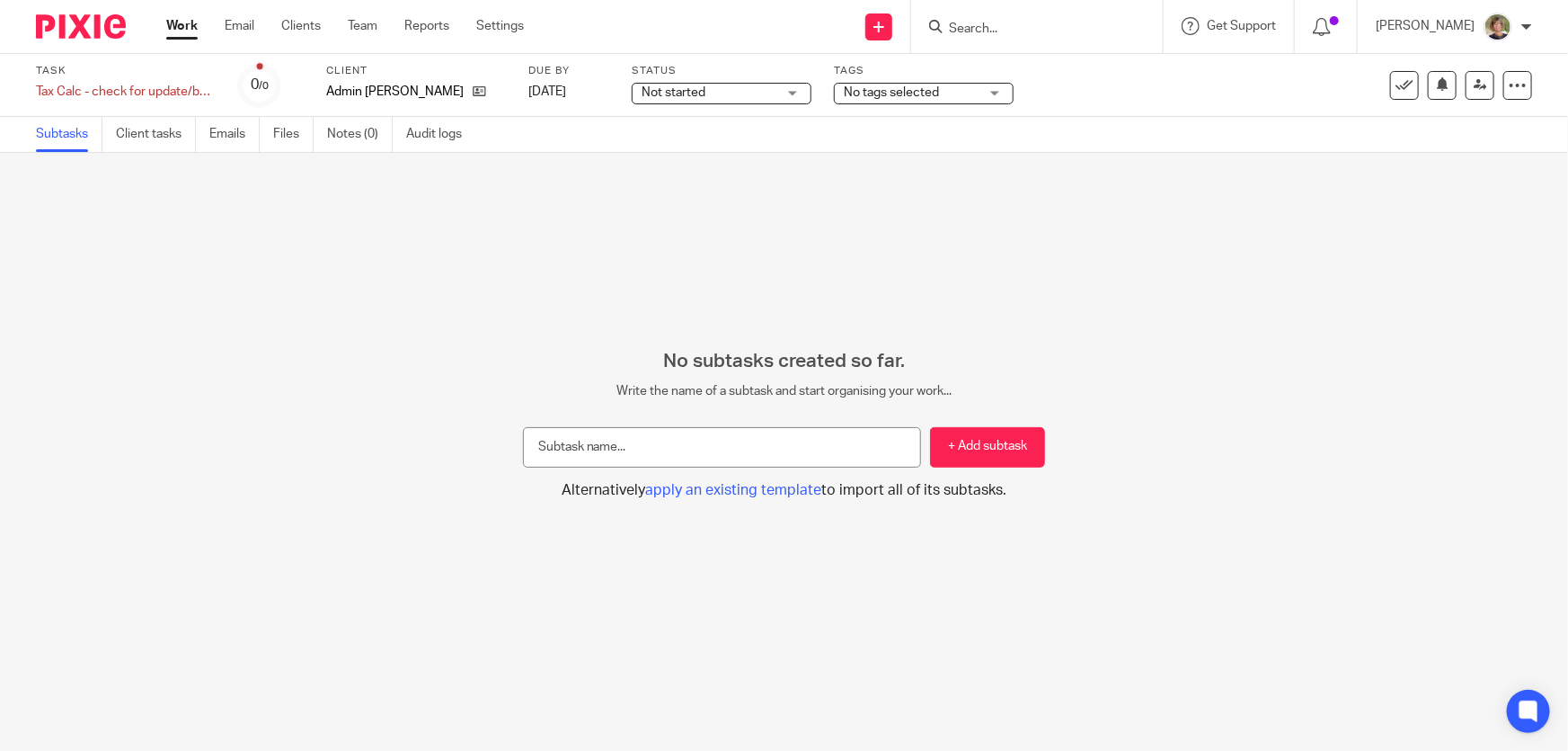
click at [184, 24] on link "Work" at bounding box center [182, 25] width 31 height 18
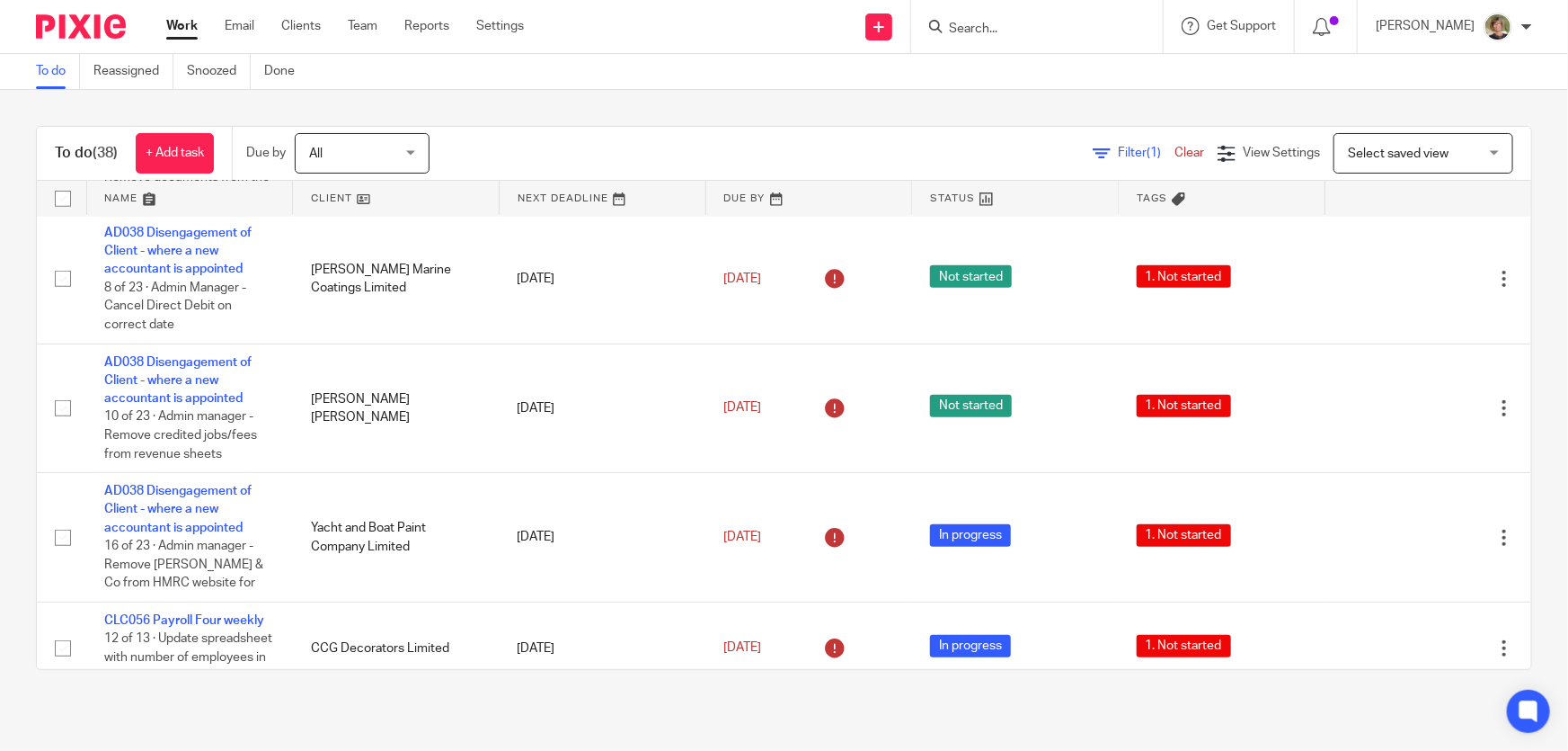
scroll to position [572, 0]
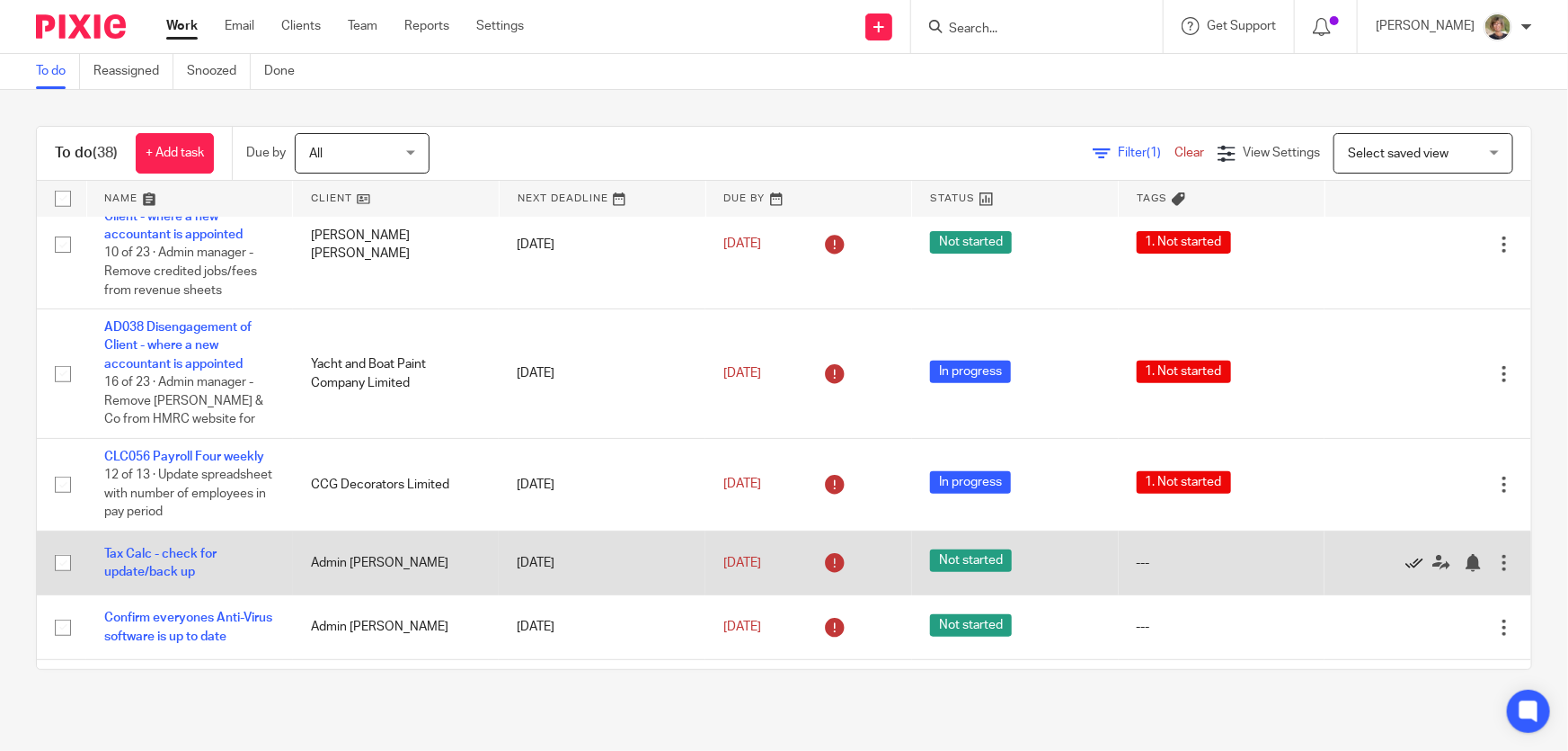
click at [1405, 555] on icon at bounding box center [1414, 563] width 18 height 18
click at [1405, 554] on icon at bounding box center [1414, 563] width 18 height 18
click at [1405, 556] on icon at bounding box center [1414, 563] width 18 height 18
drag, startPoint x: 55, startPoint y: 562, endPoint x: 99, endPoint y: 587, distance: 50.6
click at [55, 563] on input "checkbox" at bounding box center [63, 563] width 34 height 34
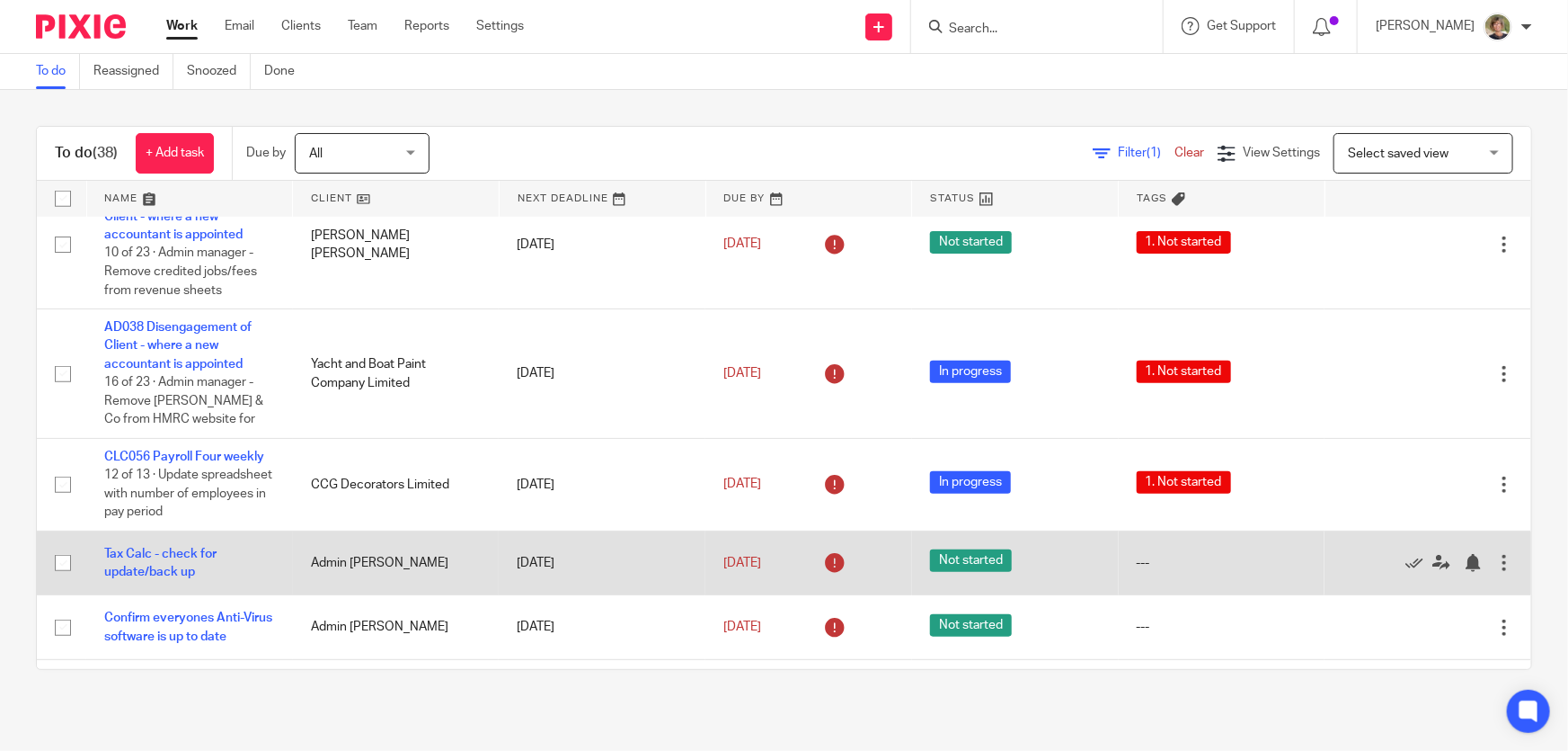
checkbox input "true"
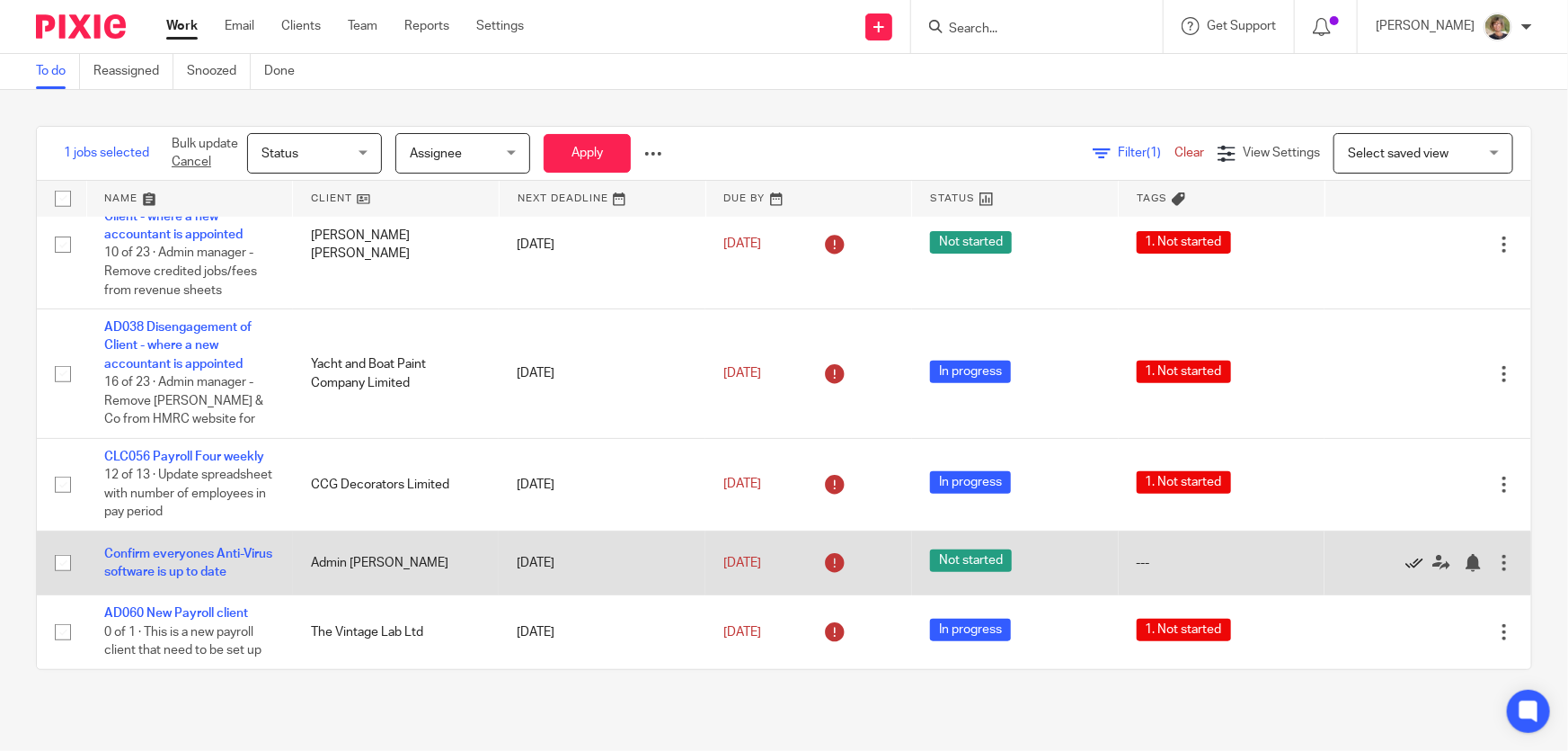
click at [1405, 554] on icon at bounding box center [1414, 563] width 18 height 18
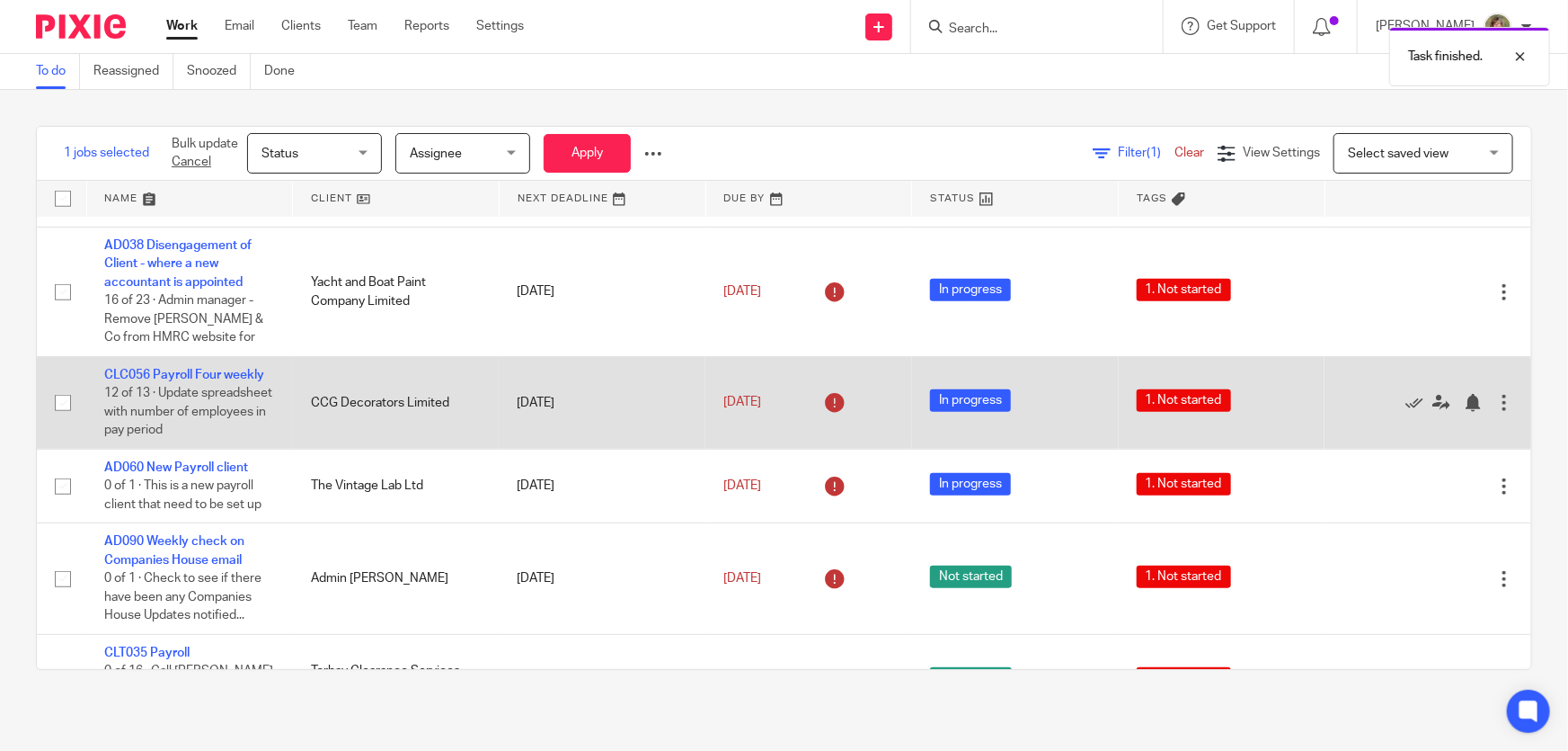
scroll to position [736, 0]
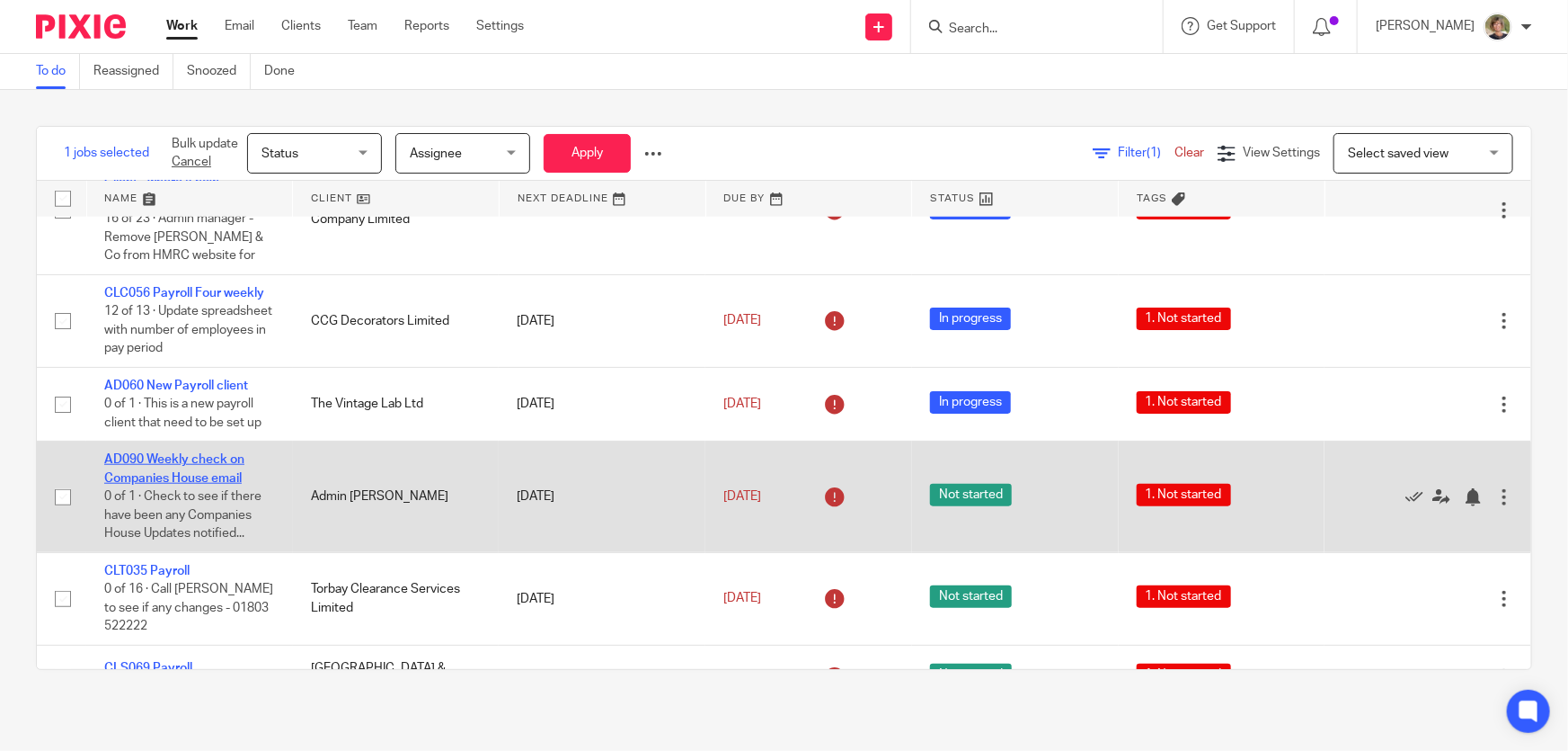
click at [185, 474] on link "AD090 Weekly check on Companies House email" at bounding box center [174, 469] width 140 height 30
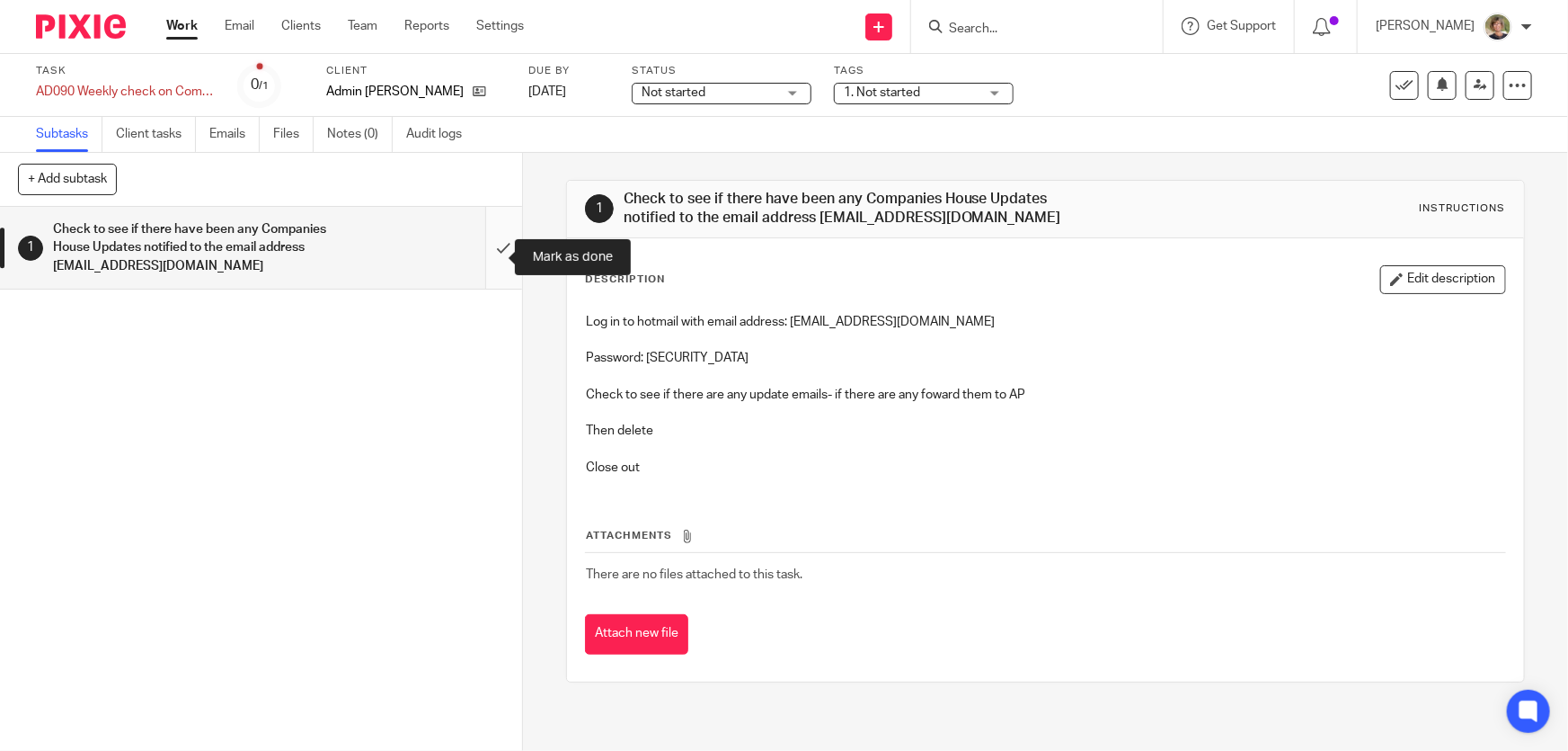
click at [483, 252] on input "submit" at bounding box center [261, 248] width 522 height 82
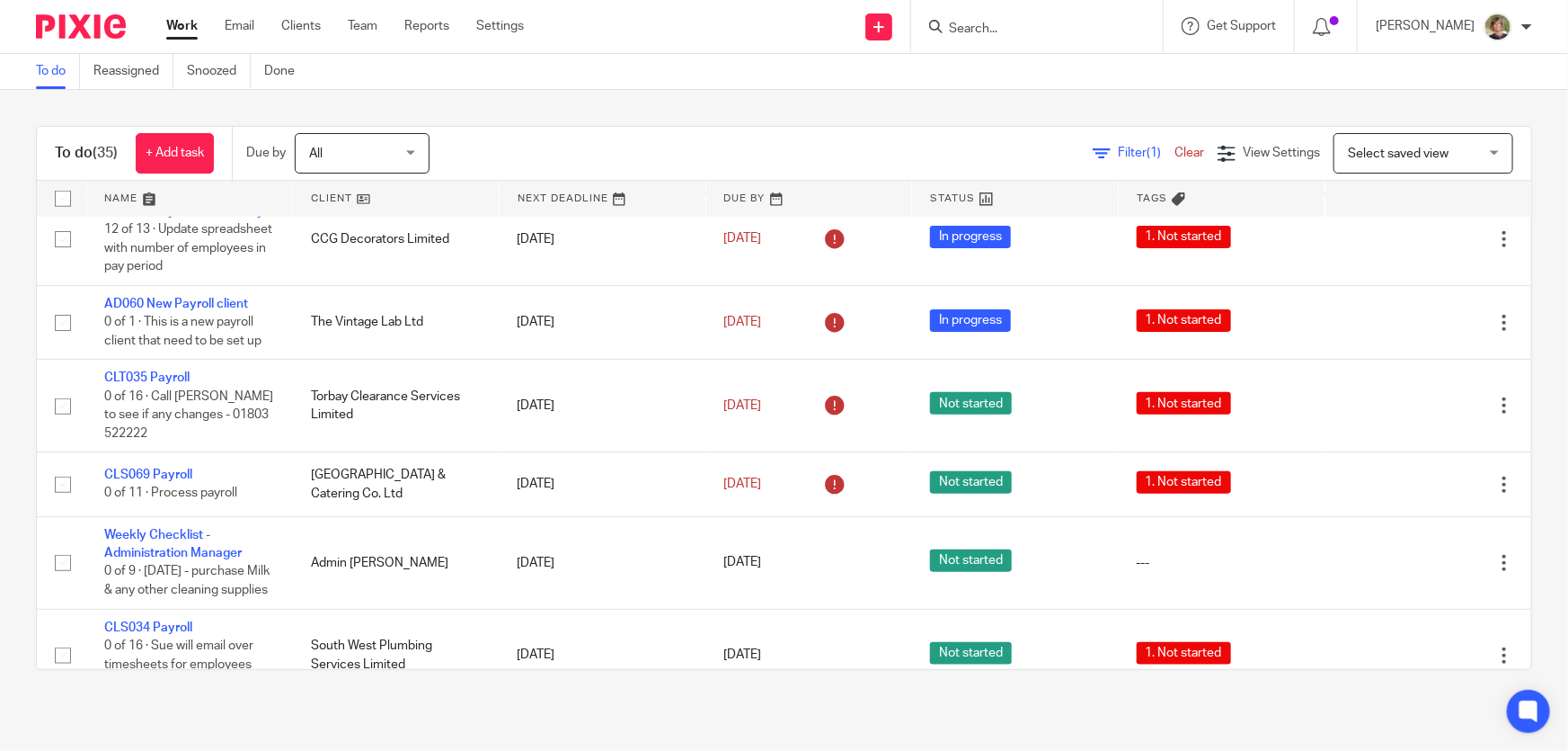
scroll to position [736, 0]
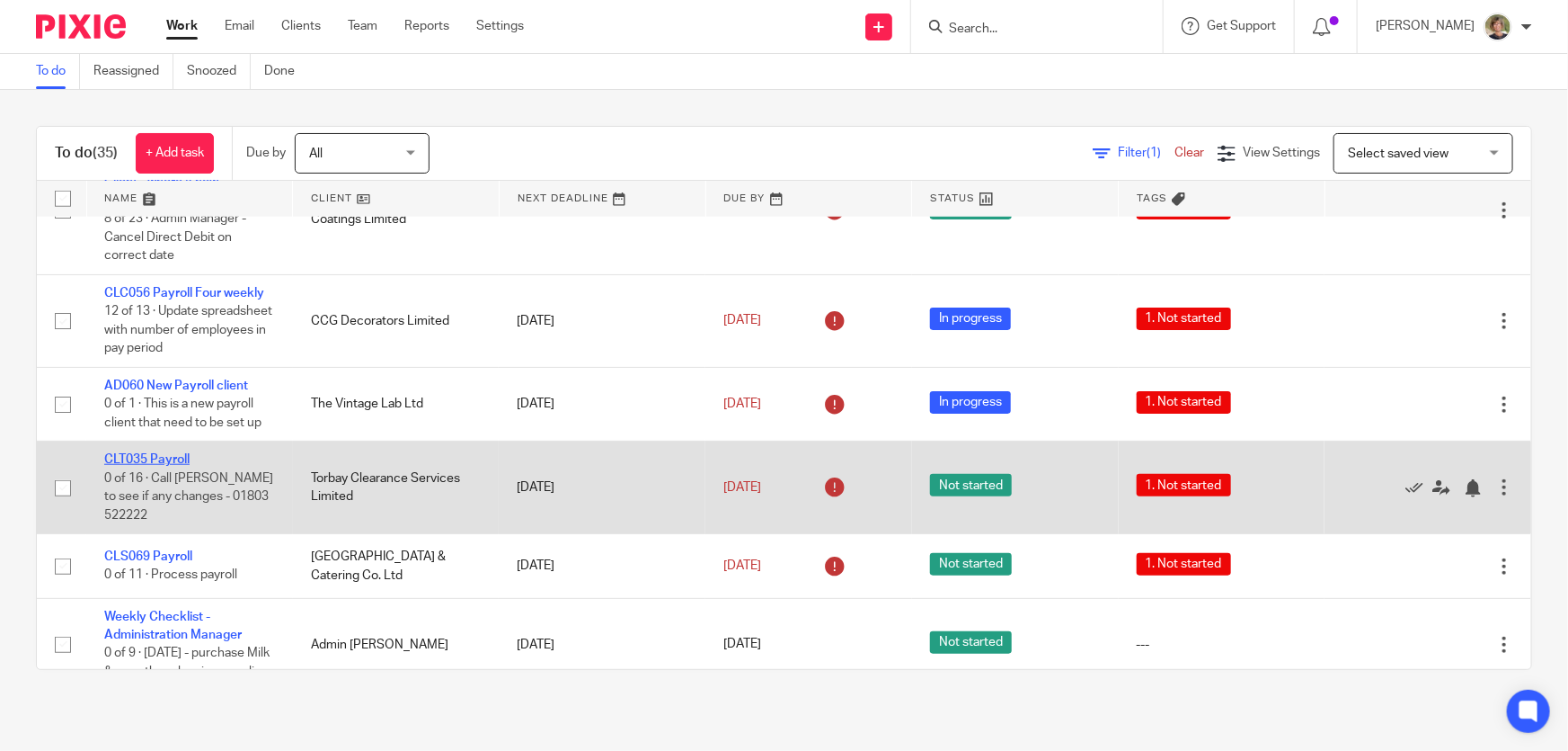
click at [132, 454] on link "CLT035 Payroll" at bounding box center [147, 459] width 86 height 12
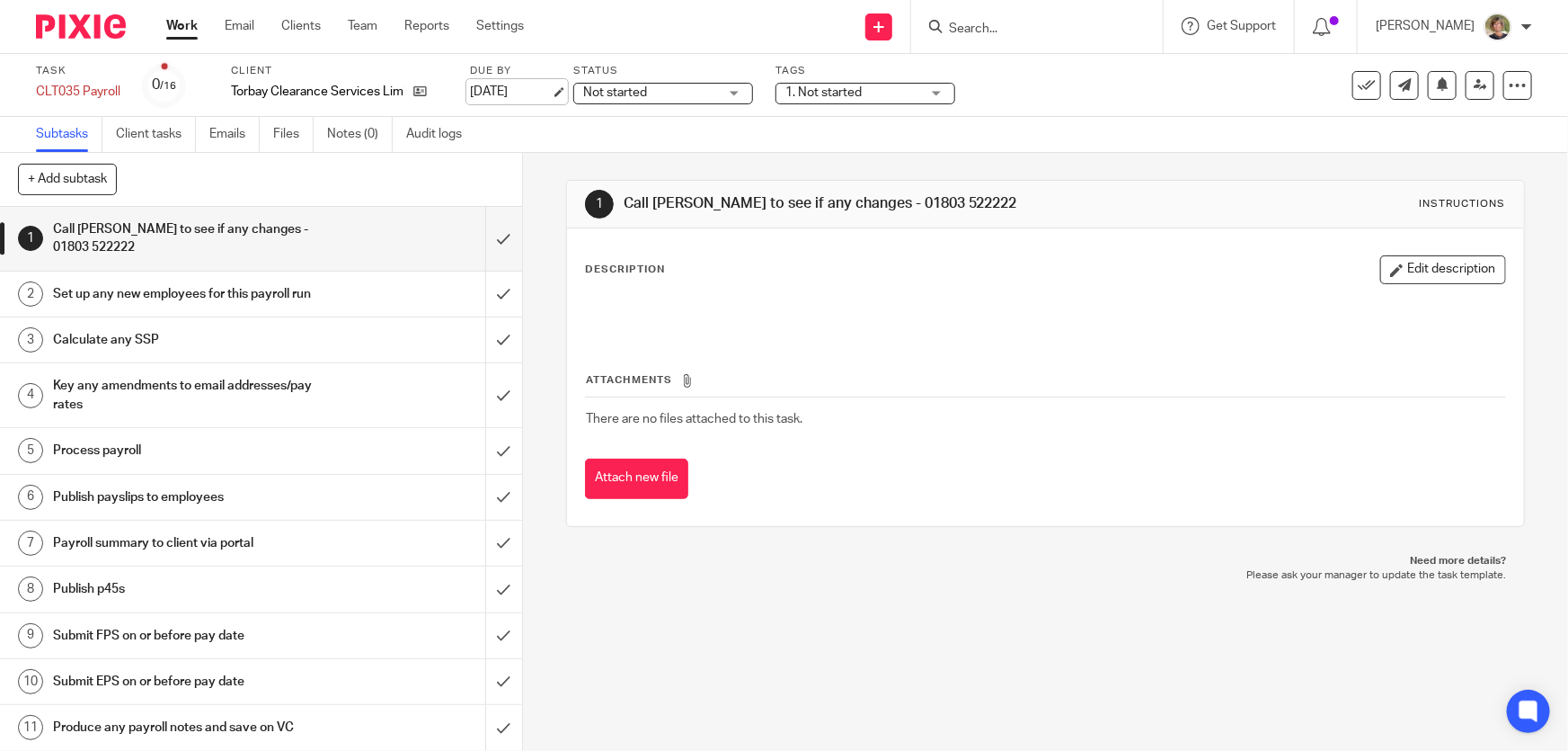
click at [526, 91] on link "[DATE]" at bounding box center [511, 92] width 81 height 19
click at [180, 26] on link "Work" at bounding box center [182, 25] width 31 height 18
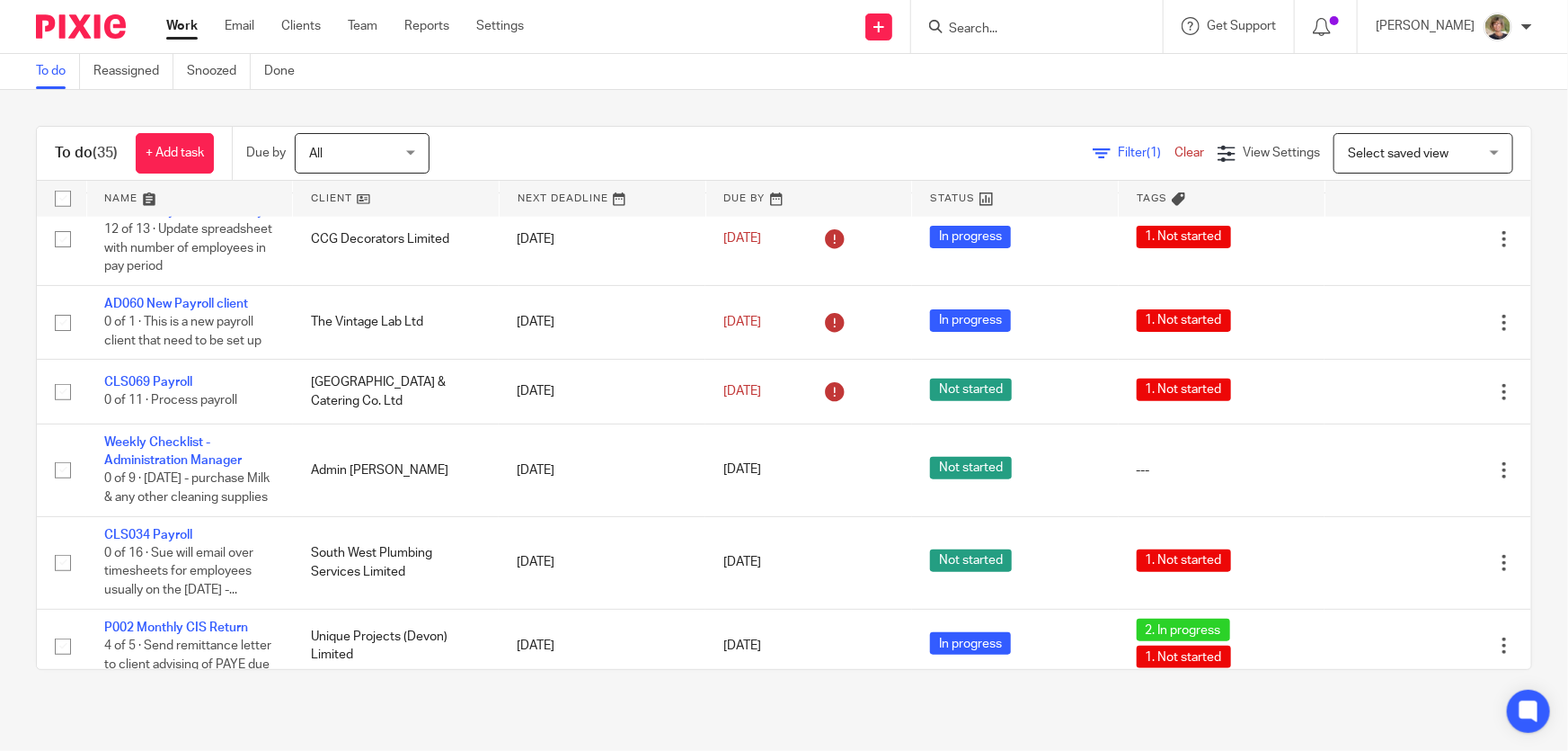
scroll to position [899, 0]
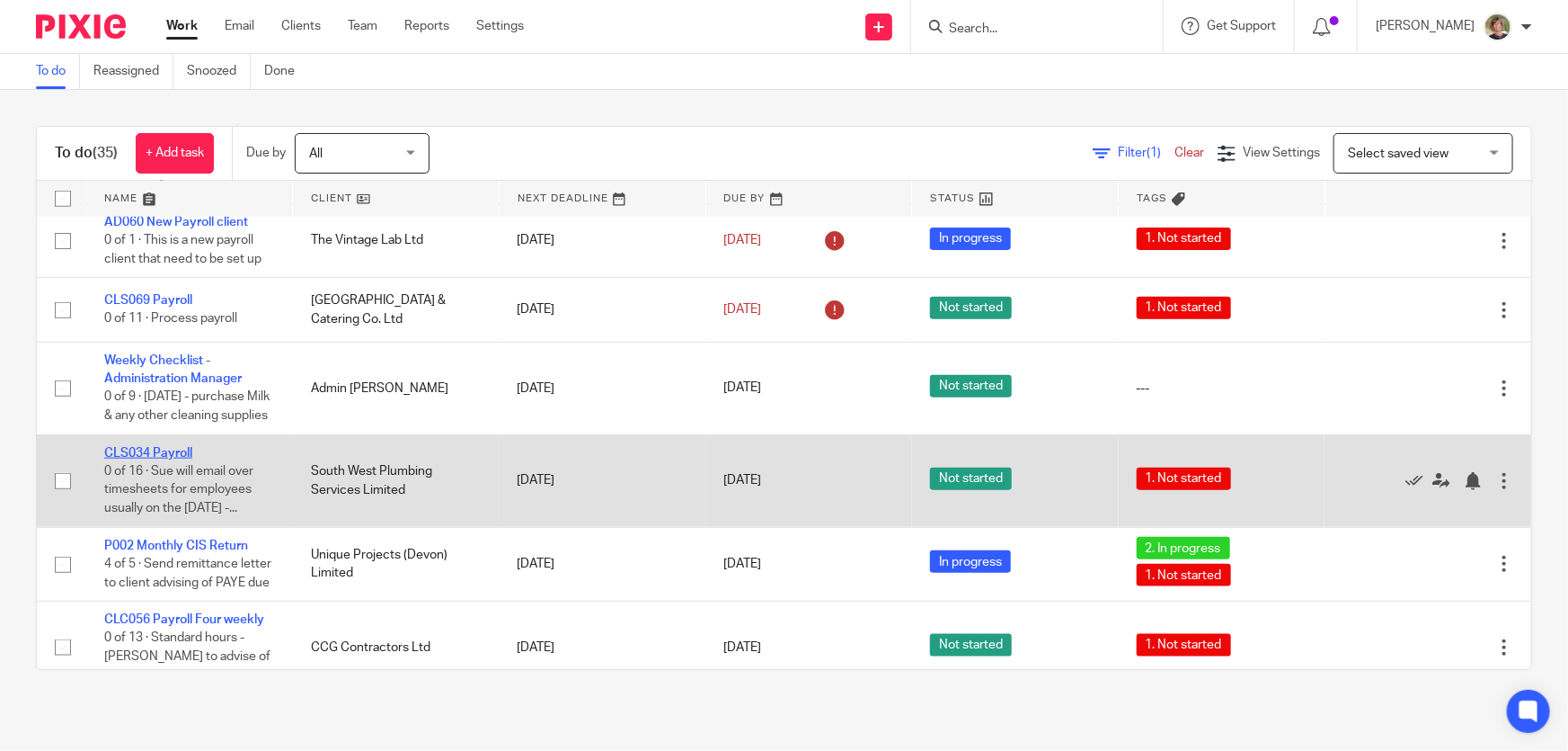
click at [136, 459] on link "CLS034 Payroll" at bounding box center [149, 453] width 88 height 12
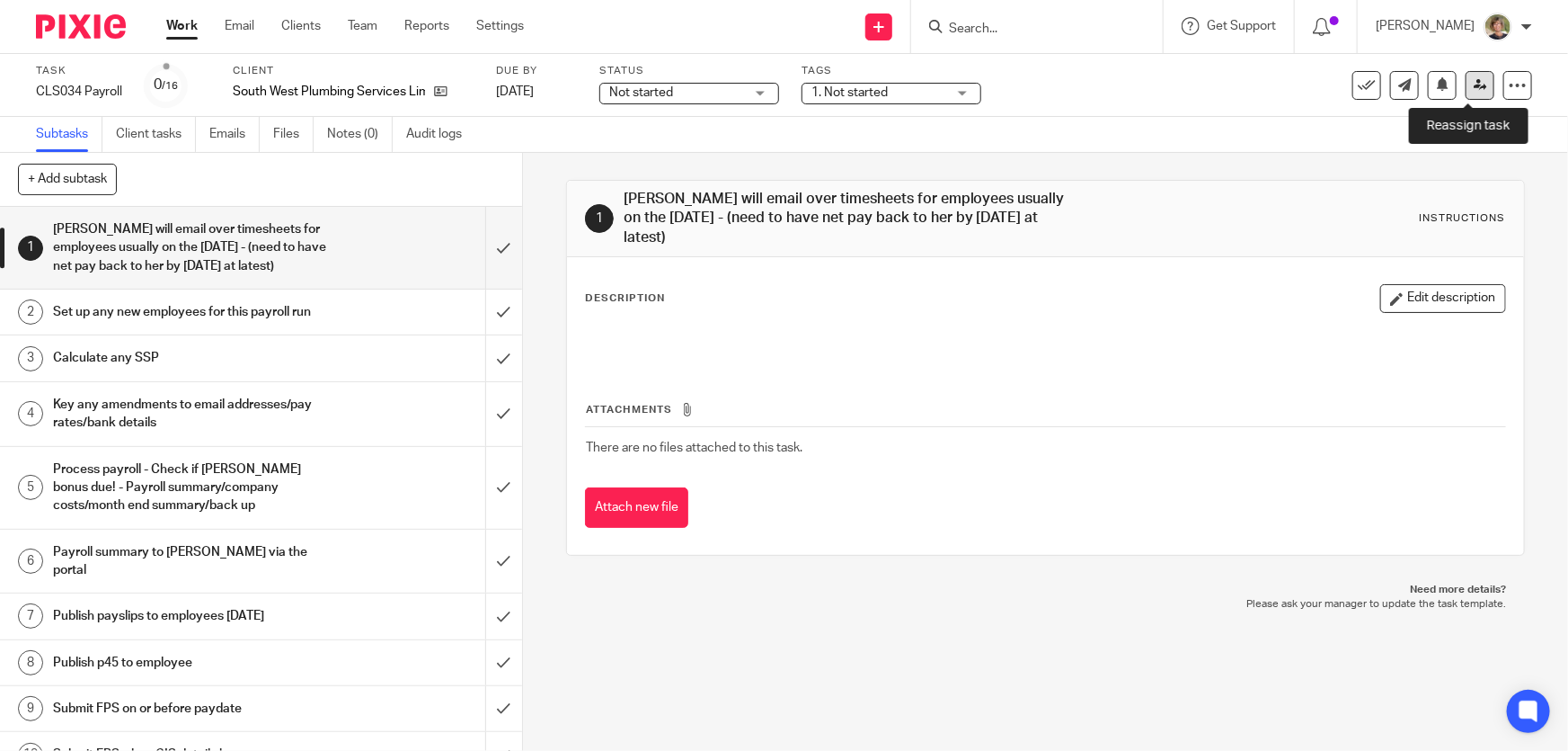
click at [1474, 85] on icon at bounding box center [1481, 85] width 13 height 13
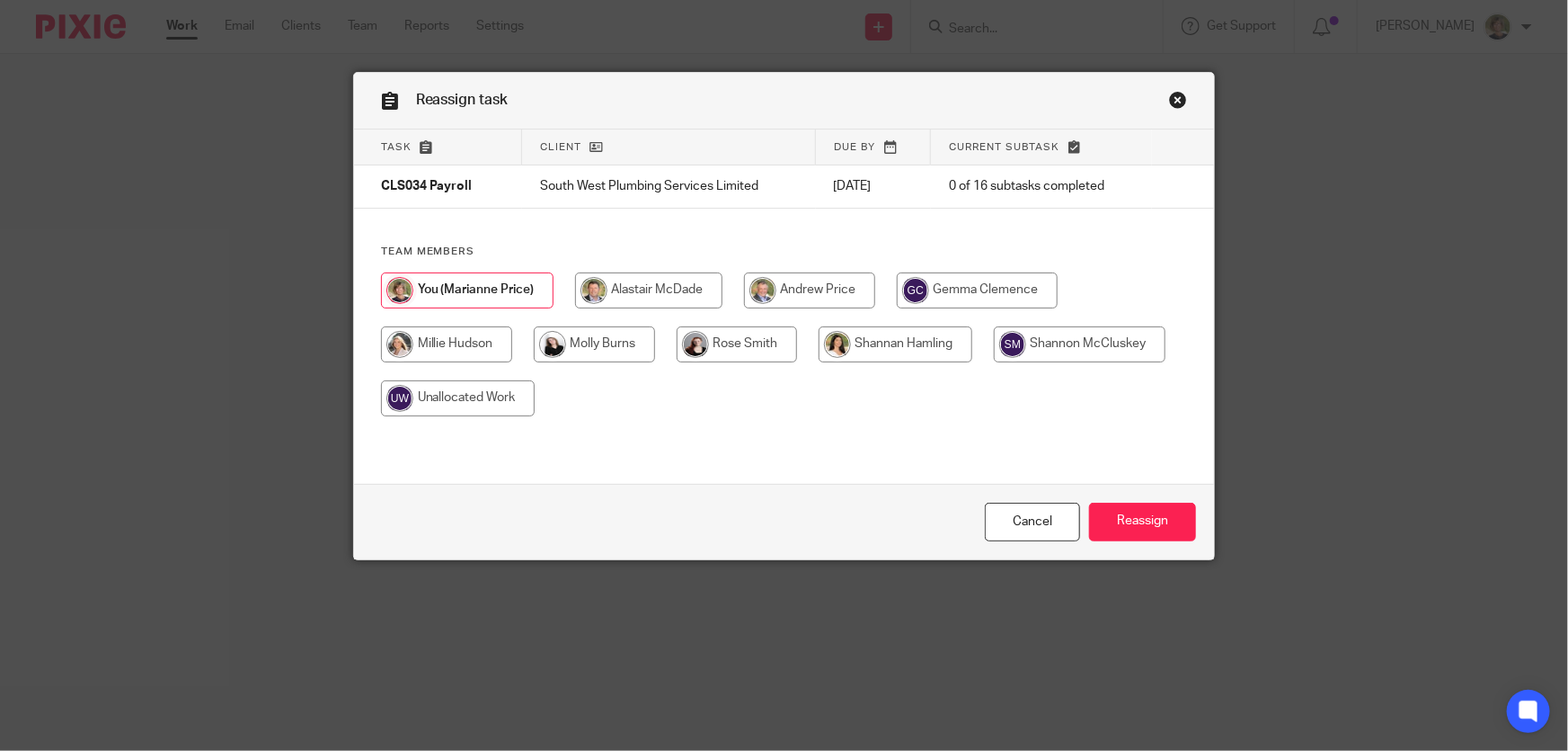
click at [759, 342] on input "radio" at bounding box center [736, 344] width 120 height 36
radio input "true"
click at [1147, 514] on input "Reassign" at bounding box center [1143, 521] width 107 height 39
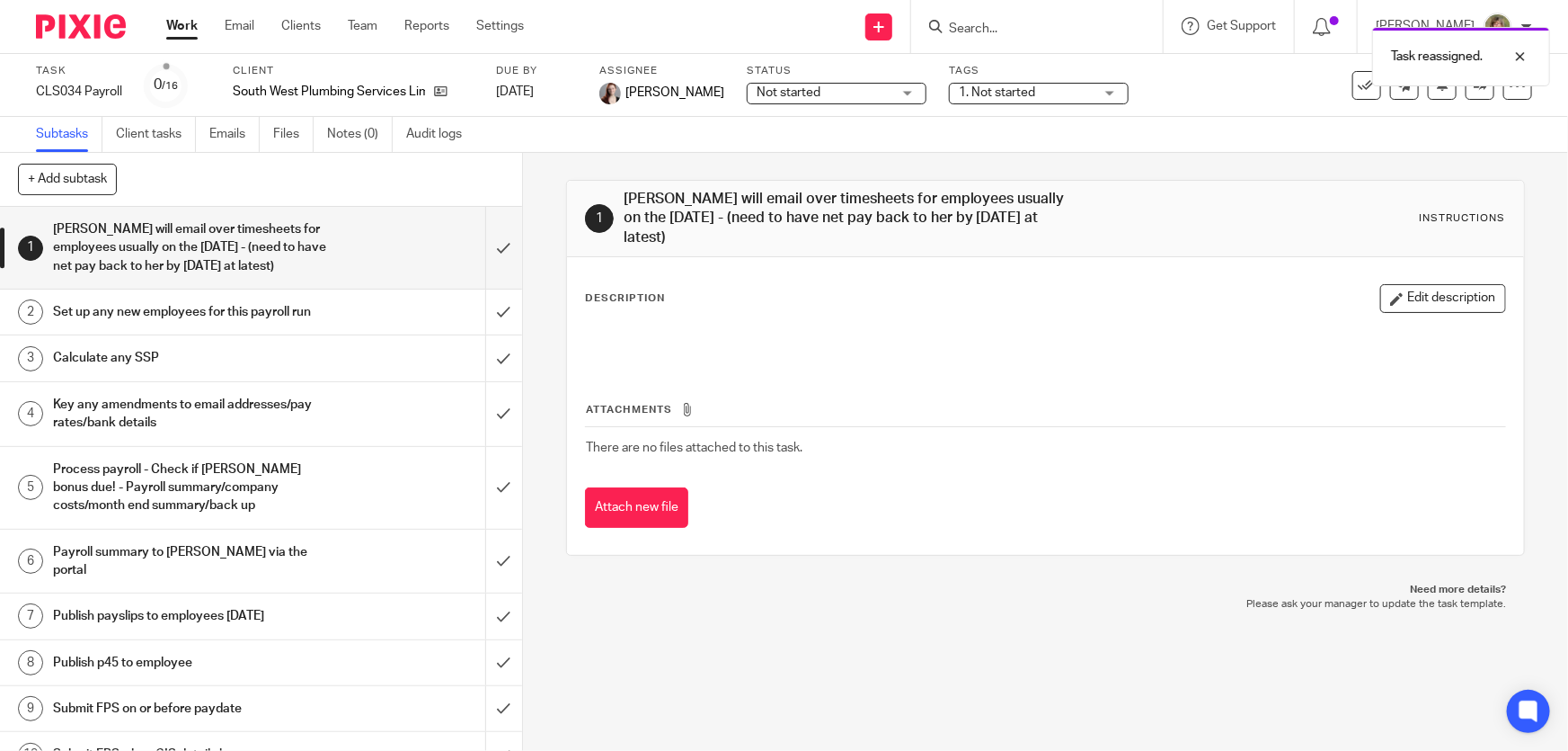
click at [177, 18] on link "Work" at bounding box center [182, 25] width 31 height 18
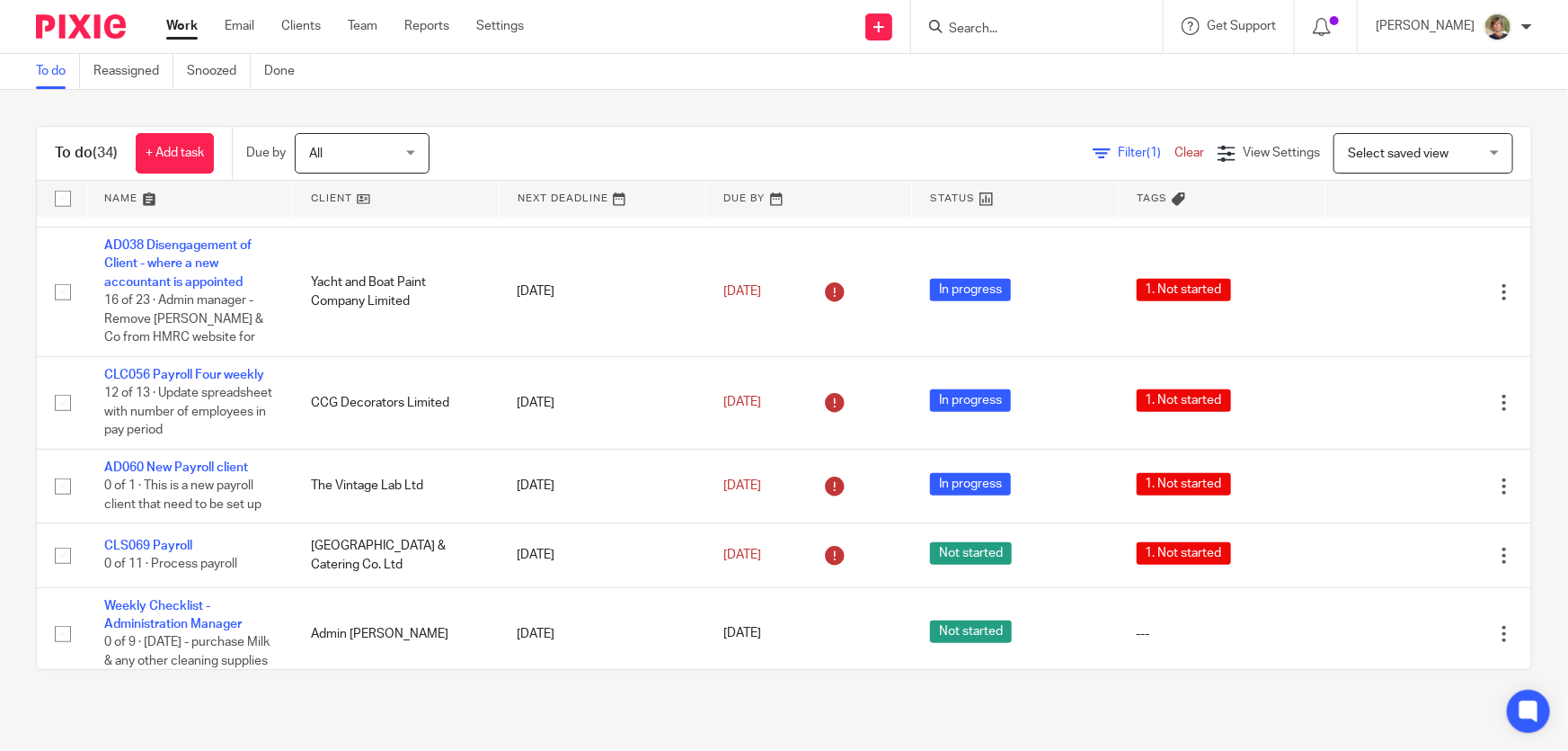
scroll to position [818, 0]
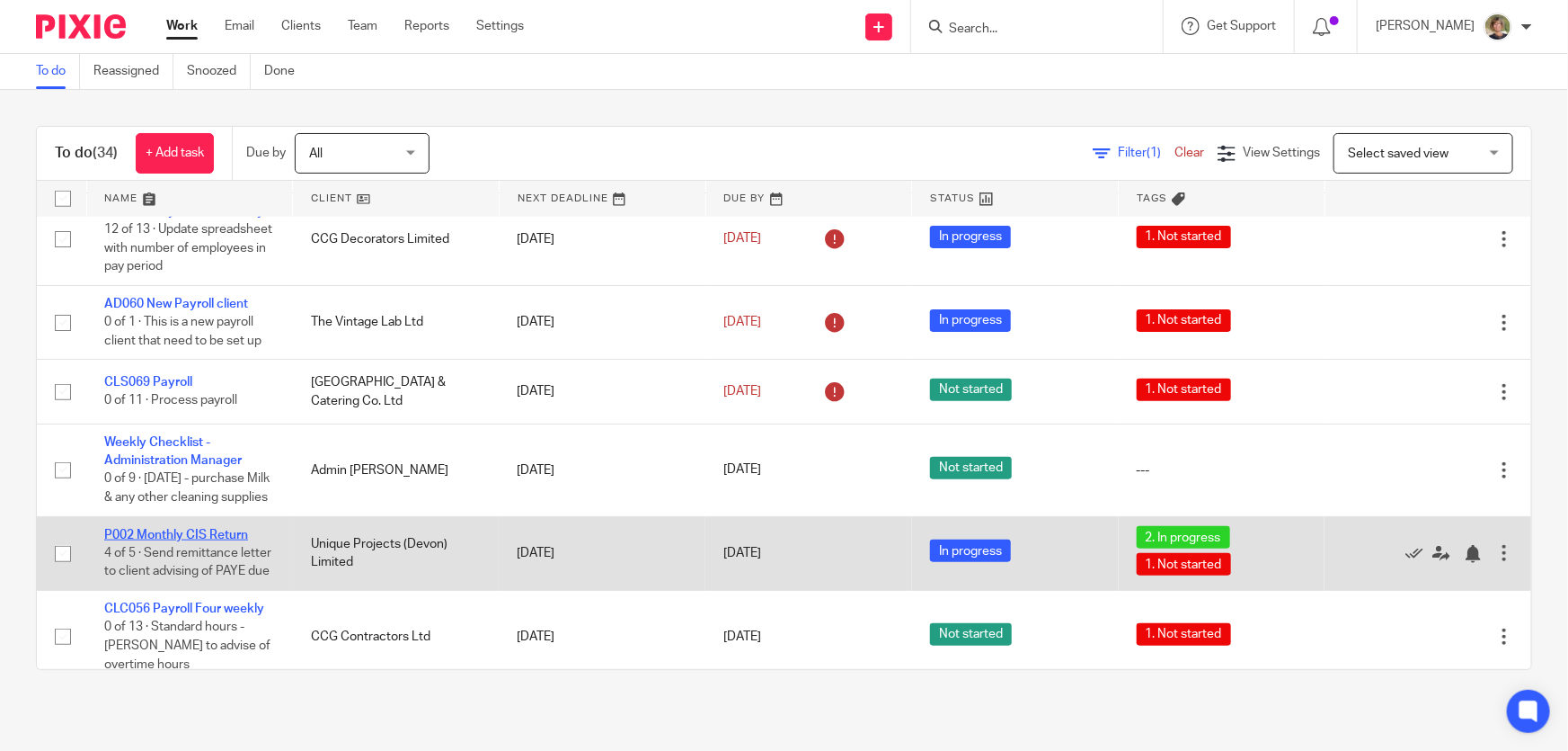
click at [178, 541] on link "P002 Monthly CIS Return" at bounding box center [176, 535] width 144 height 12
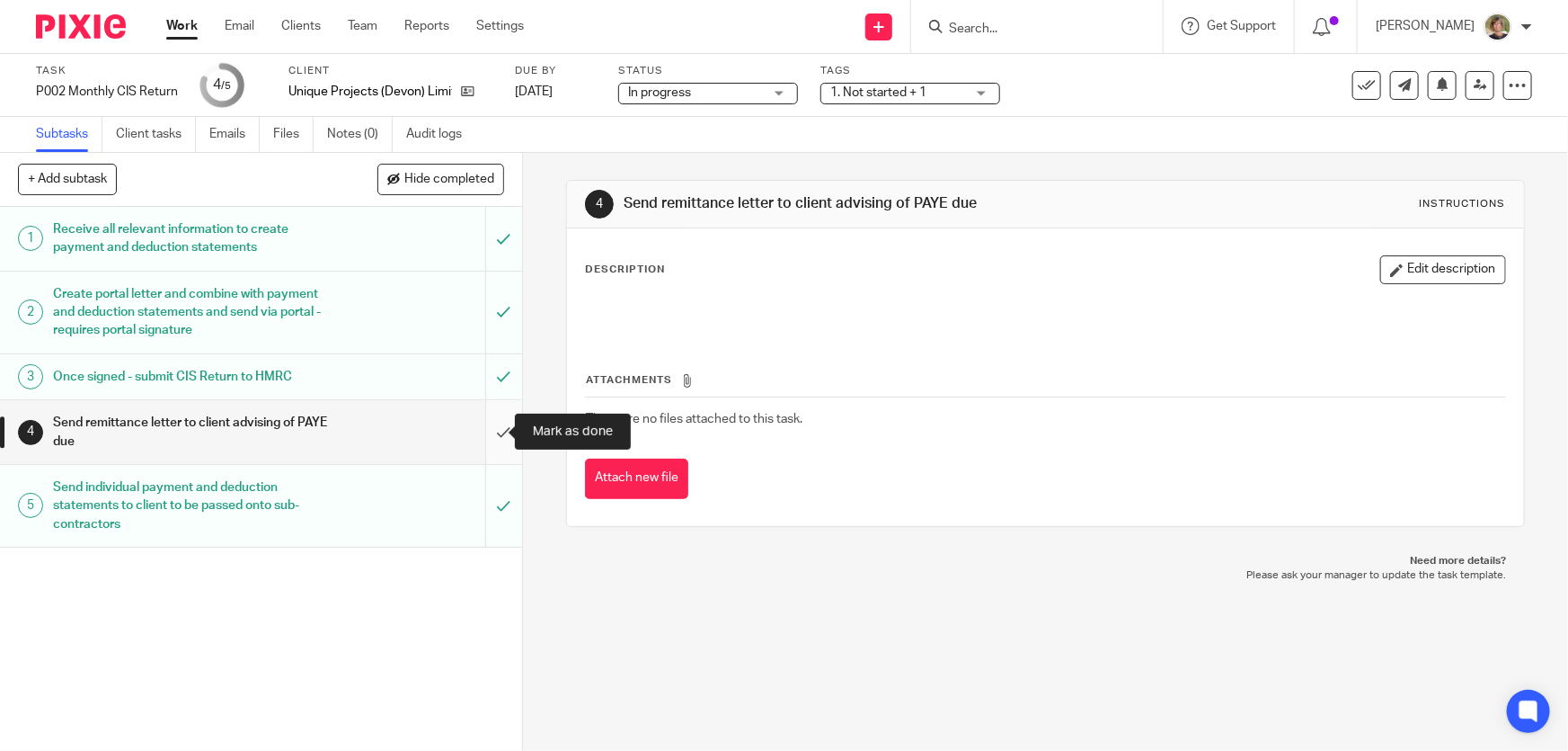
drag, startPoint x: 494, startPoint y: 429, endPoint x: 486, endPoint y: 419, distance: 12.8
click at [494, 429] on input "submit" at bounding box center [261, 432] width 522 height 64
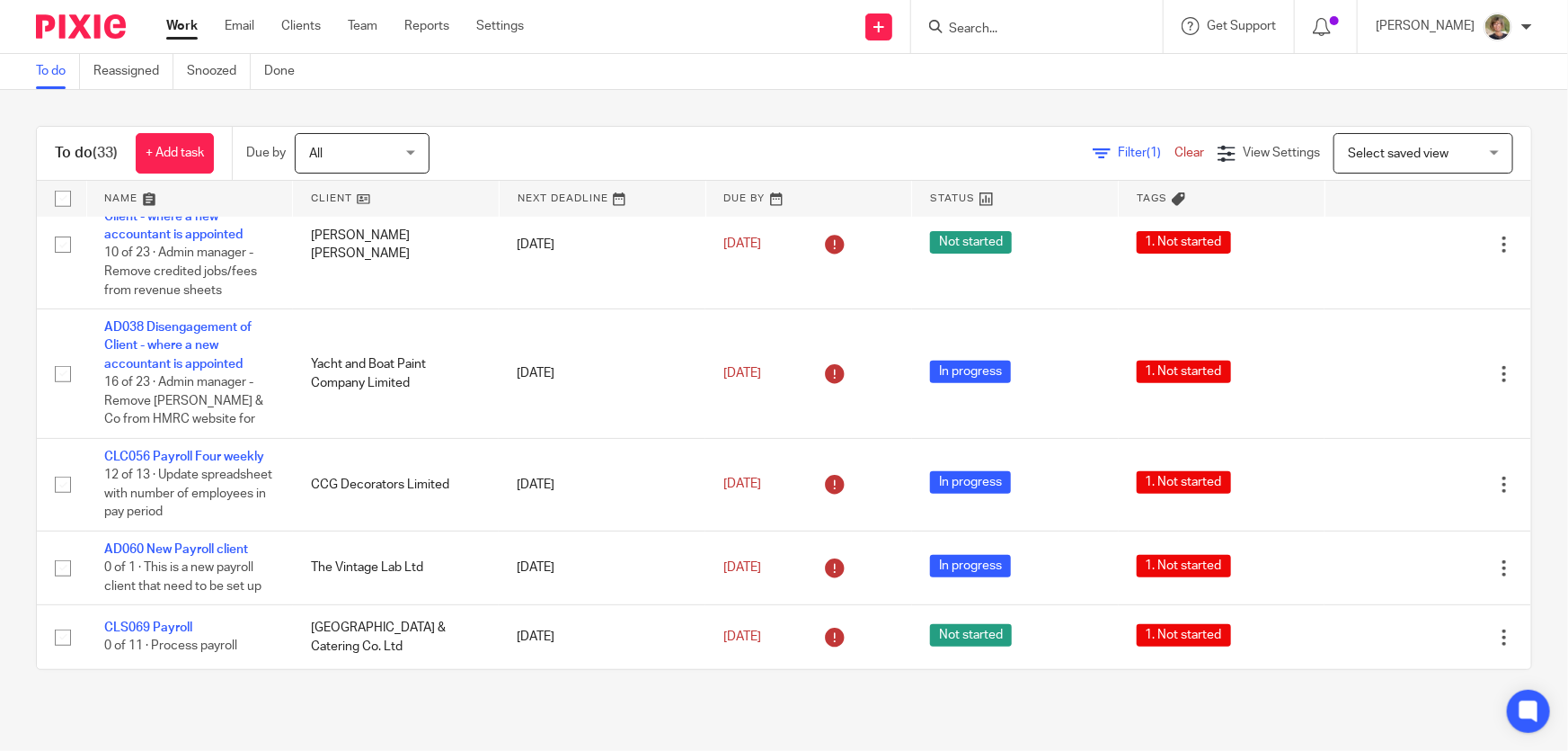
scroll to position [654, 0]
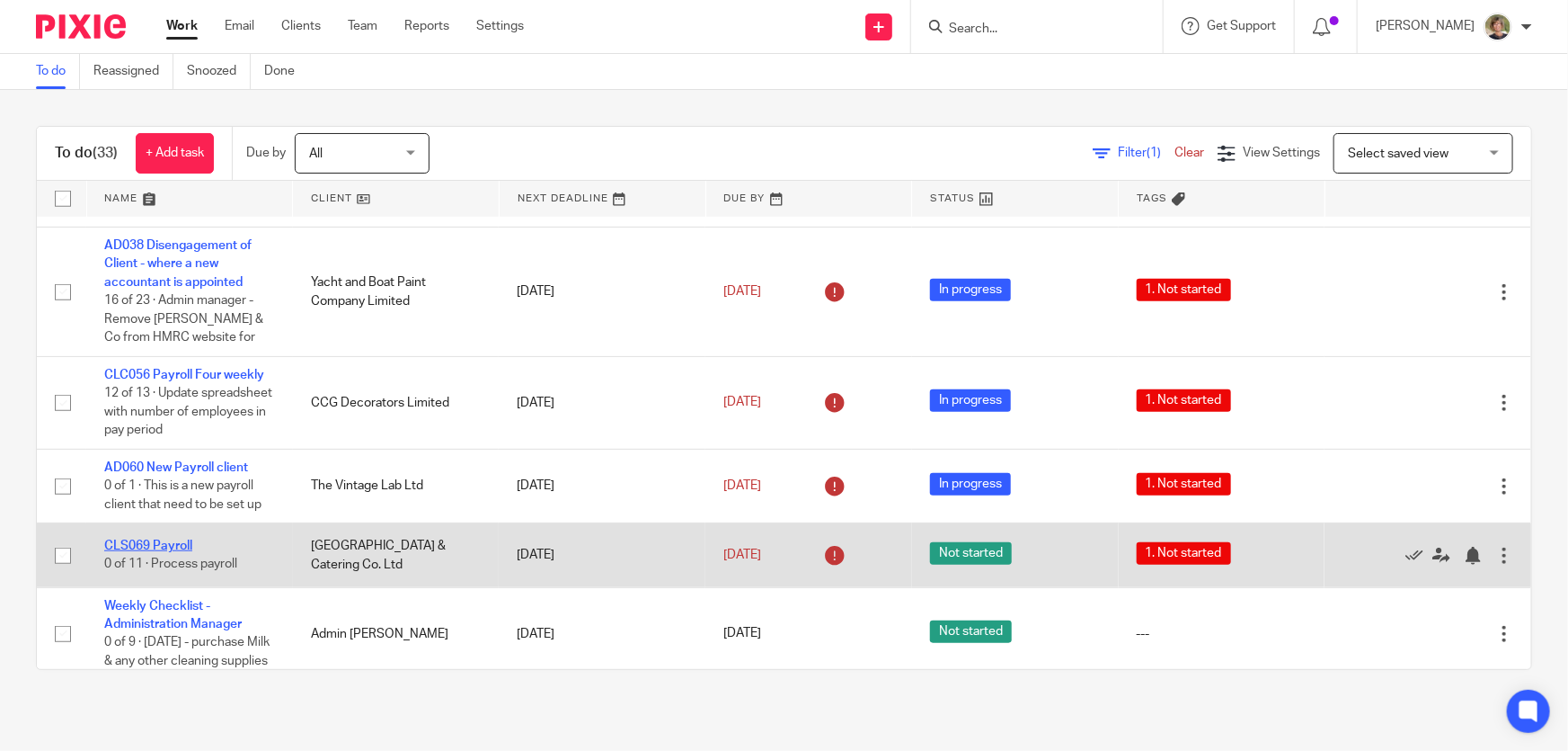
click at [156, 539] on link "CLS069 Payroll" at bounding box center [149, 545] width 88 height 12
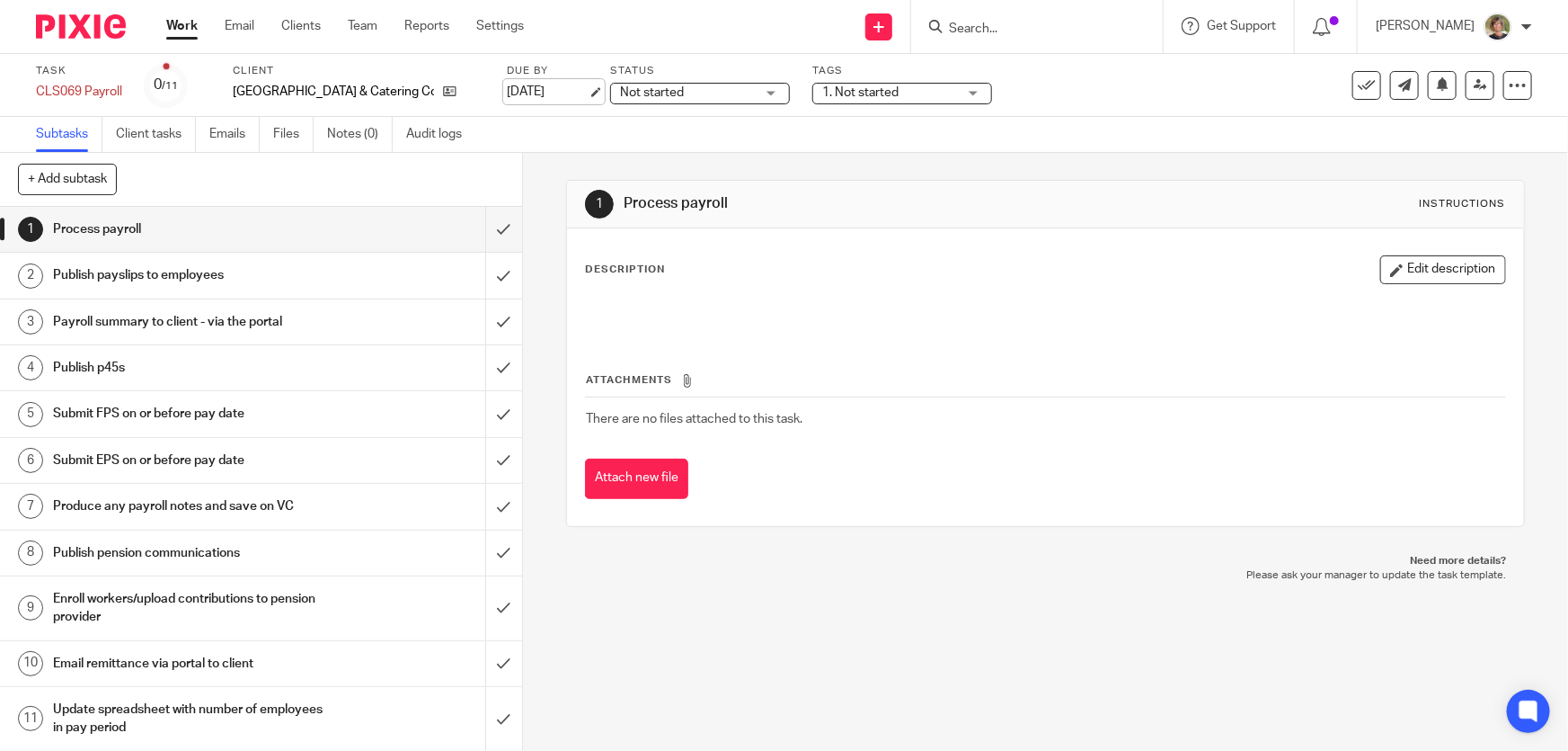
click at [584, 88] on link "[DATE]" at bounding box center [547, 92] width 81 height 19
click at [181, 25] on link "Work" at bounding box center [182, 25] width 31 height 18
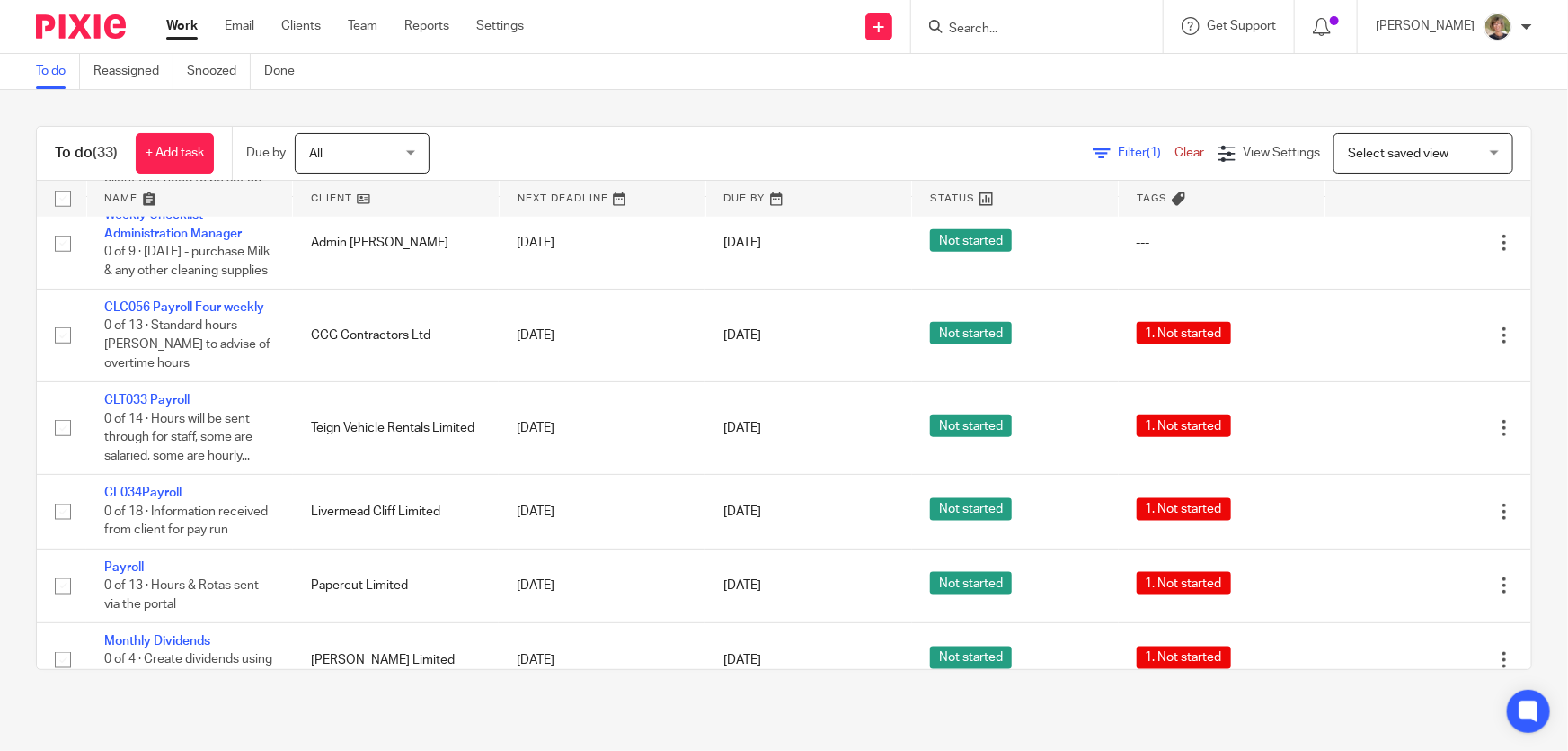
scroll to position [1062, 0]
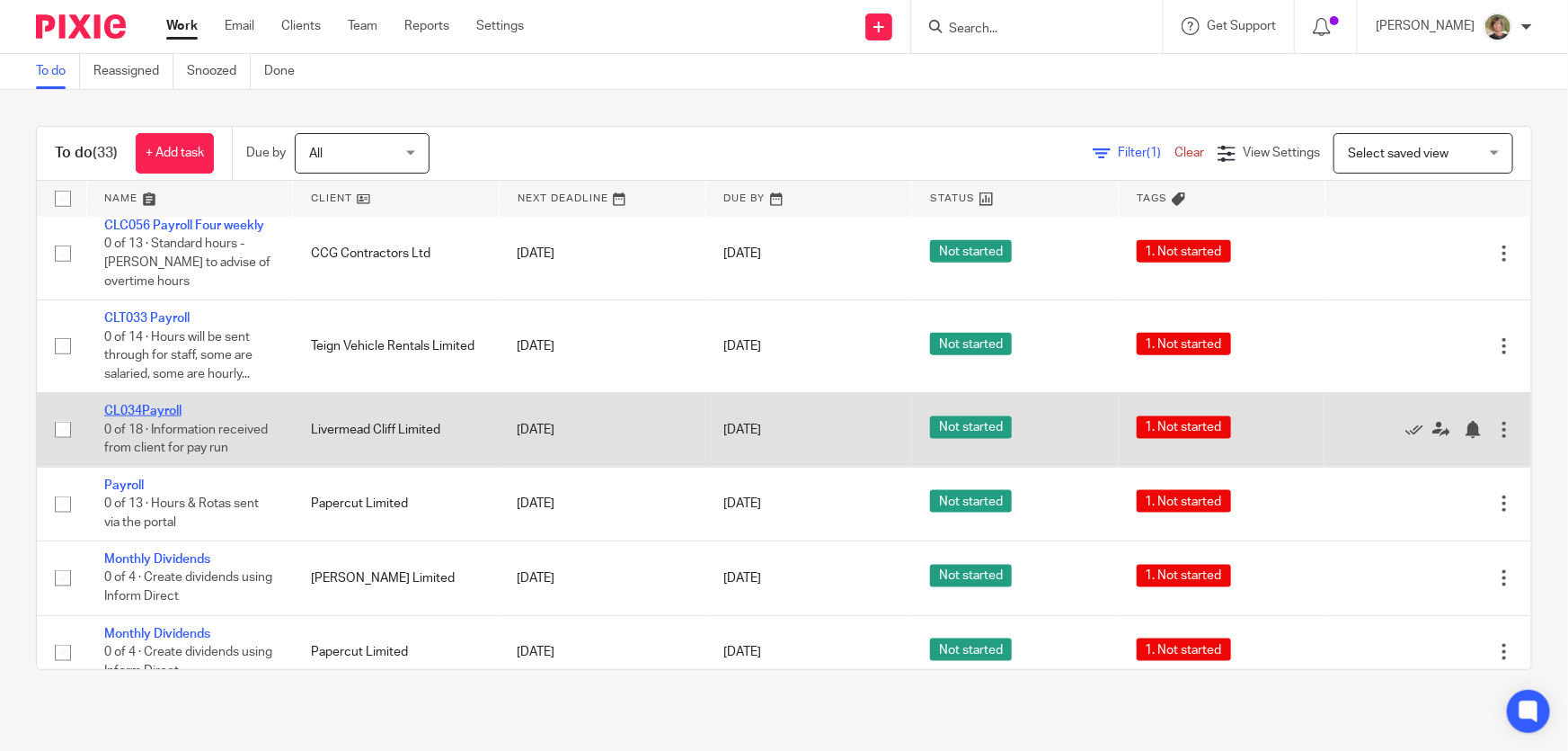
click at [107, 417] on link "CL034Payroll" at bounding box center [143, 410] width 77 height 12
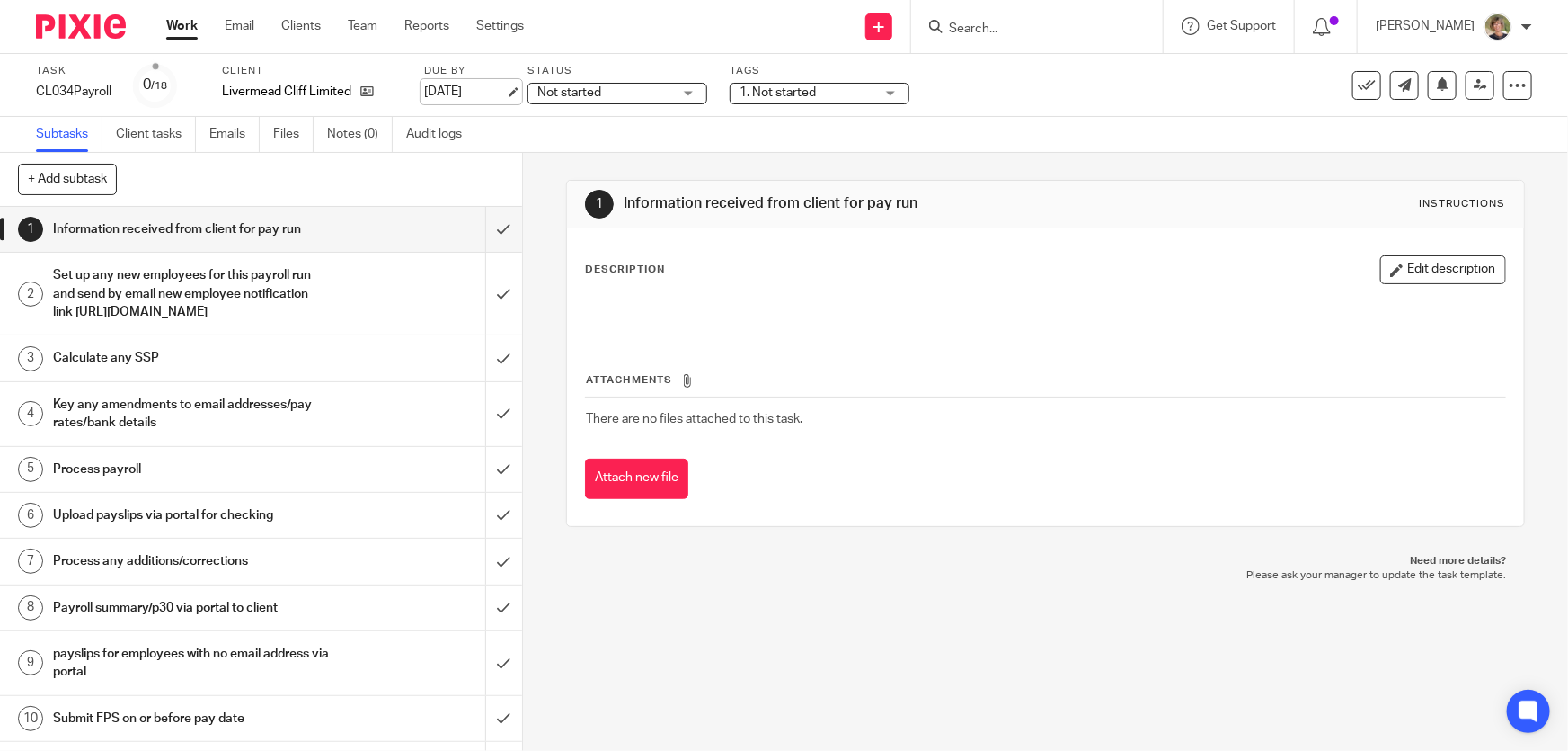
click at [504, 88] on link "[DATE]" at bounding box center [465, 92] width 81 height 19
click at [182, 19] on link "Work" at bounding box center [182, 25] width 31 height 18
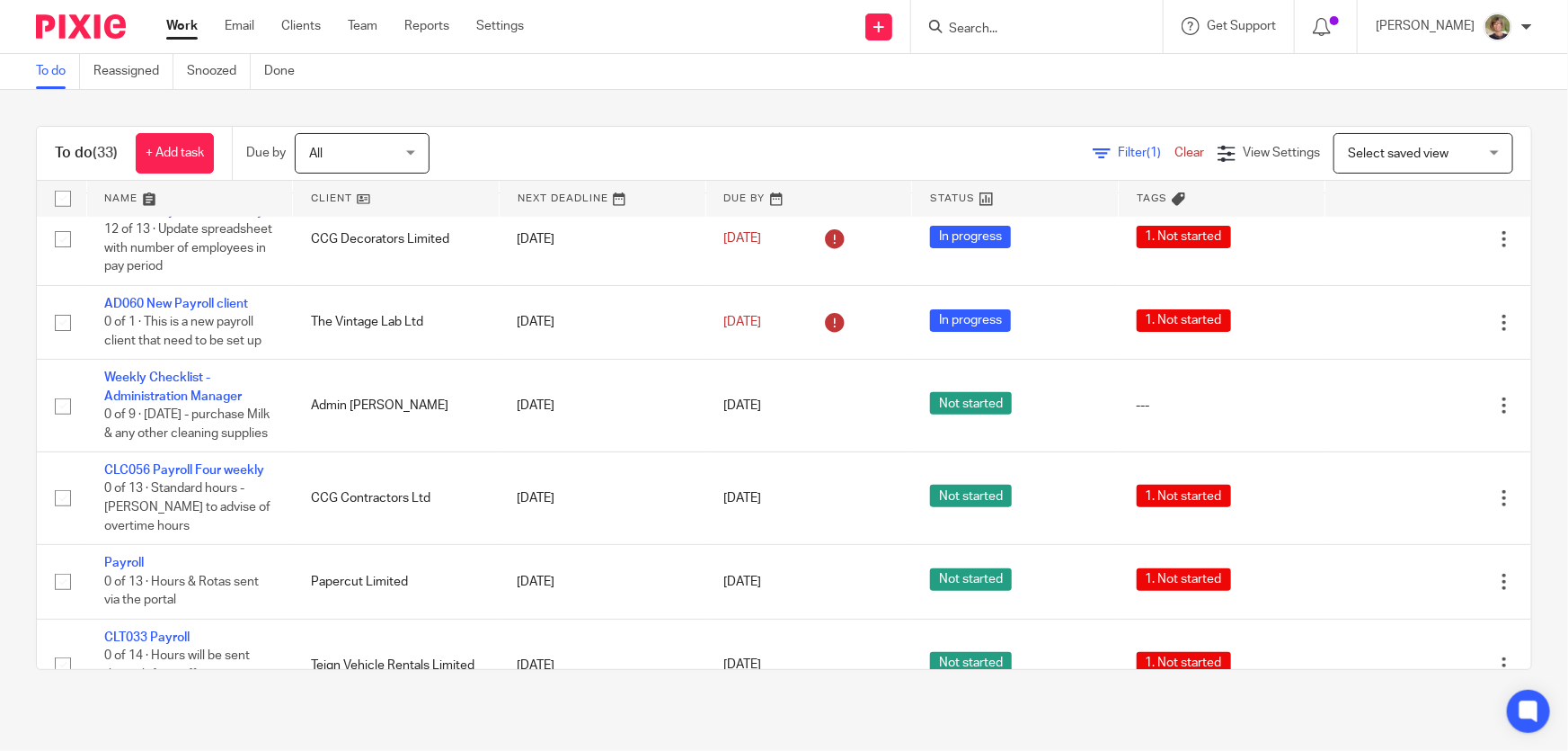
scroll to position [899, 0]
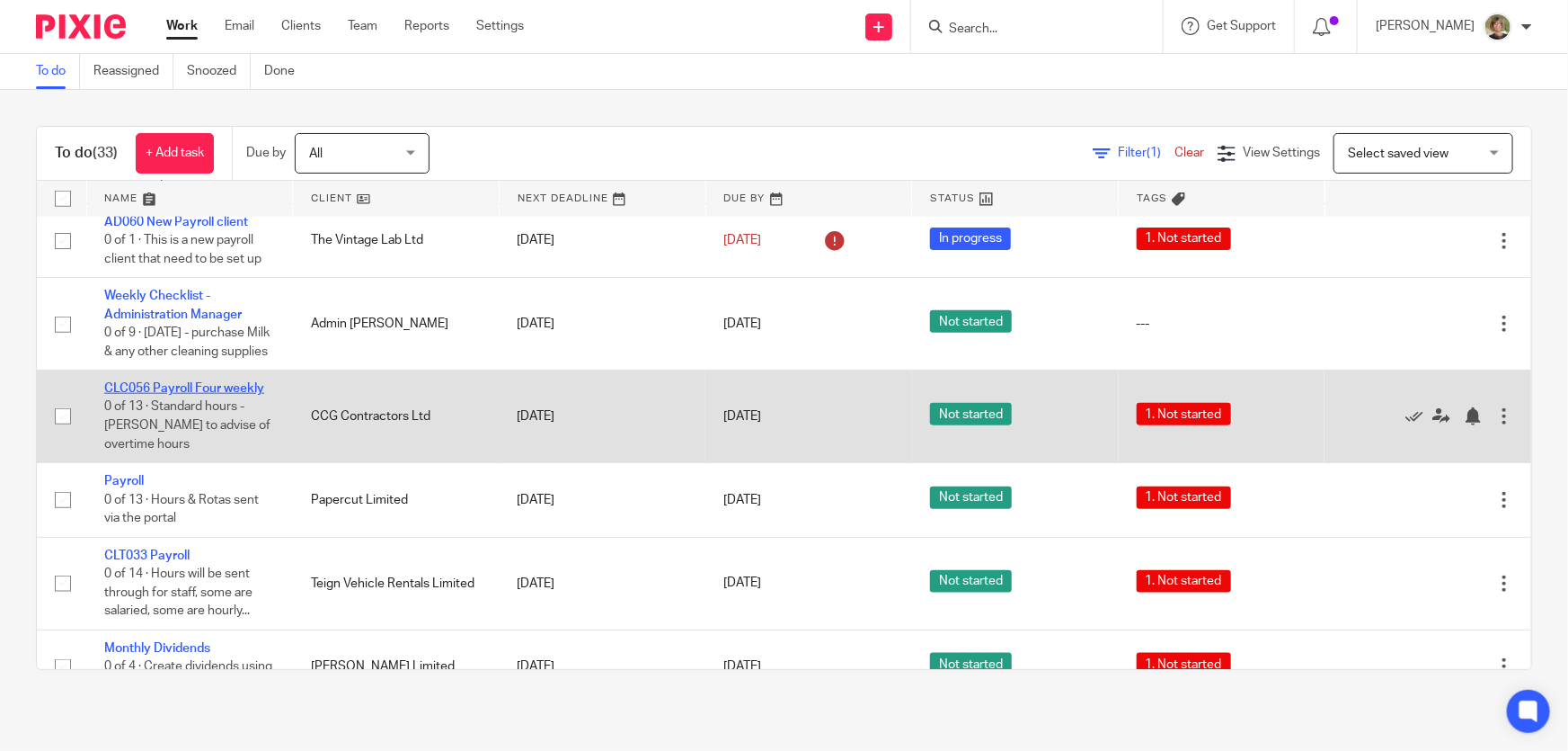
click at [165, 394] on link "CLC056 Payroll Four weekly" at bounding box center [184, 388] width 160 height 12
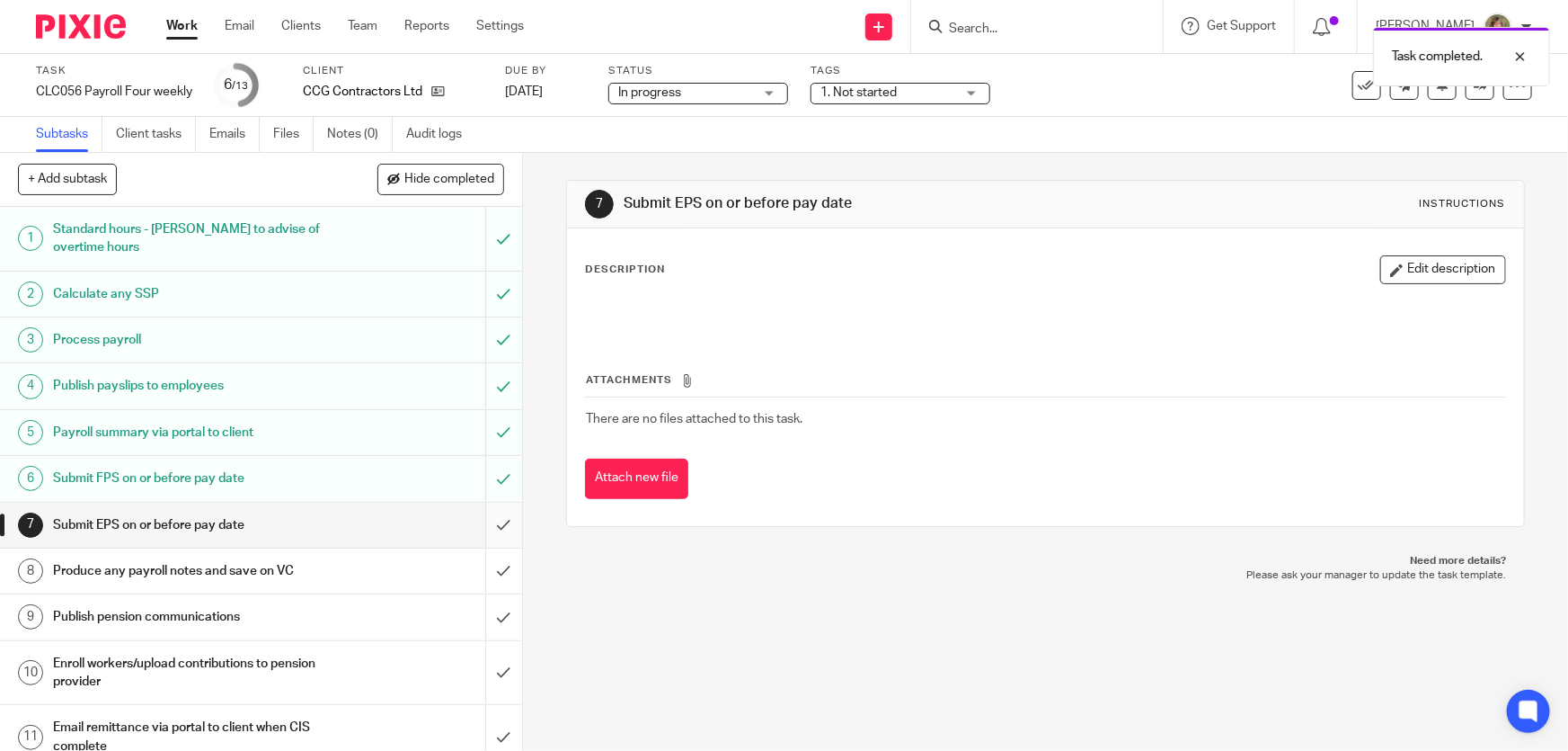
click at [489, 518] on input "submit" at bounding box center [261, 525] width 522 height 45
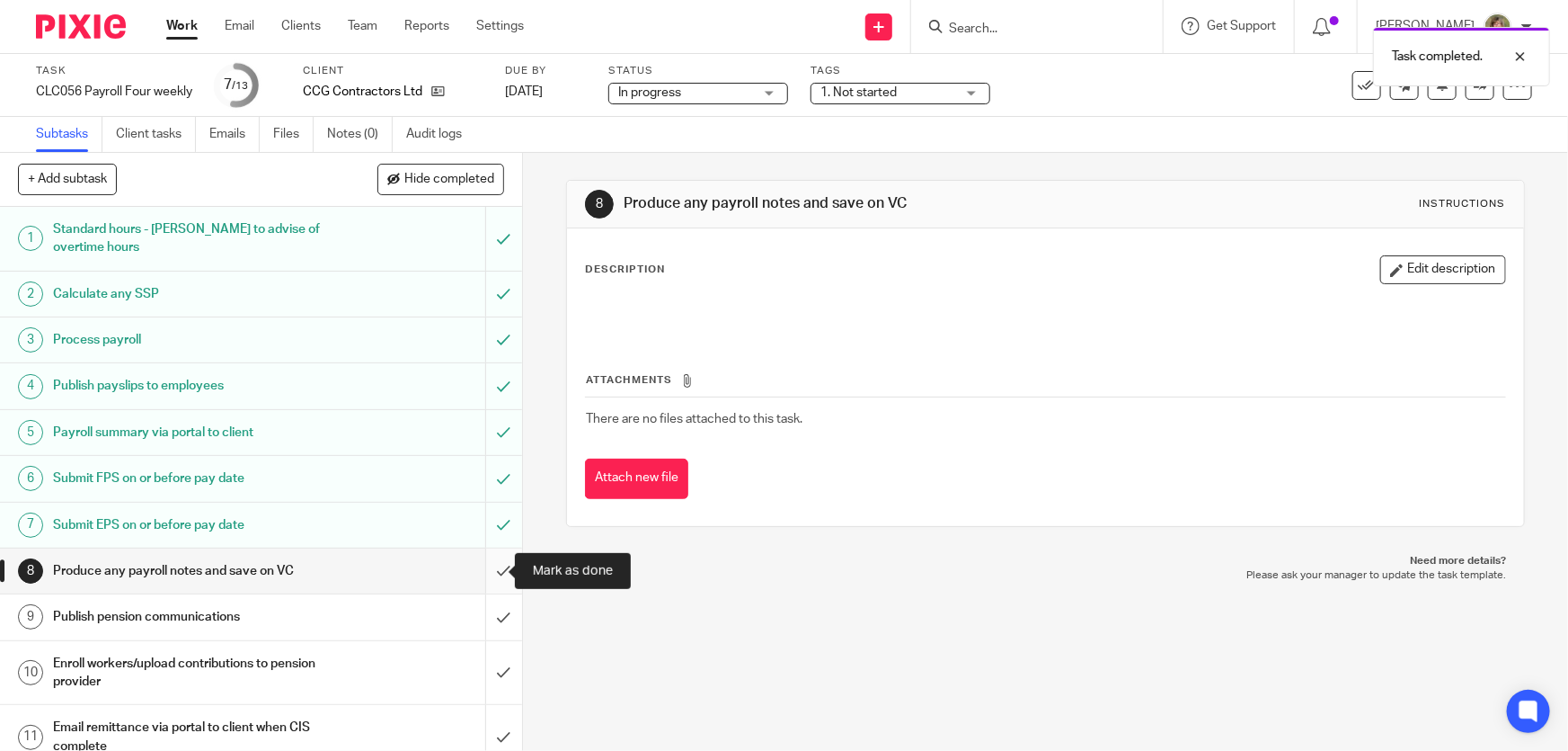
click at [489, 566] on input "submit" at bounding box center [261, 571] width 522 height 45
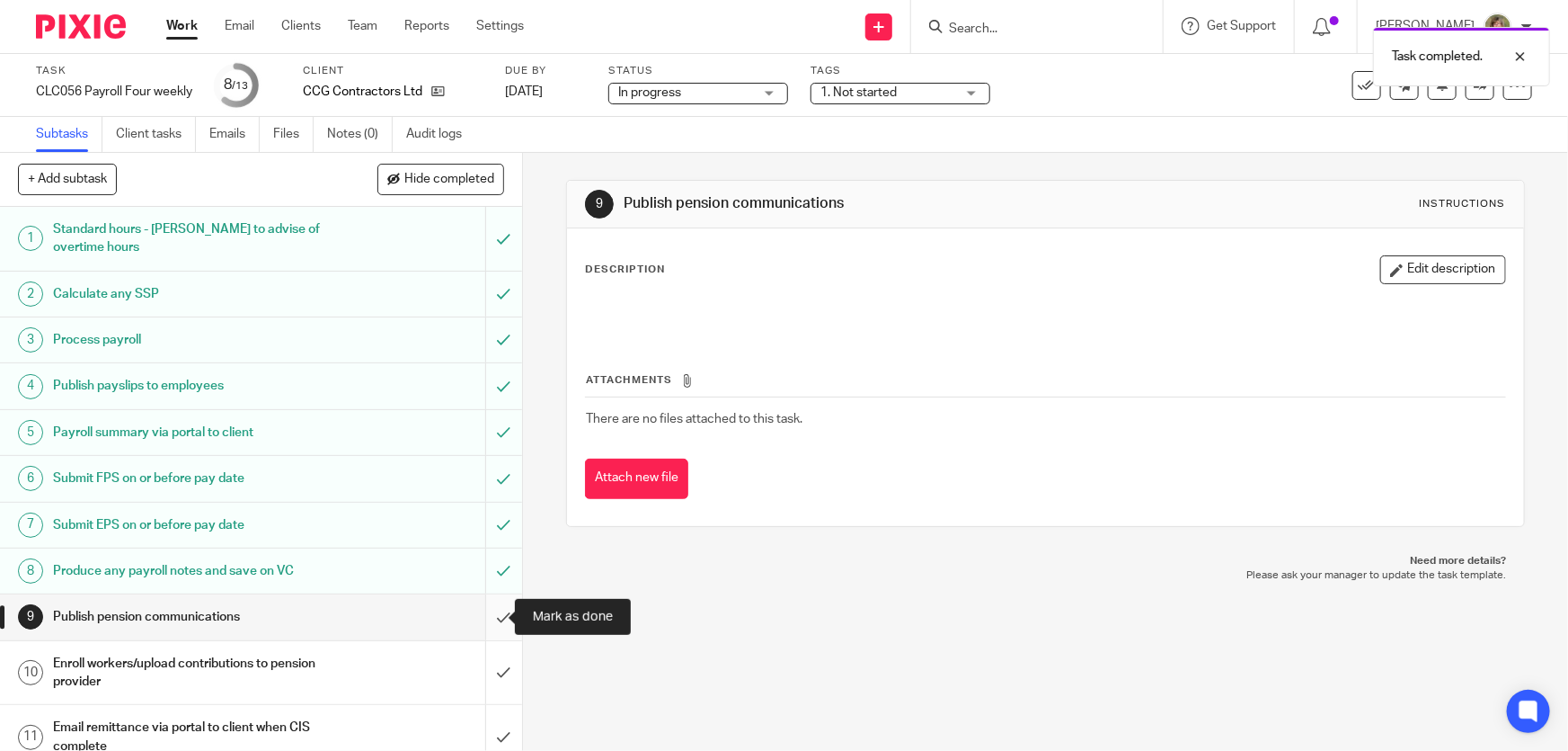
click at [484, 615] on input "submit" at bounding box center [261, 617] width 522 height 45
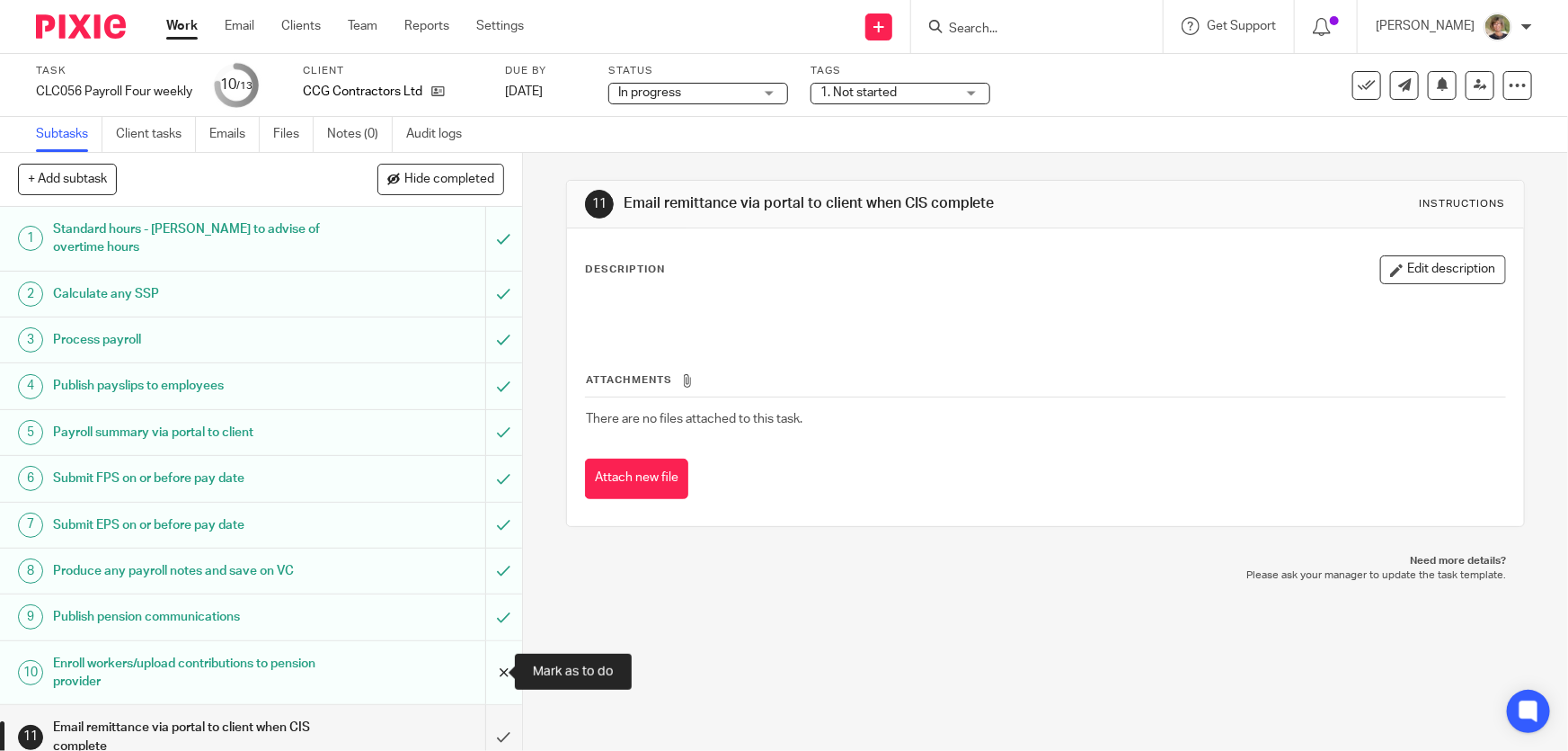
click at [488, 667] on input "submit" at bounding box center [261, 673] width 522 height 64
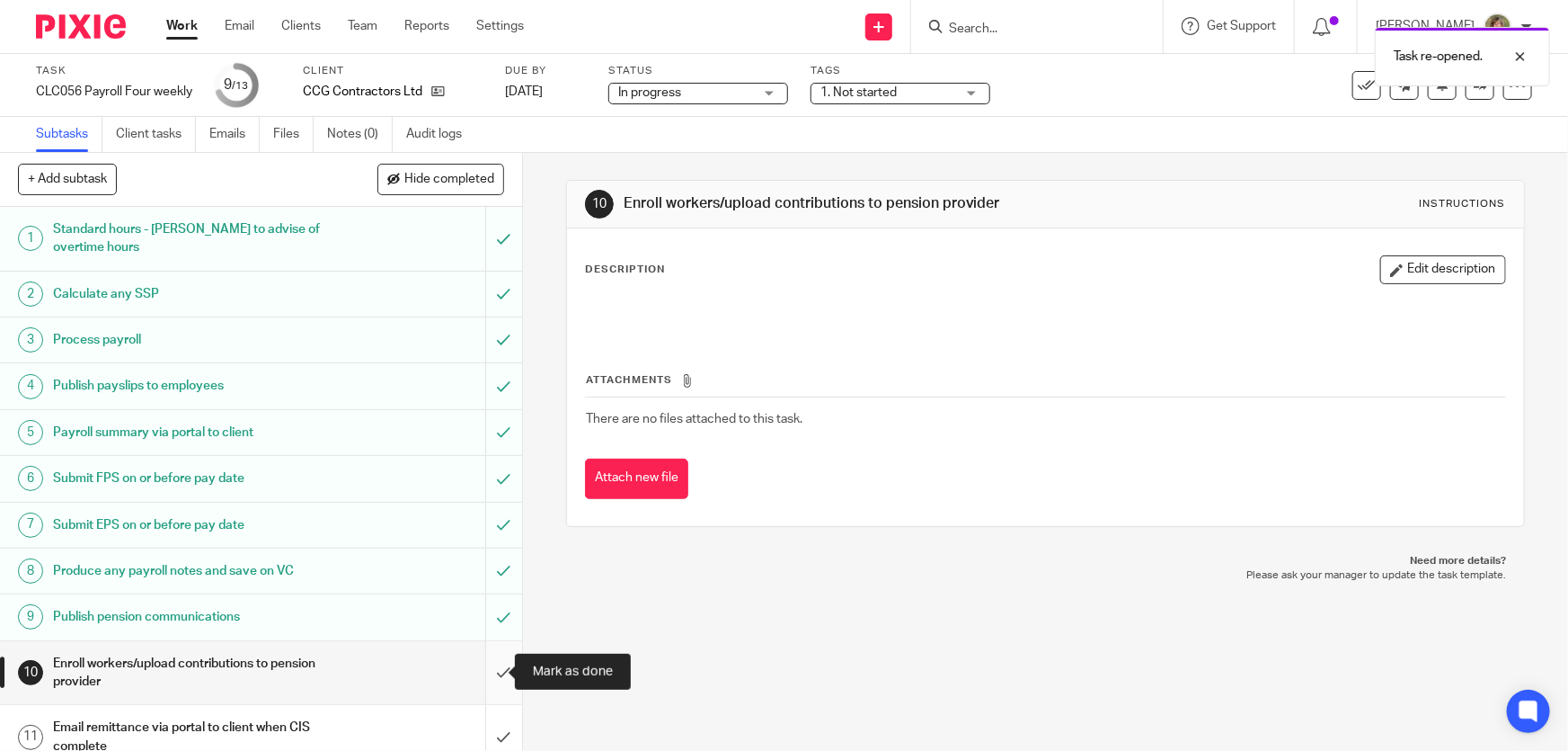
click at [488, 668] on input "submit" at bounding box center [261, 673] width 522 height 64
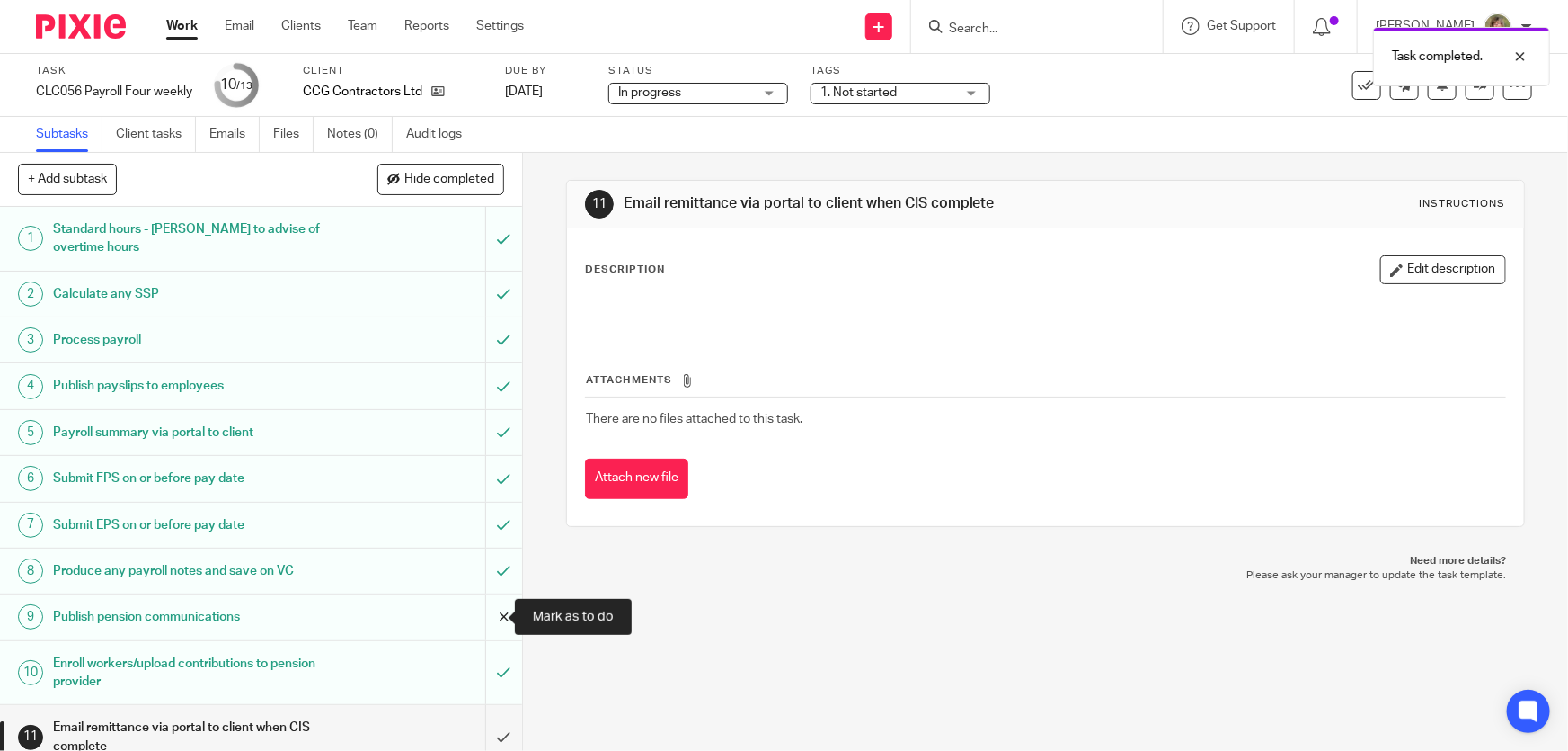
click at [485, 612] on input "submit" at bounding box center [261, 617] width 522 height 45
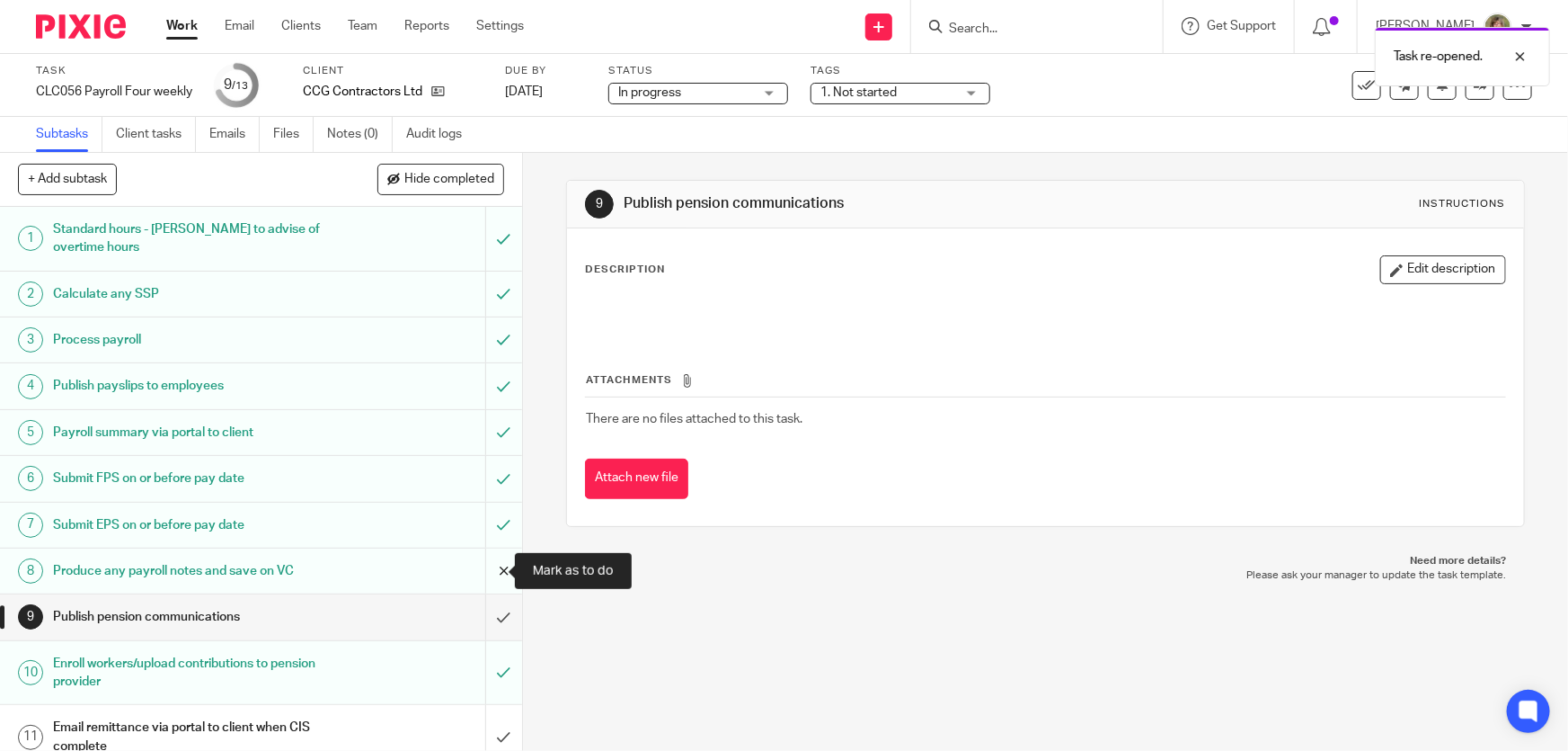
click at [485, 565] on input "submit" at bounding box center [261, 571] width 522 height 45
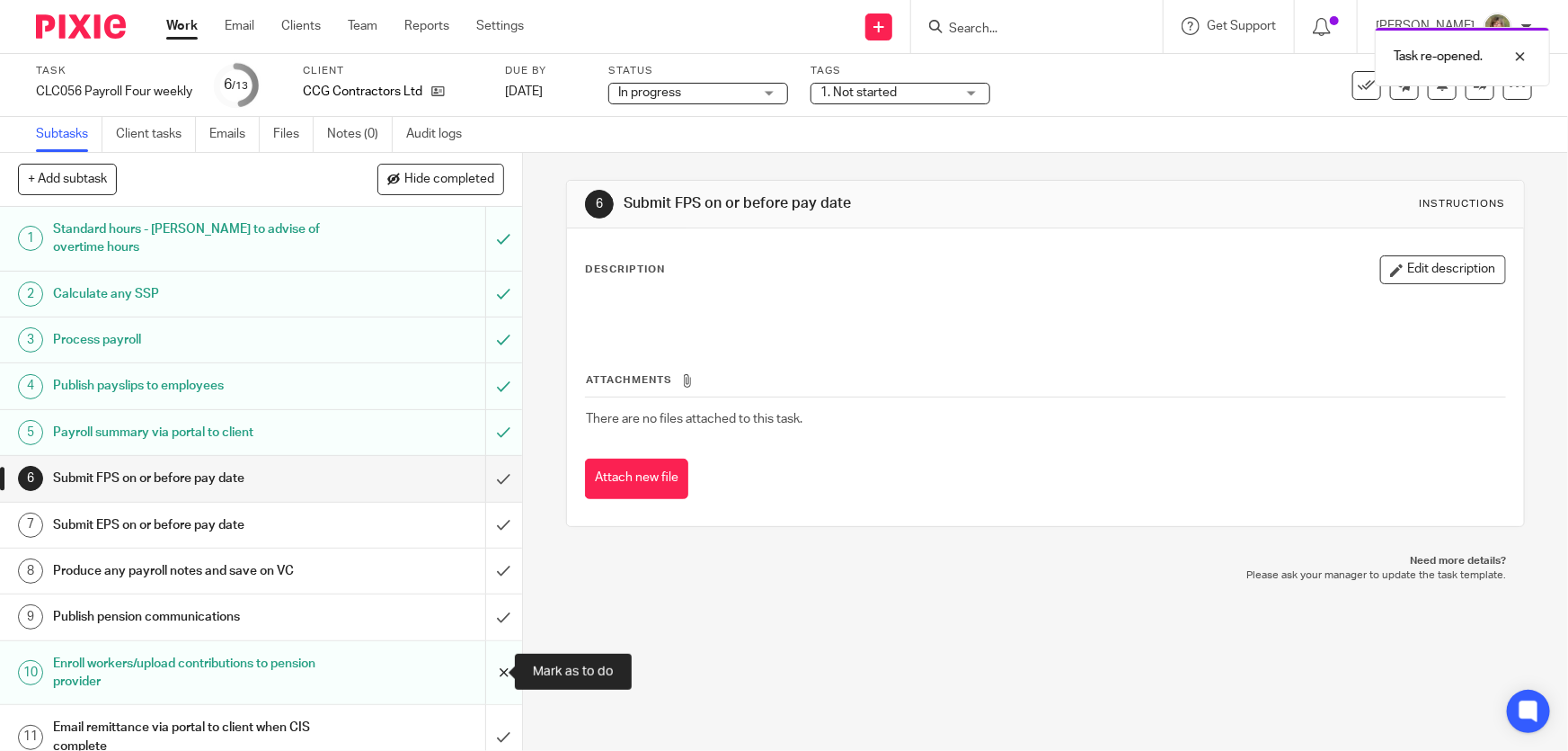
click at [480, 672] on input "submit" at bounding box center [261, 673] width 522 height 64
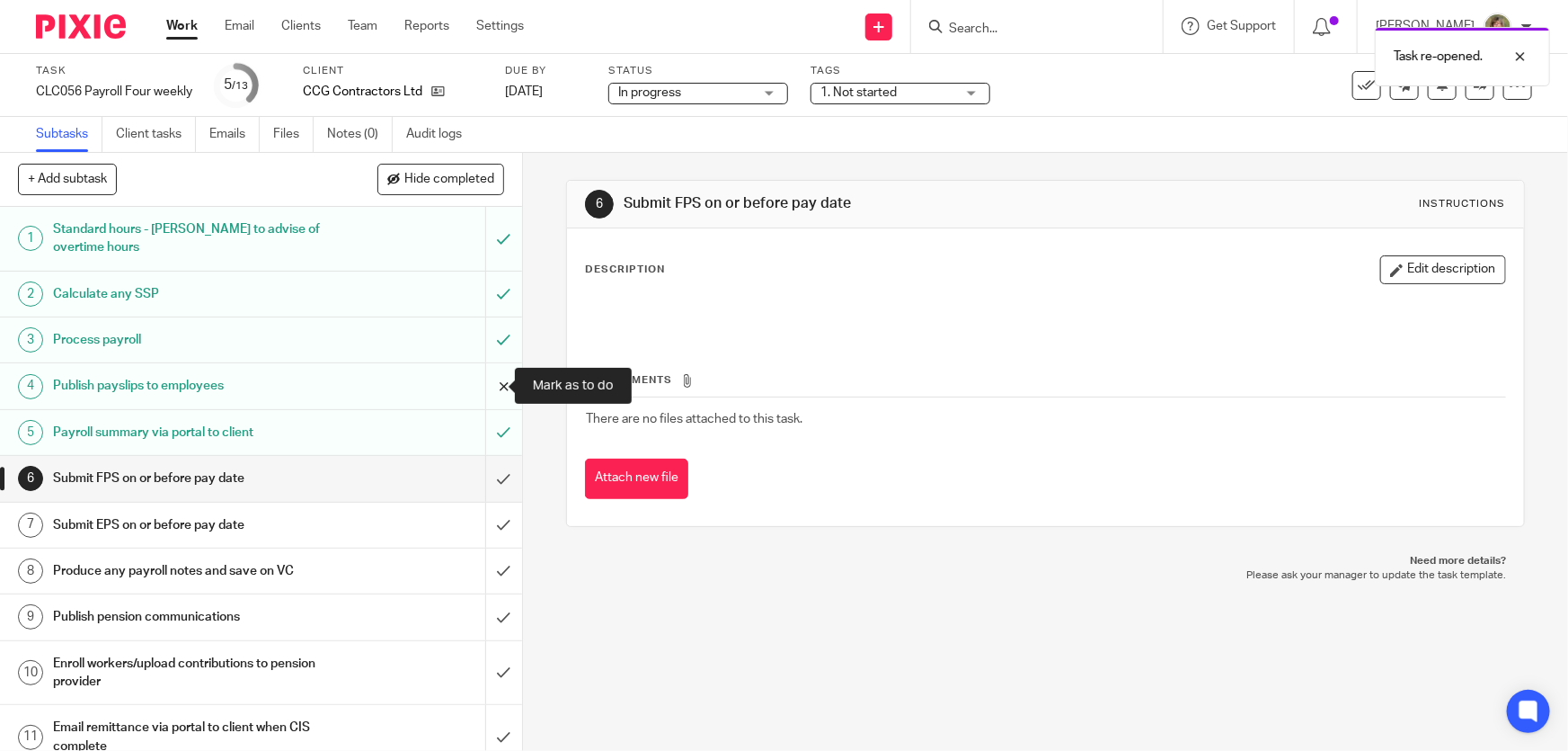
click at [484, 392] on input "submit" at bounding box center [261, 386] width 522 height 45
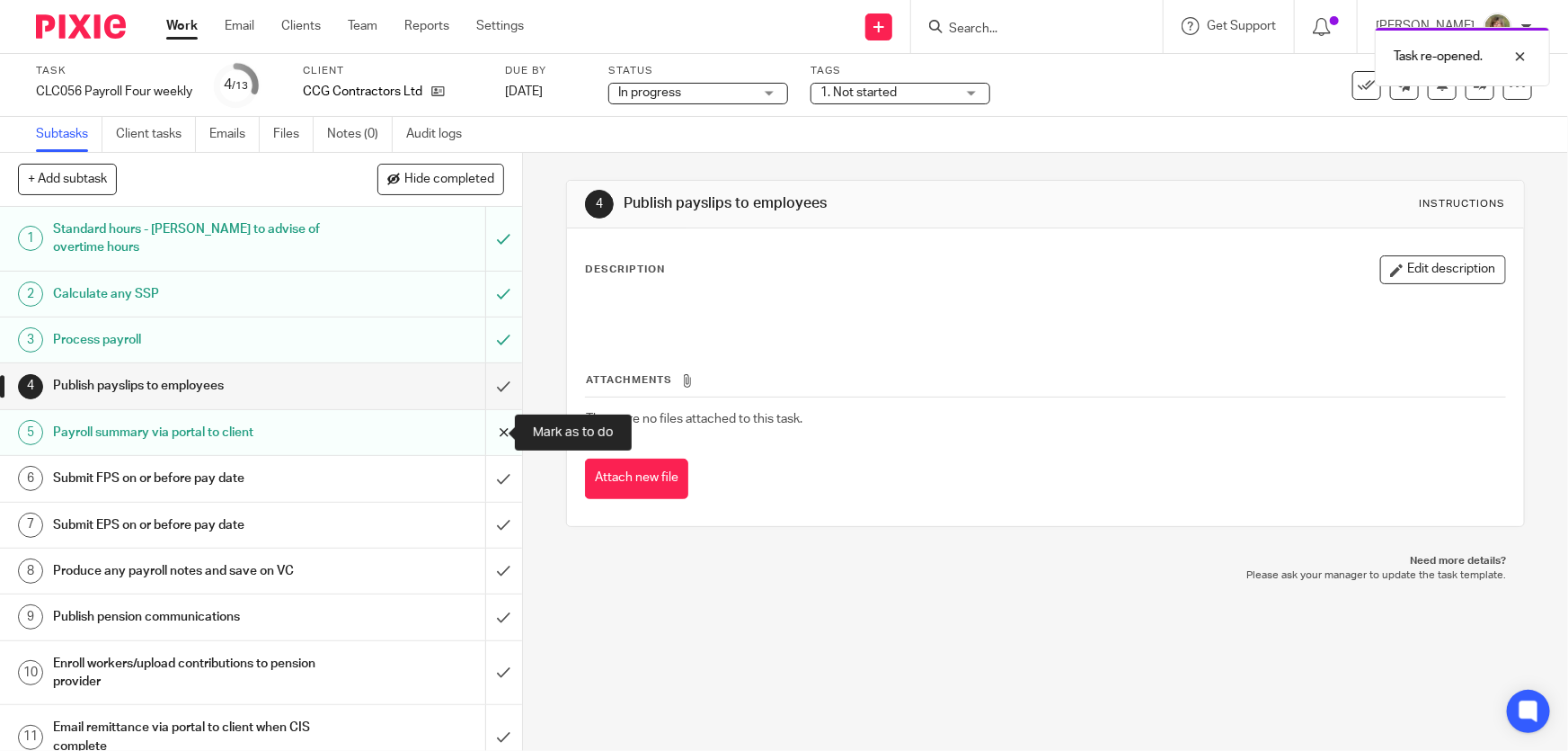
click at [480, 430] on input "submit" at bounding box center [261, 433] width 522 height 45
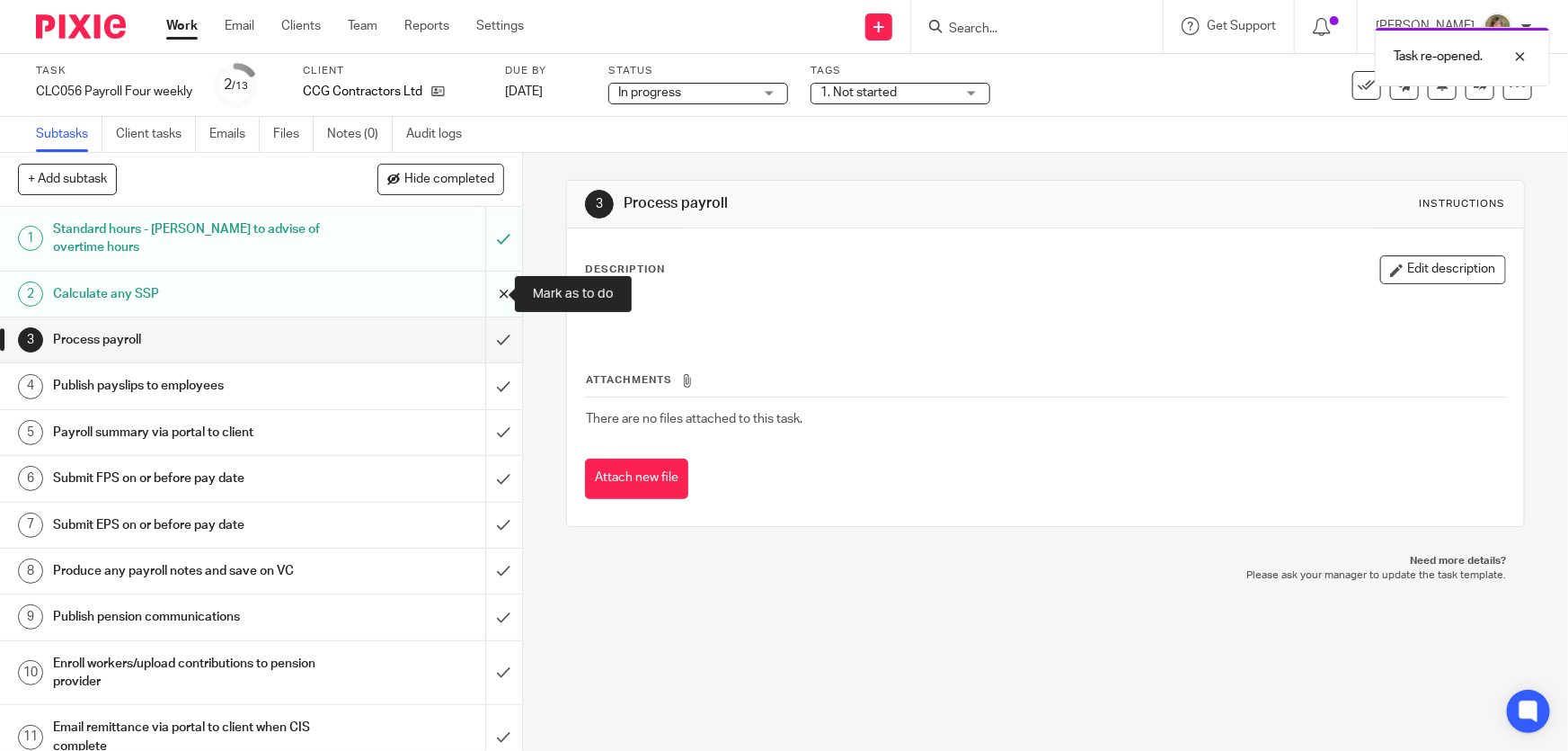
click at [483, 293] on input "submit" at bounding box center [261, 295] width 522 height 45
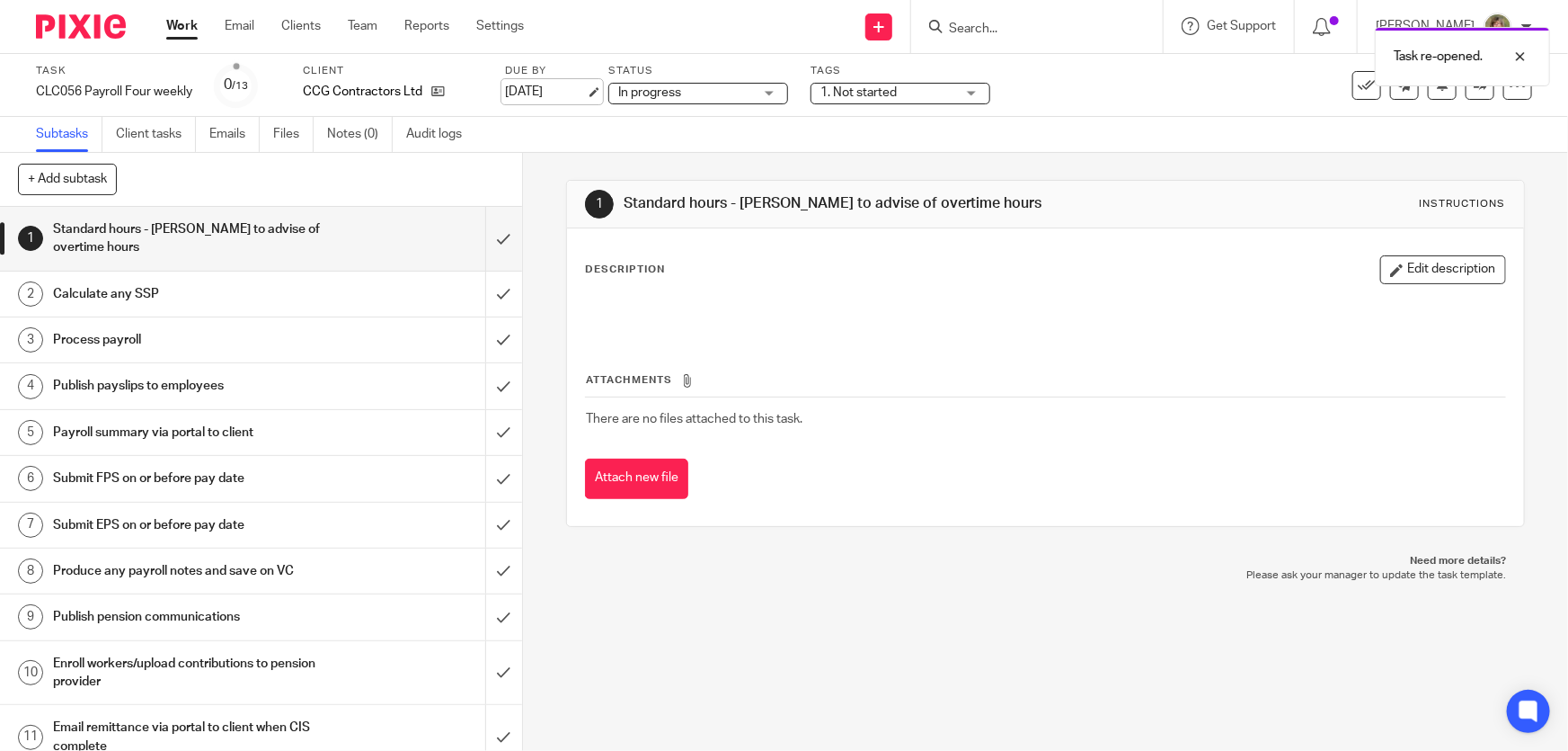
click at [567, 93] on link "19 Sep 2025" at bounding box center [546, 92] width 81 height 19
click at [181, 30] on link "Work" at bounding box center [182, 25] width 31 height 18
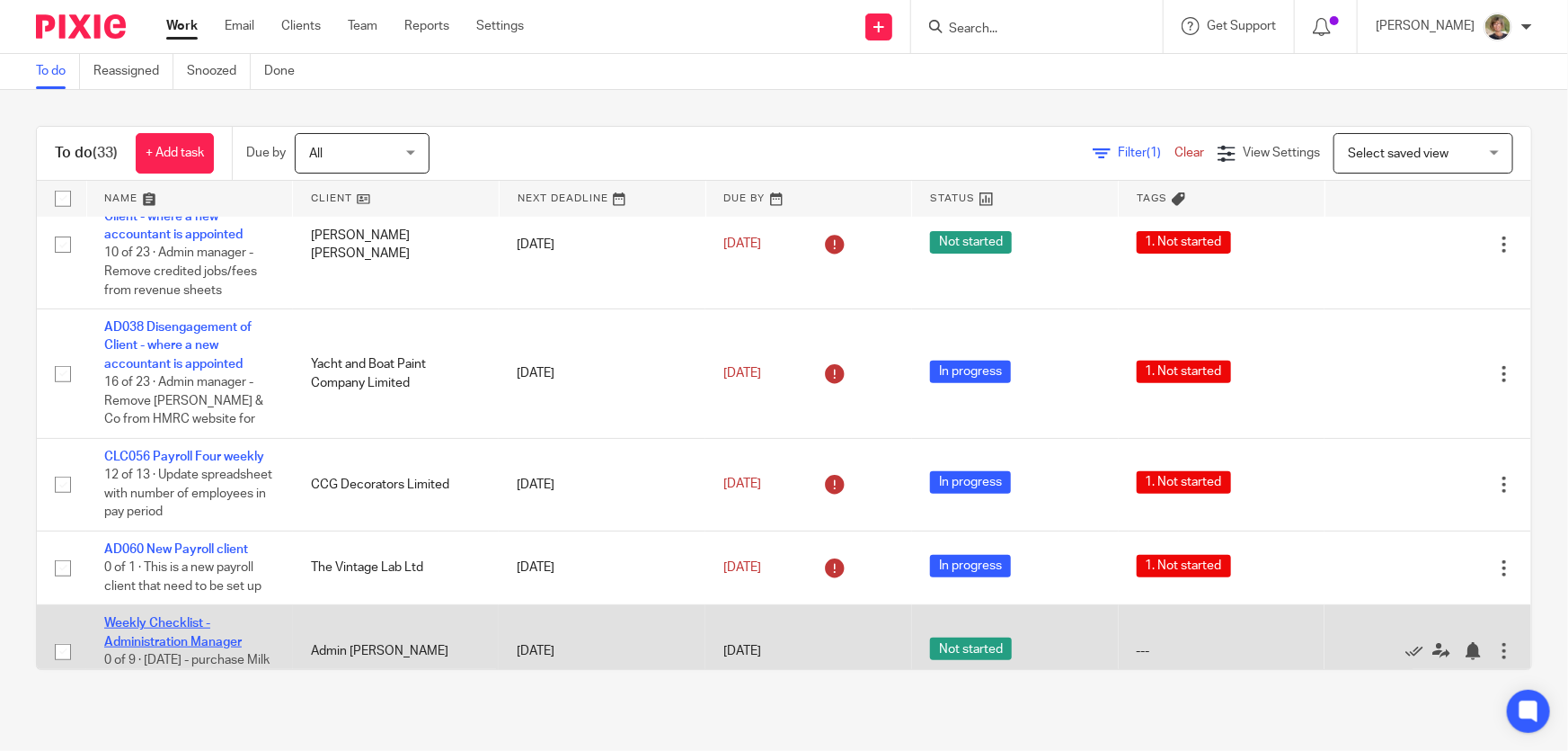
scroll to position [818, 0]
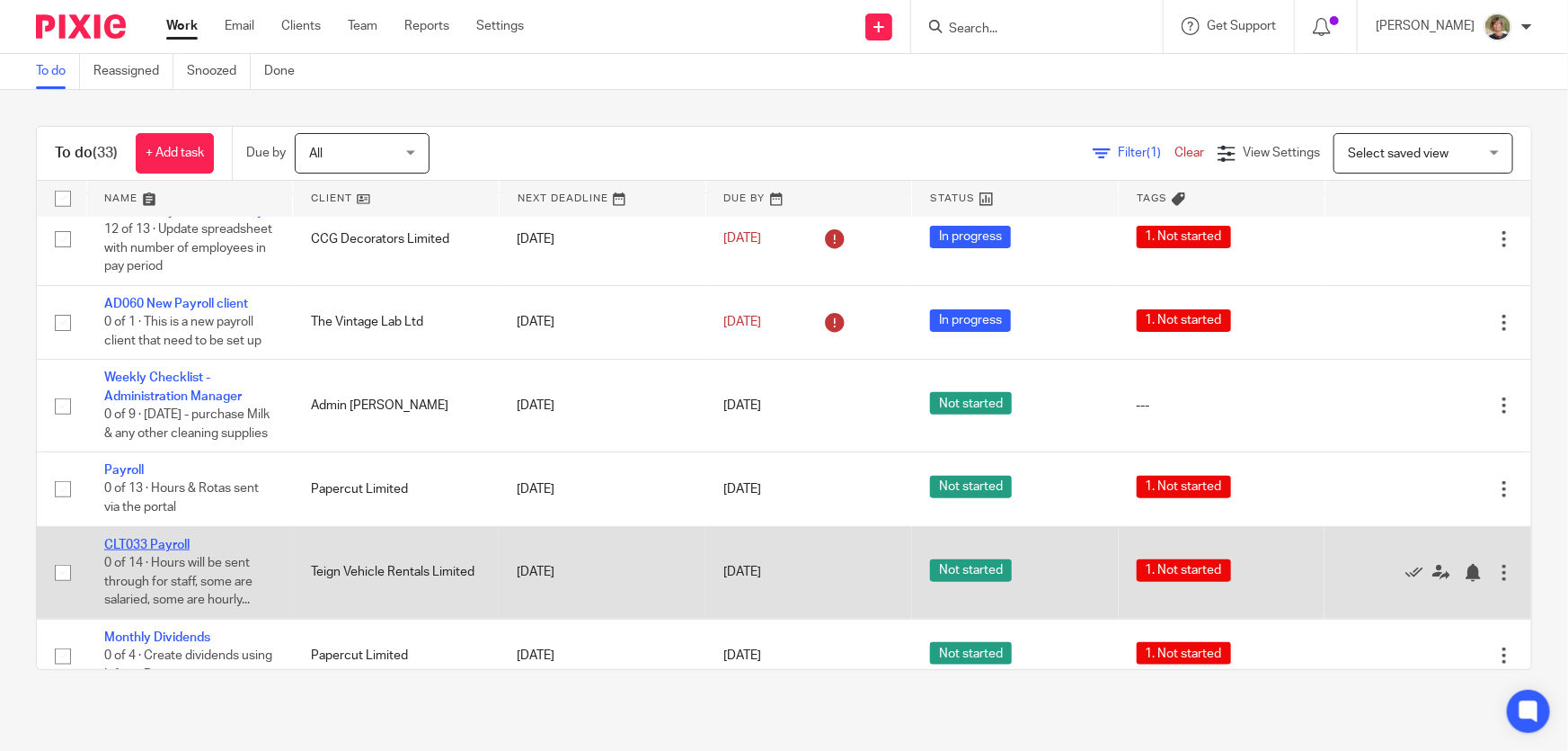
click at [151, 551] on link "CLT033 Payroll" at bounding box center [147, 544] width 86 height 12
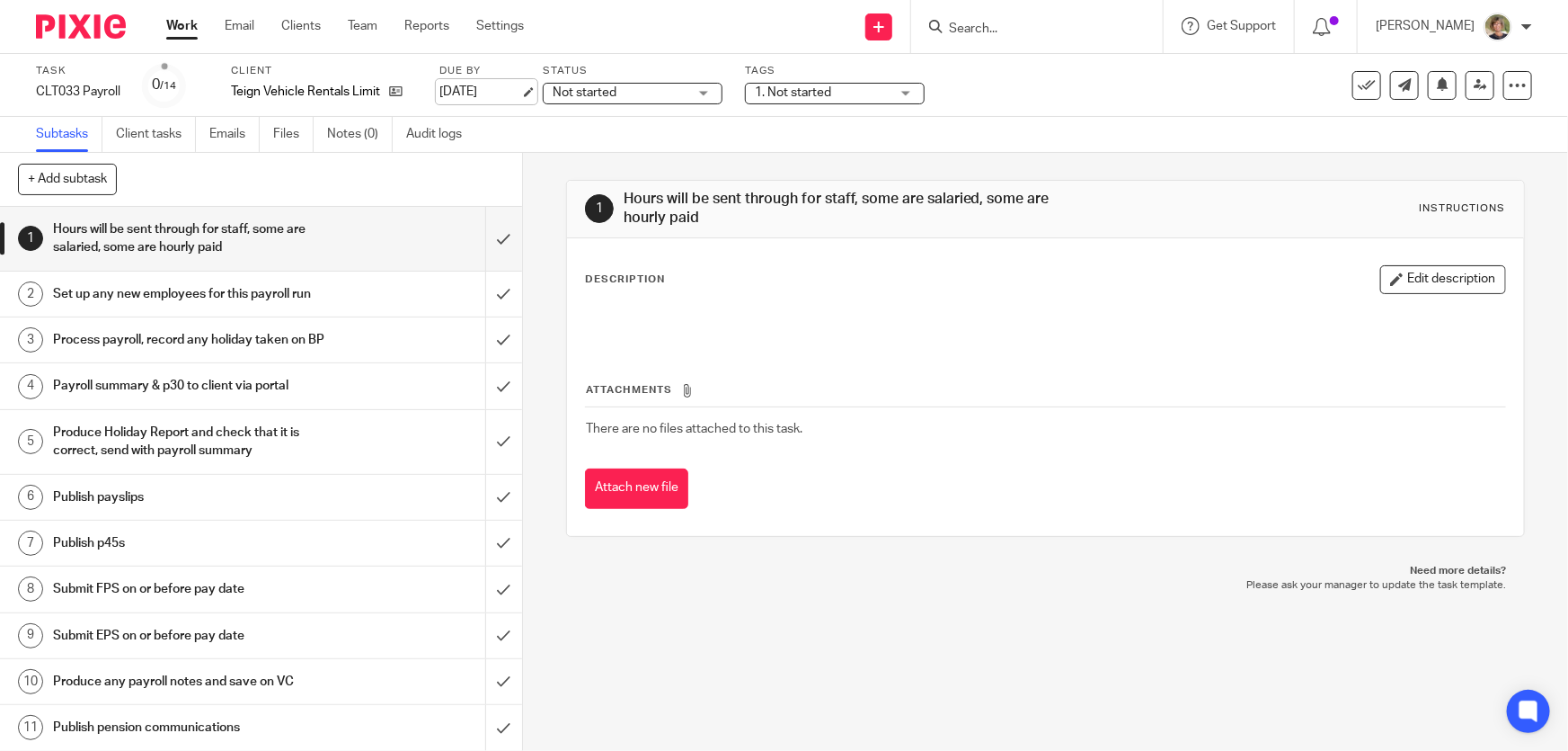
click at [520, 90] on link "[DATE]" at bounding box center [480, 92] width 81 height 19
click at [185, 30] on link "Work" at bounding box center [182, 25] width 31 height 18
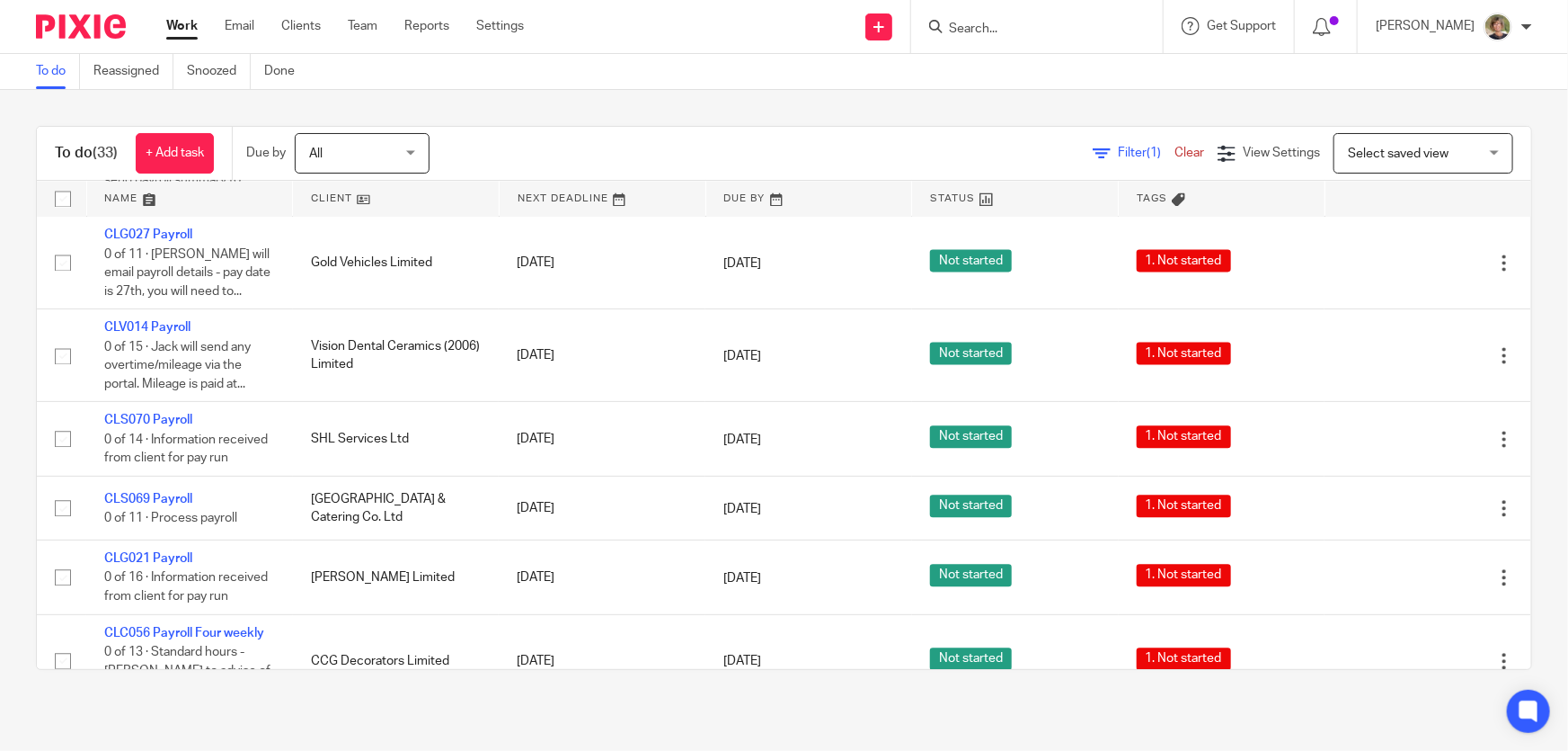
scroll to position [2043, 0]
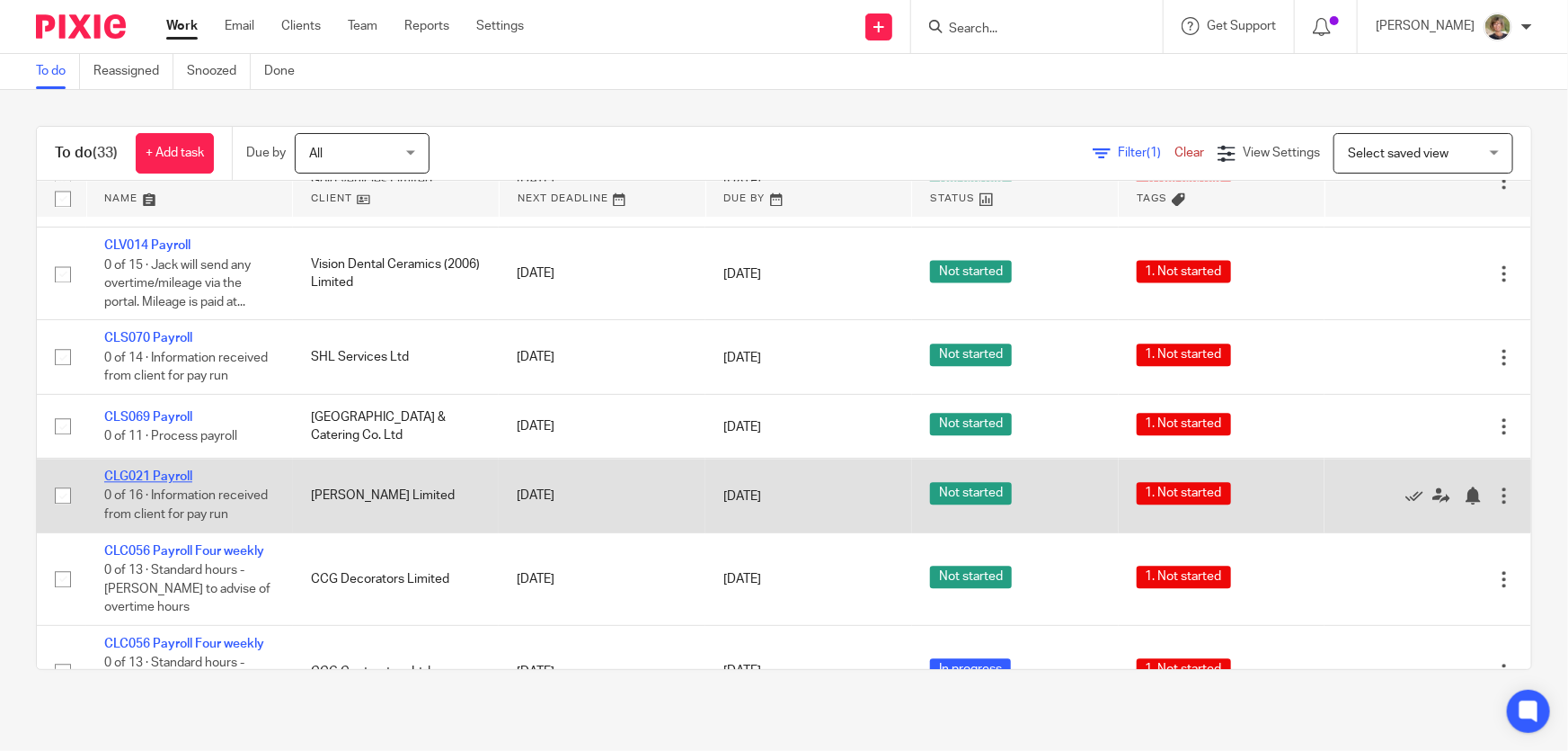
click at [164, 471] on link "CLG021 Payroll" at bounding box center [149, 476] width 88 height 12
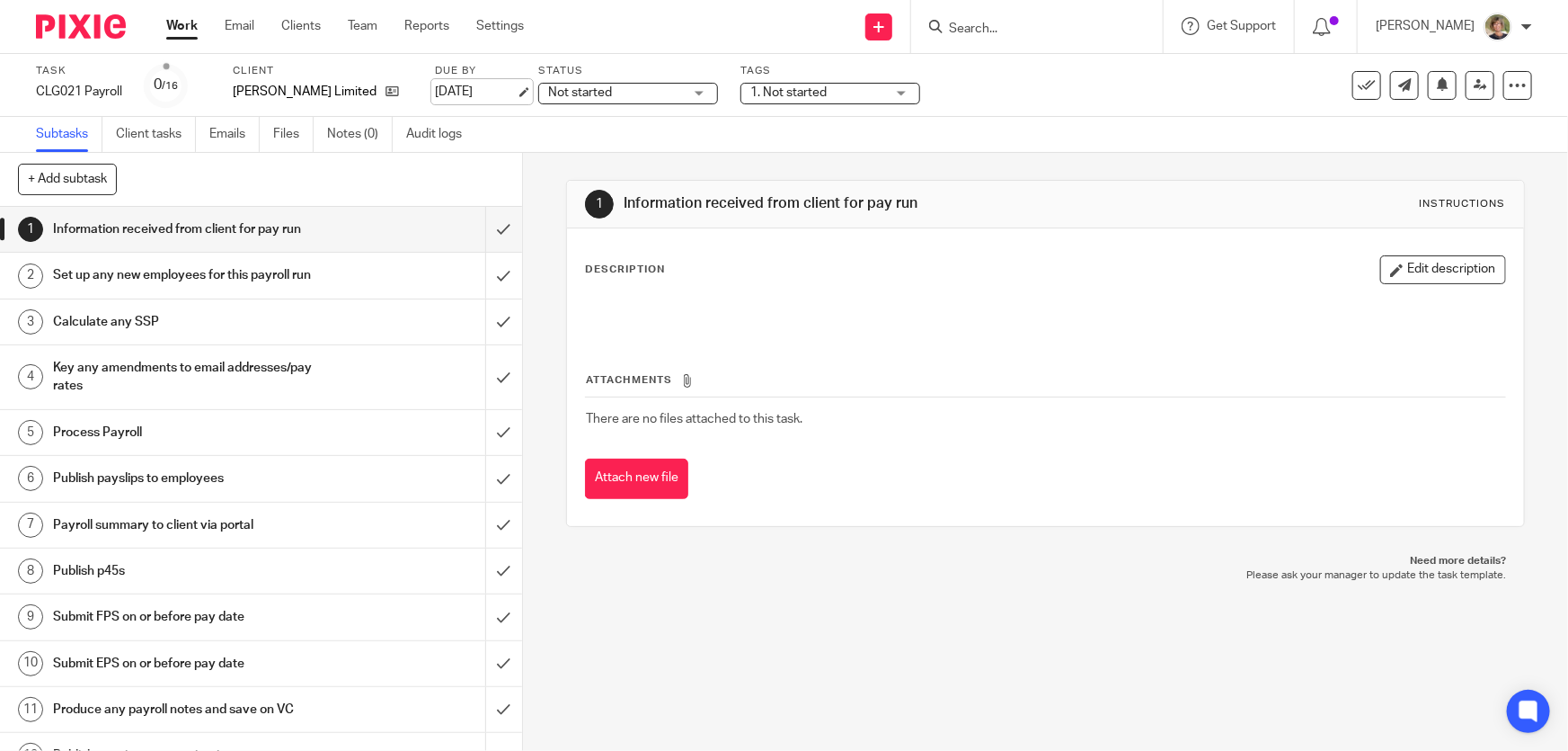
click at [514, 90] on link "[DATE]" at bounding box center [475, 92] width 81 height 19
click at [187, 22] on link "Work" at bounding box center [182, 25] width 31 height 18
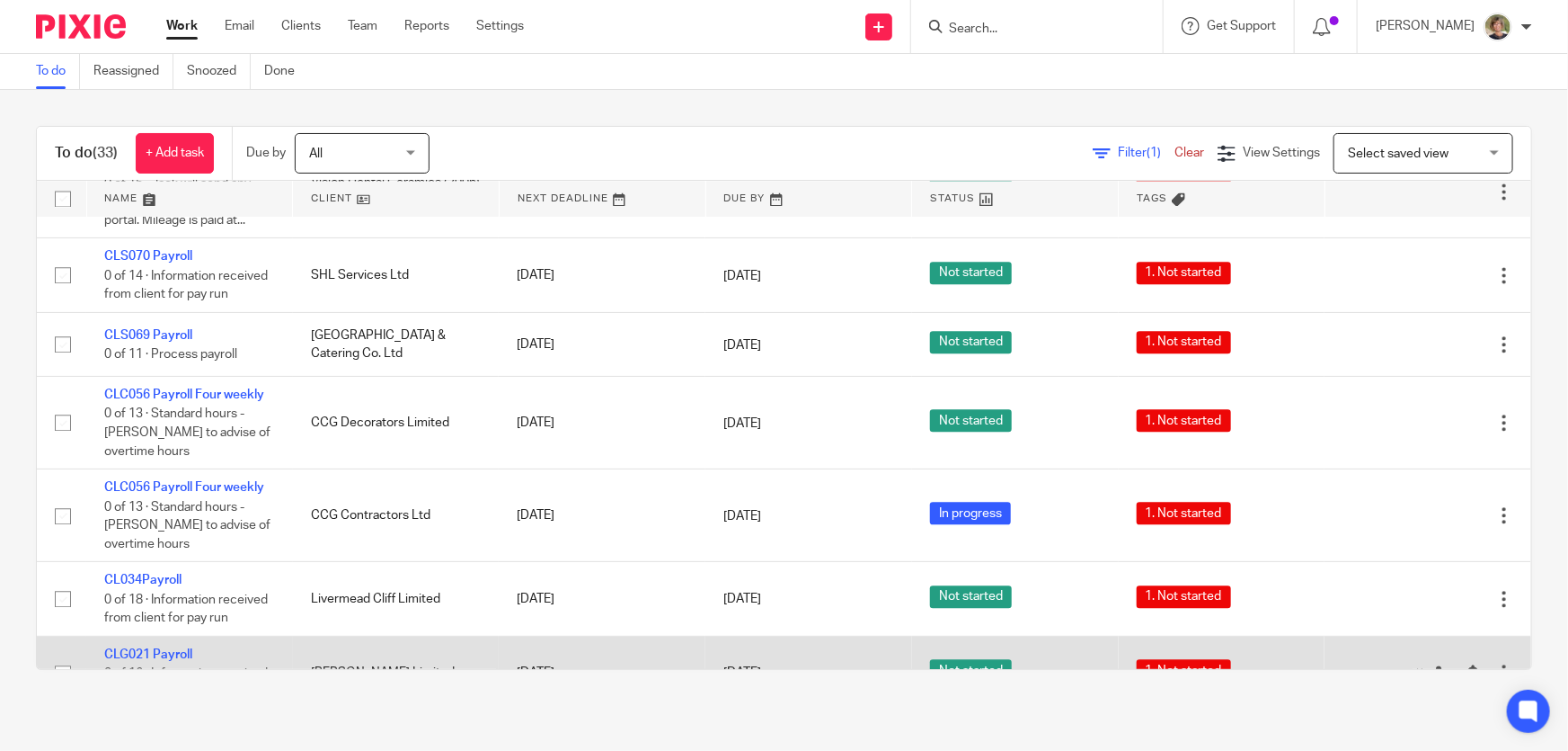
scroll to position [2207, 0]
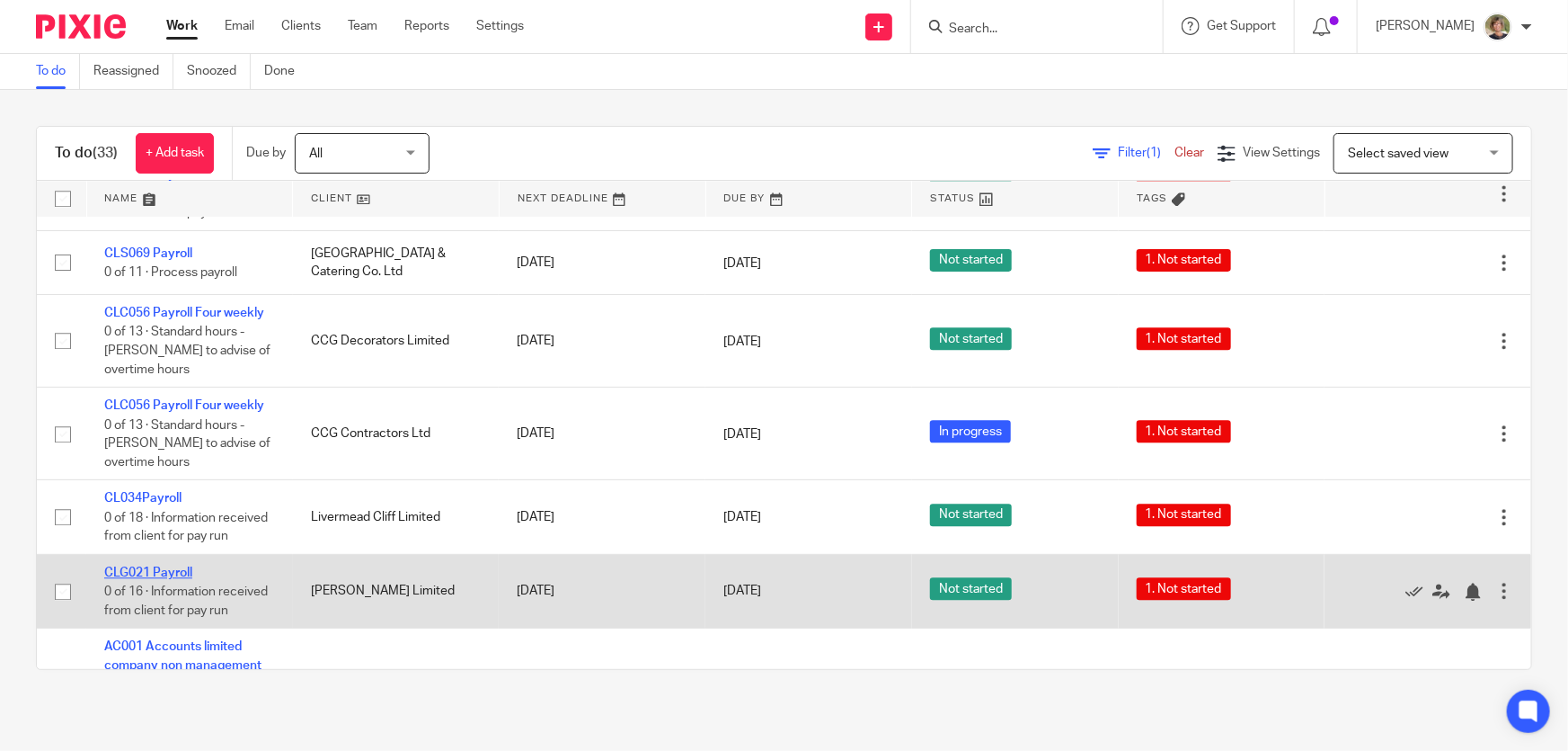
click at [179, 567] on link "CLG021 Payroll" at bounding box center [149, 572] width 88 height 12
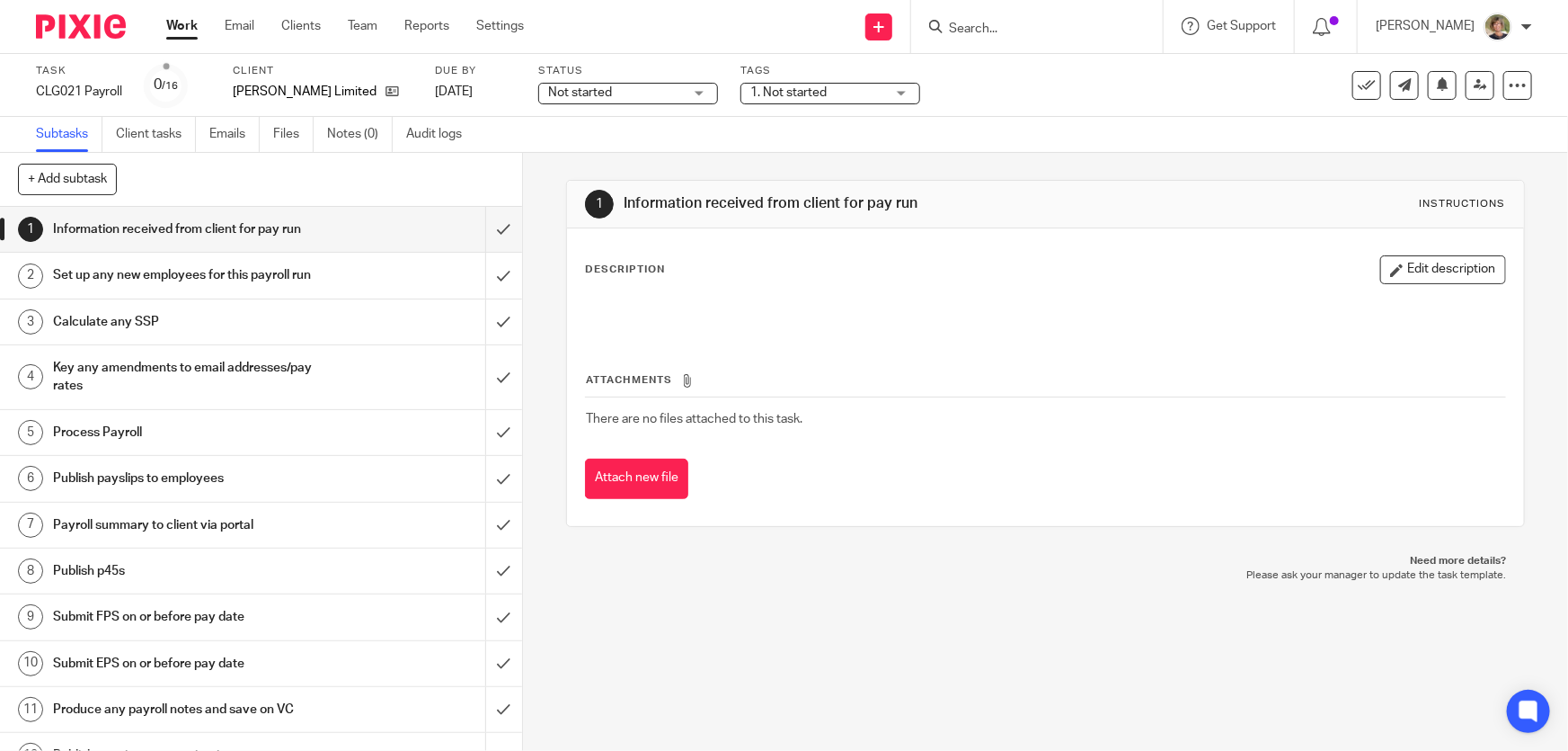
click at [514, 81] on div "Due by [DATE]" at bounding box center [475, 86] width 81 height 43
click at [497, 87] on link "[DATE]" at bounding box center [475, 92] width 81 height 19
click at [179, 30] on link "Work" at bounding box center [182, 25] width 31 height 18
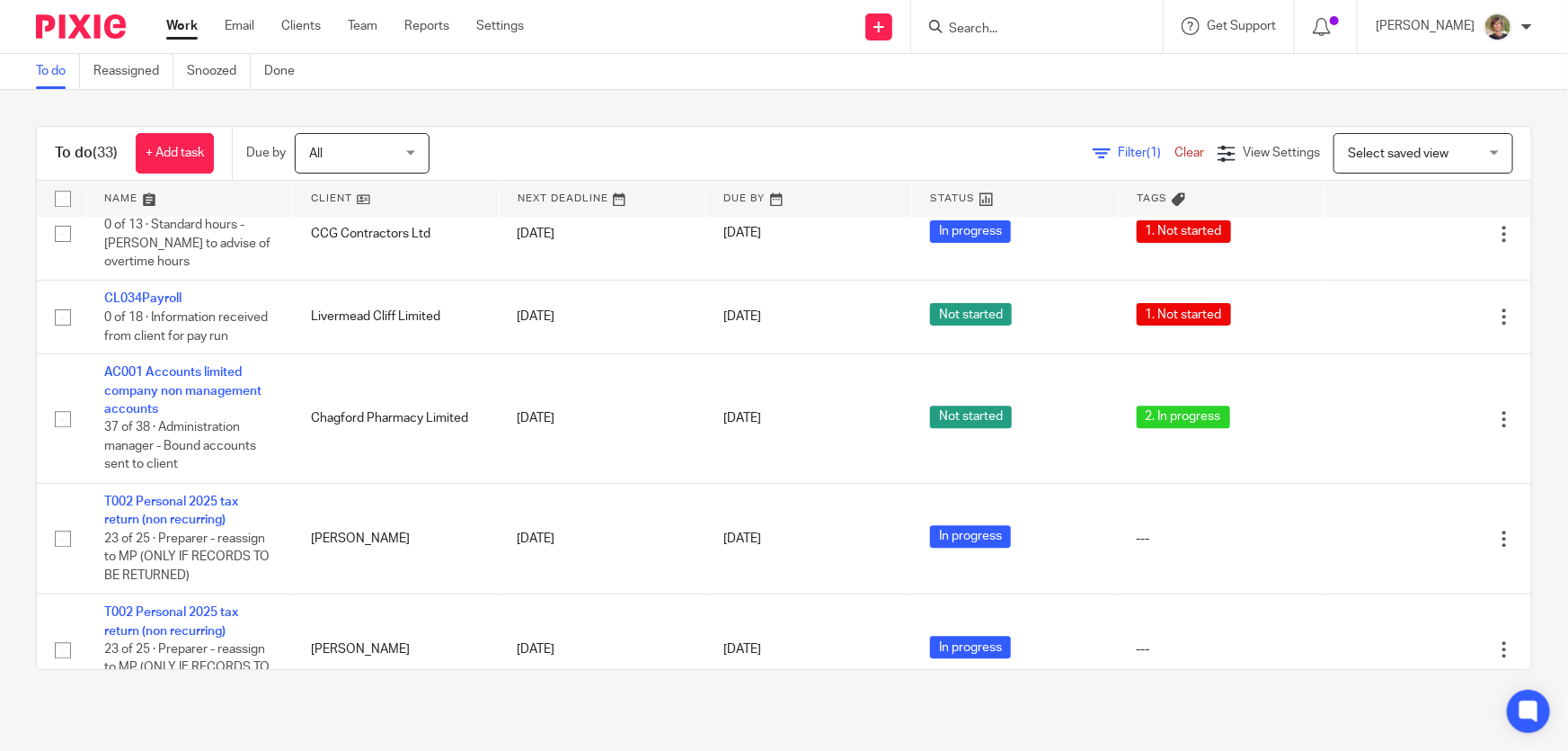
scroll to position [2071, 0]
